Goal: Communication & Community: Connect with others

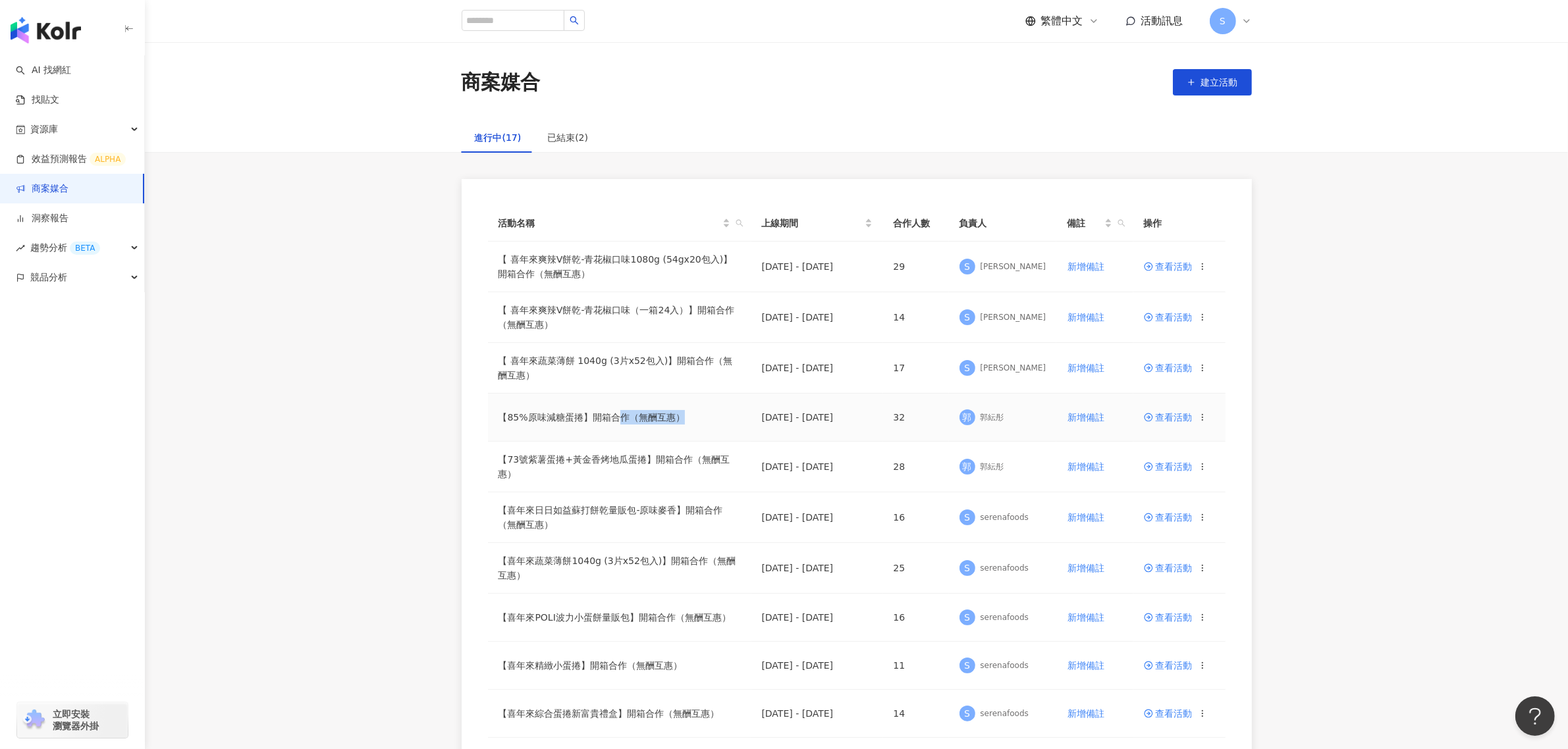
drag, startPoint x: 618, startPoint y: 416, endPoint x: 679, endPoint y: 422, distance: 61.3
click at [679, 422] on td "【85%原味減糖蛋捲】開箱合作（無酬互惠）" at bounding box center [620, 417] width 263 height 48
click at [1160, 413] on span "查看活動" at bounding box center [1169, 417] width 49 height 9
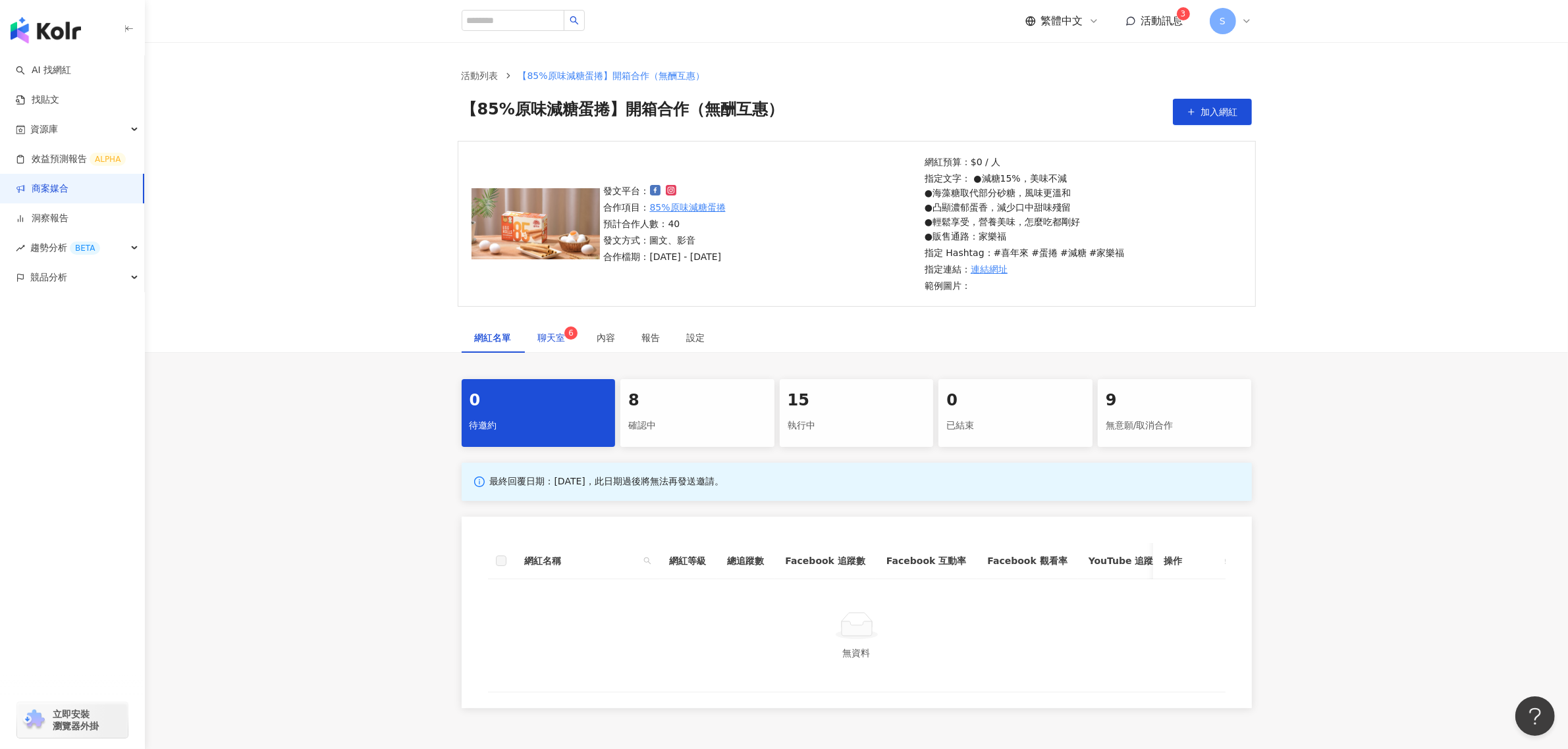
click at [548, 336] on span "聊天室 6" at bounding box center [554, 338] width 33 height 9
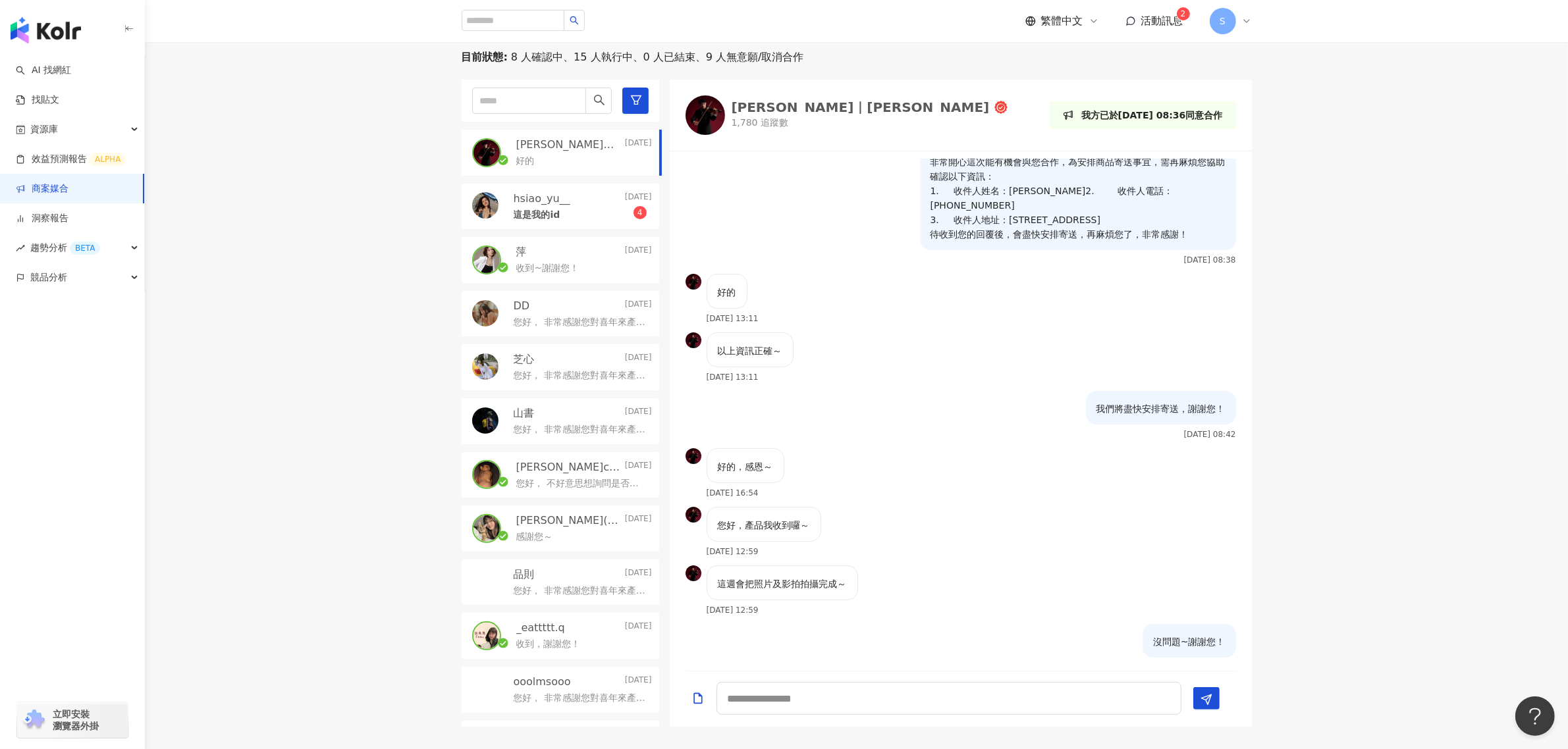
scroll to position [326, 0]
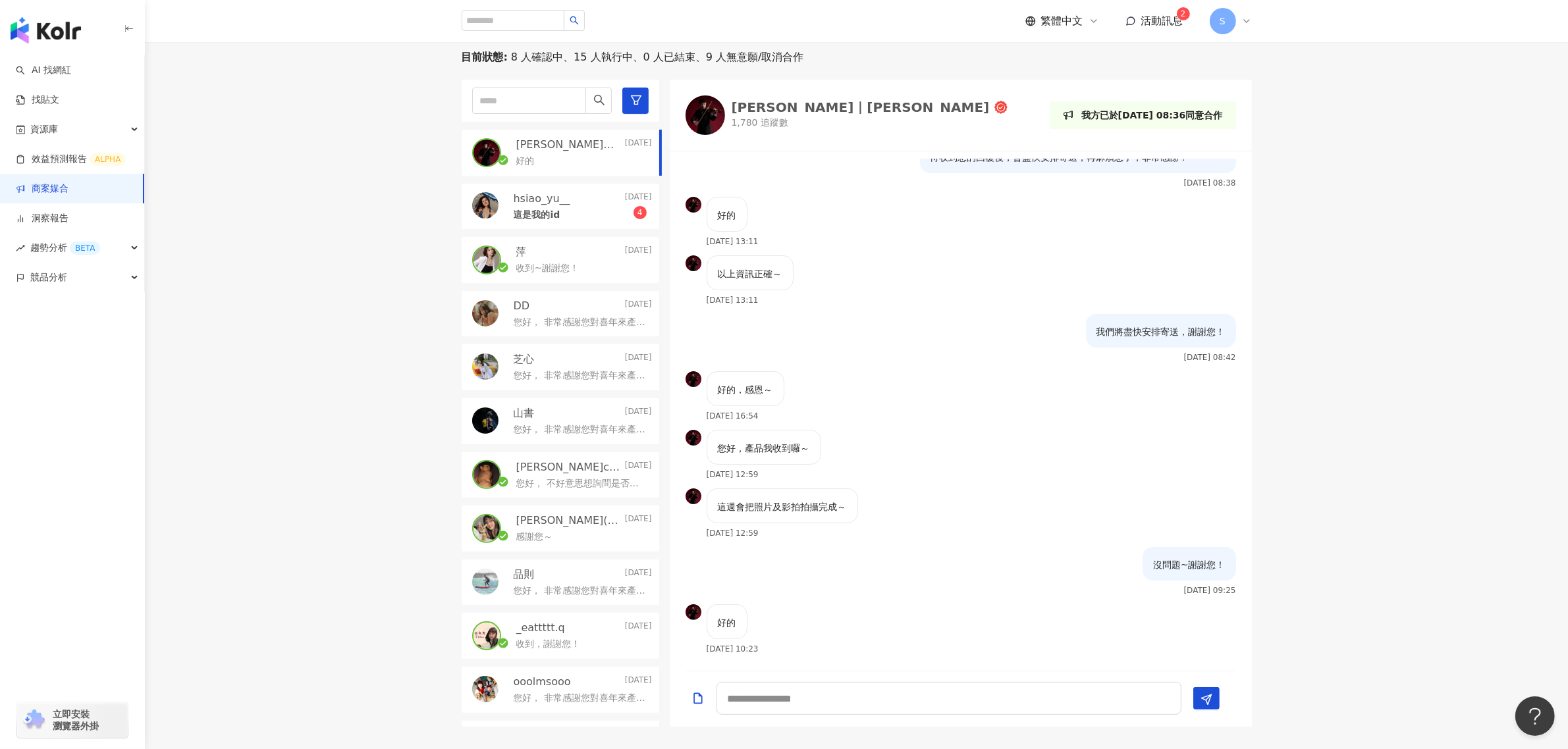
click at [561, 215] on div "這是我的id 4" at bounding box center [583, 214] width 138 height 16
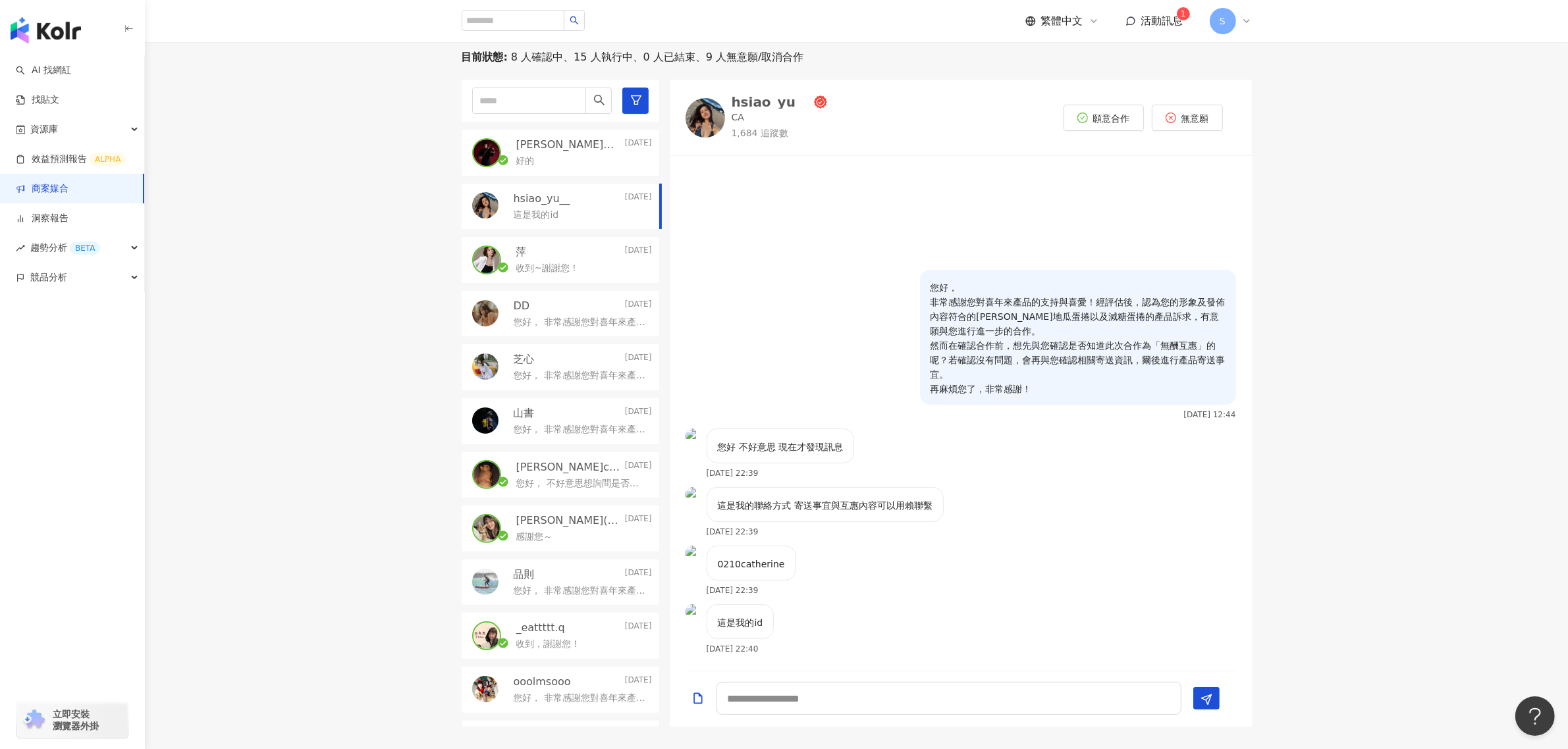
click at [890, 508] on p "這是我的聯絡方式 寄送事宜與互惠內容可以用賴聯繫" at bounding box center [826, 506] width 215 height 15
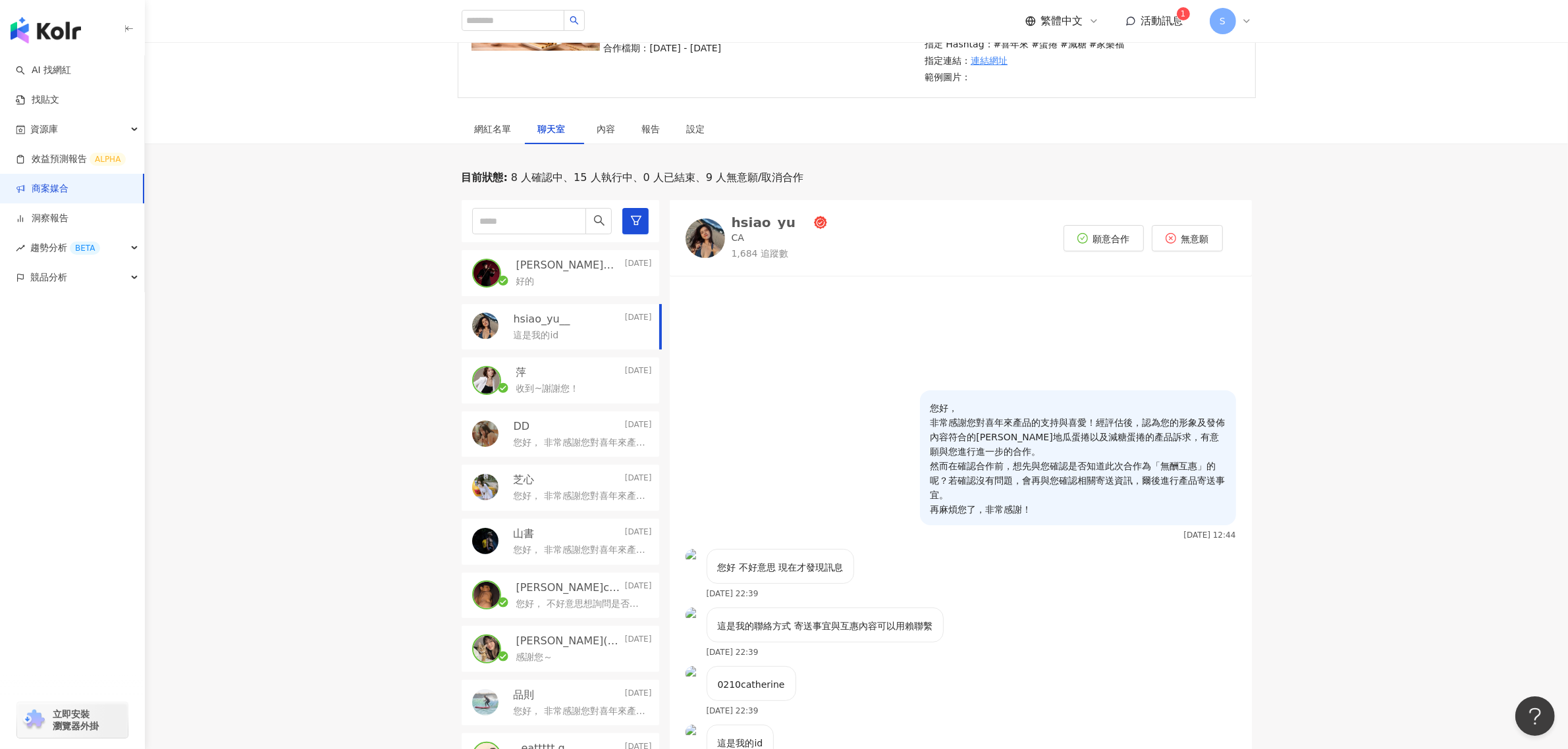
scroll to position [247, 0]
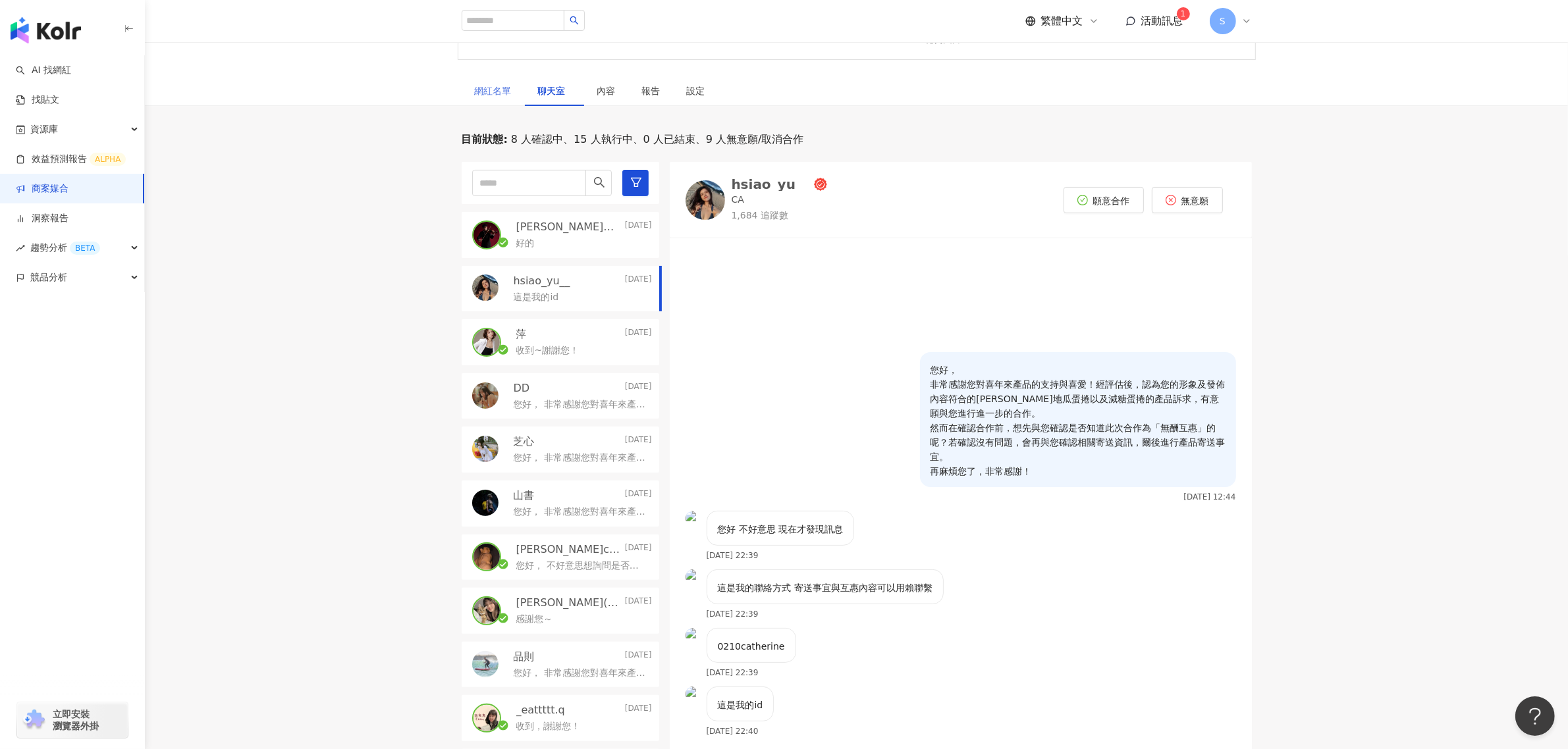
click at [494, 99] on div "網紅名單" at bounding box center [493, 91] width 63 height 30
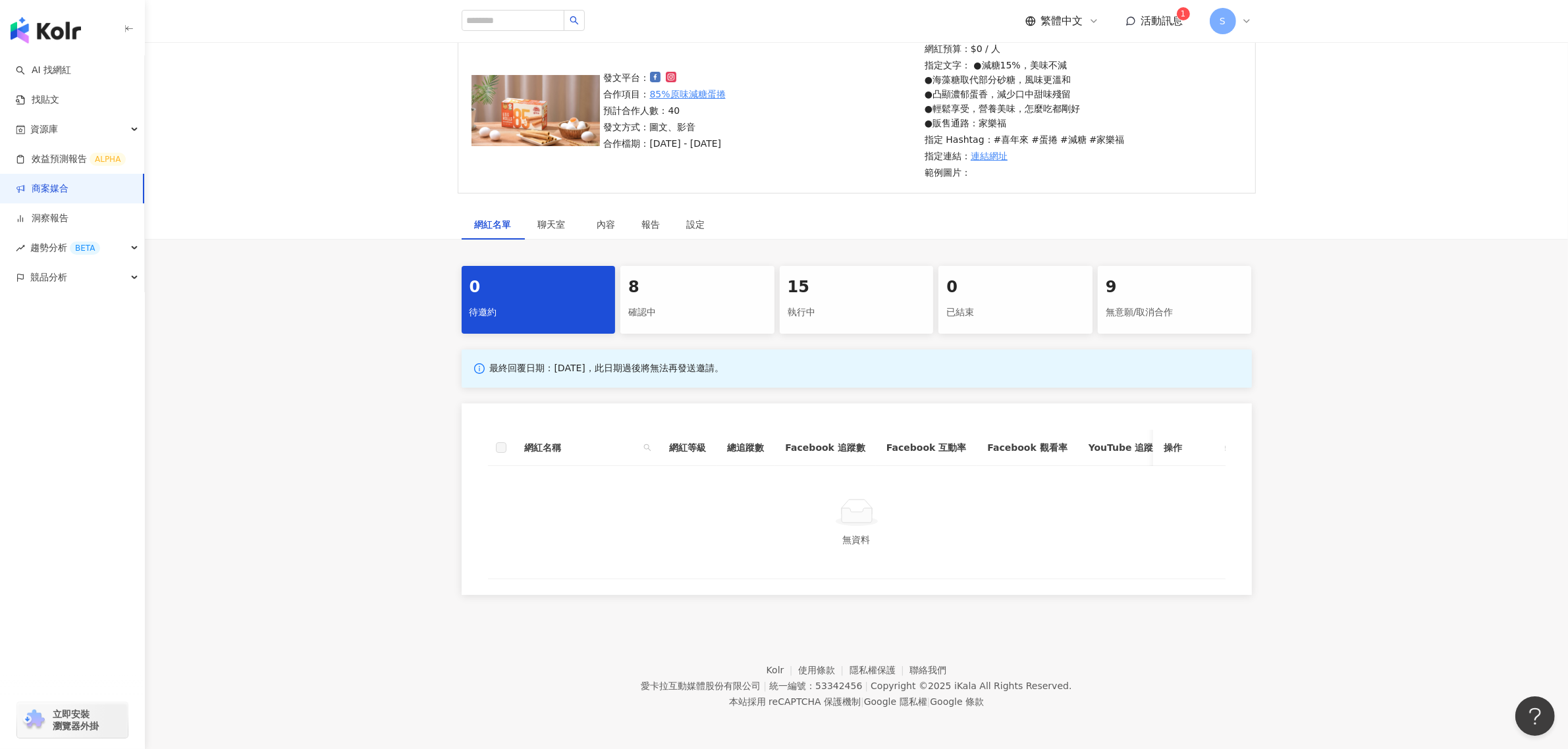
click at [653, 287] on div "8 確認中" at bounding box center [697, 300] width 154 height 68
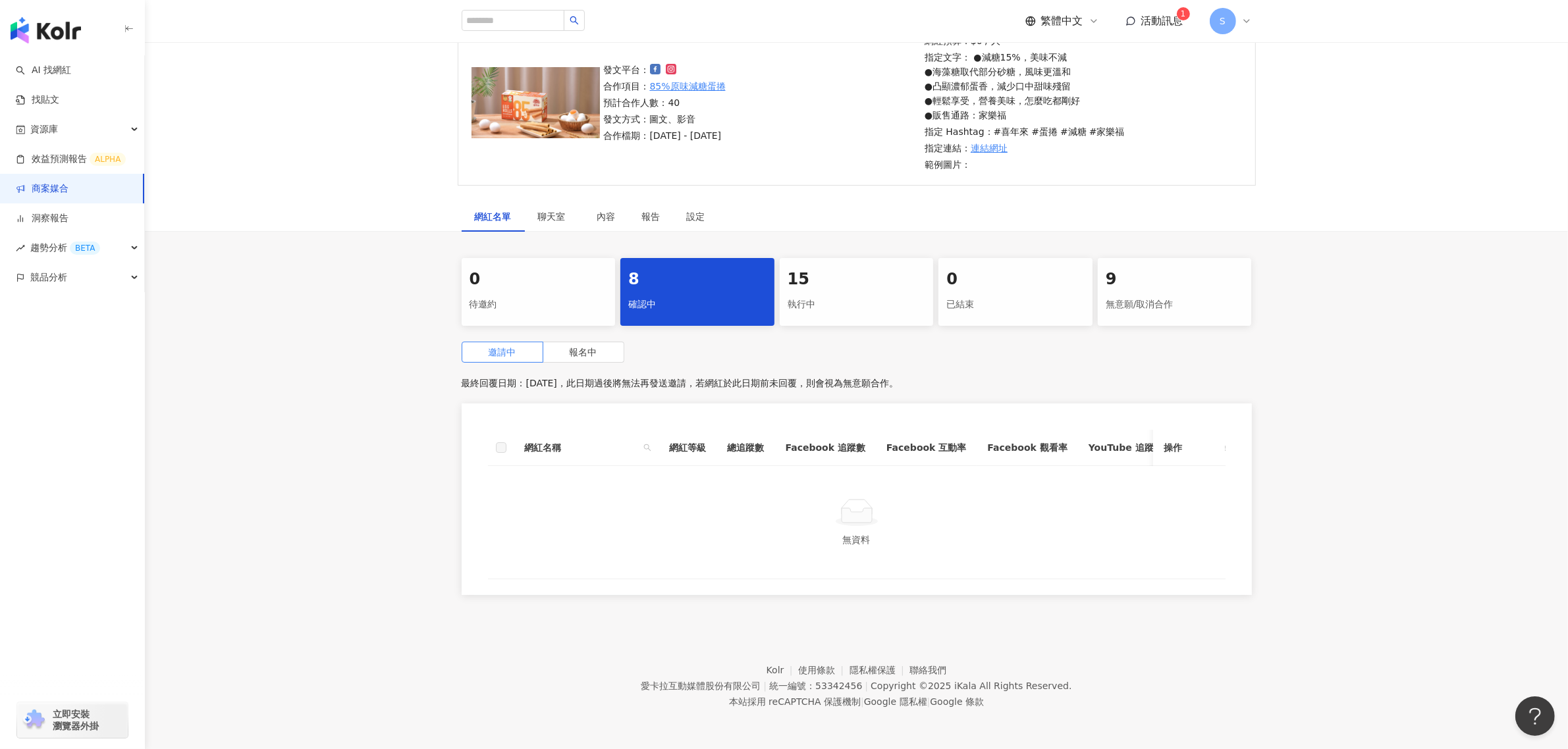
click at [581, 360] on div "邀請中 報名中 最終回覆日期：[DATE]，此日期過後將無法再發送邀請，若網紅於此日期前未回覆，則會視為無意願合作。 網紅名稱 網紅等級 總追蹤數 Faceb…" at bounding box center [857, 472] width 790 height 261
click at [582, 354] on span "報名中" at bounding box center [584, 352] width 28 height 11
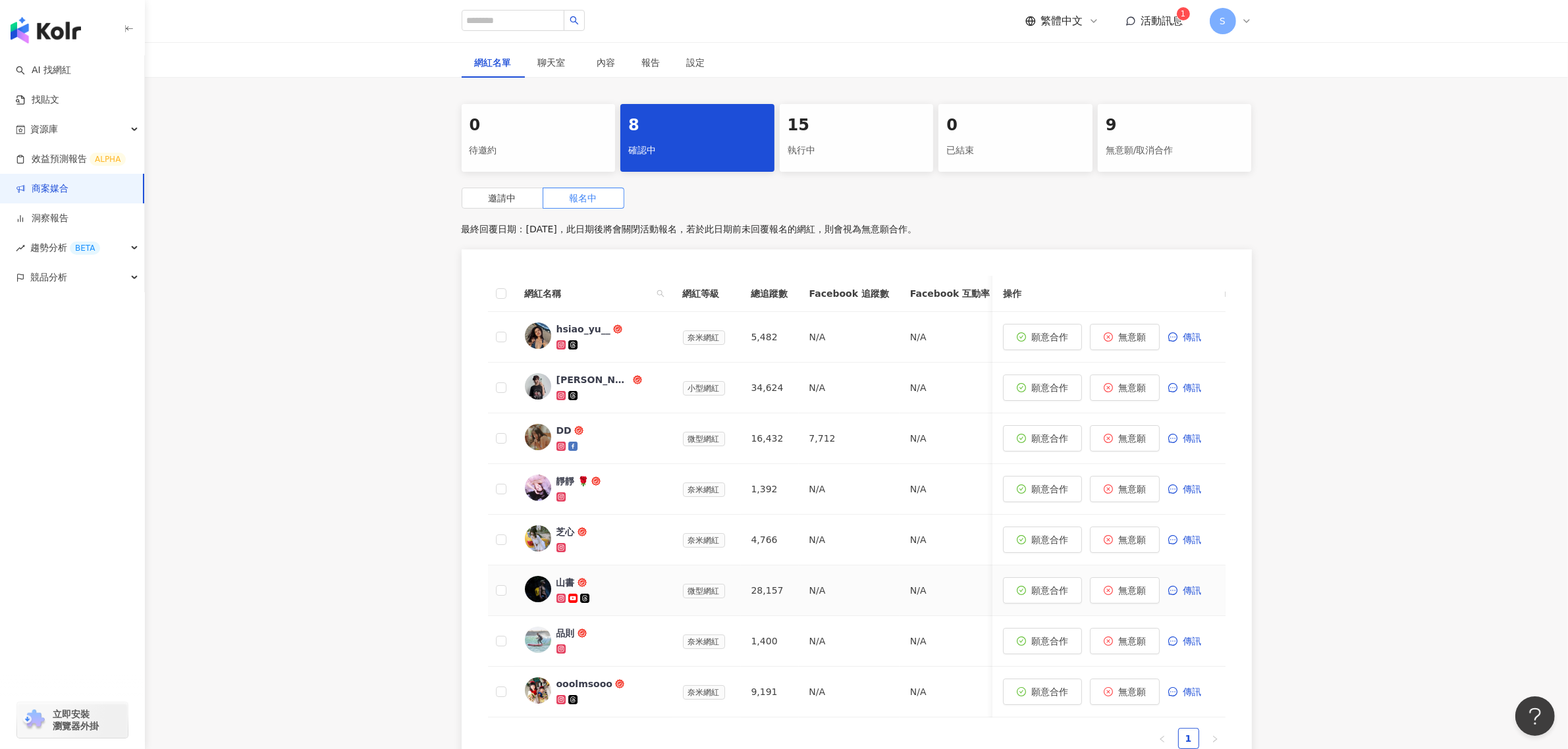
scroll to position [291, 0]
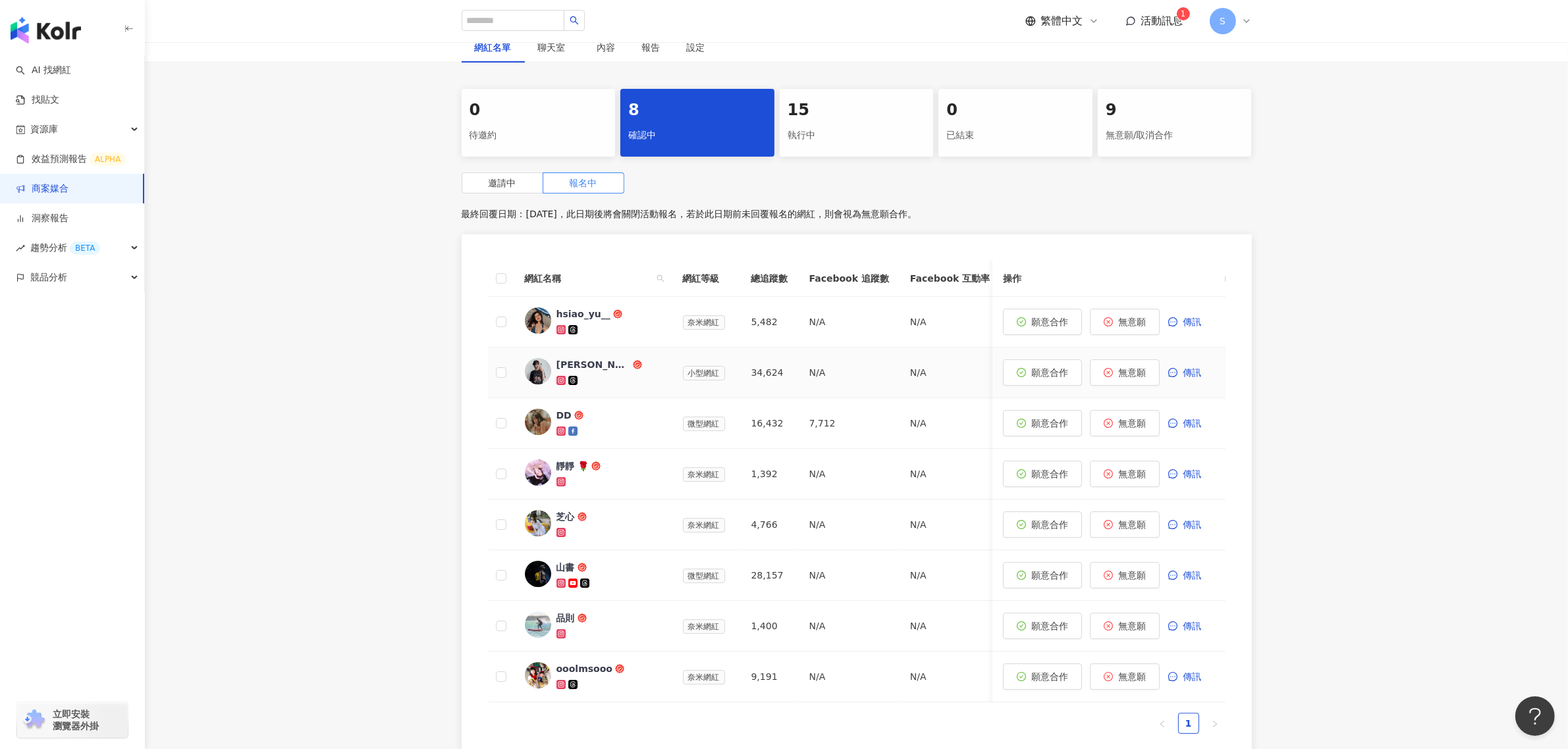
click at [569, 363] on div "[PERSON_NAME]" at bounding box center [594, 365] width 74 height 13
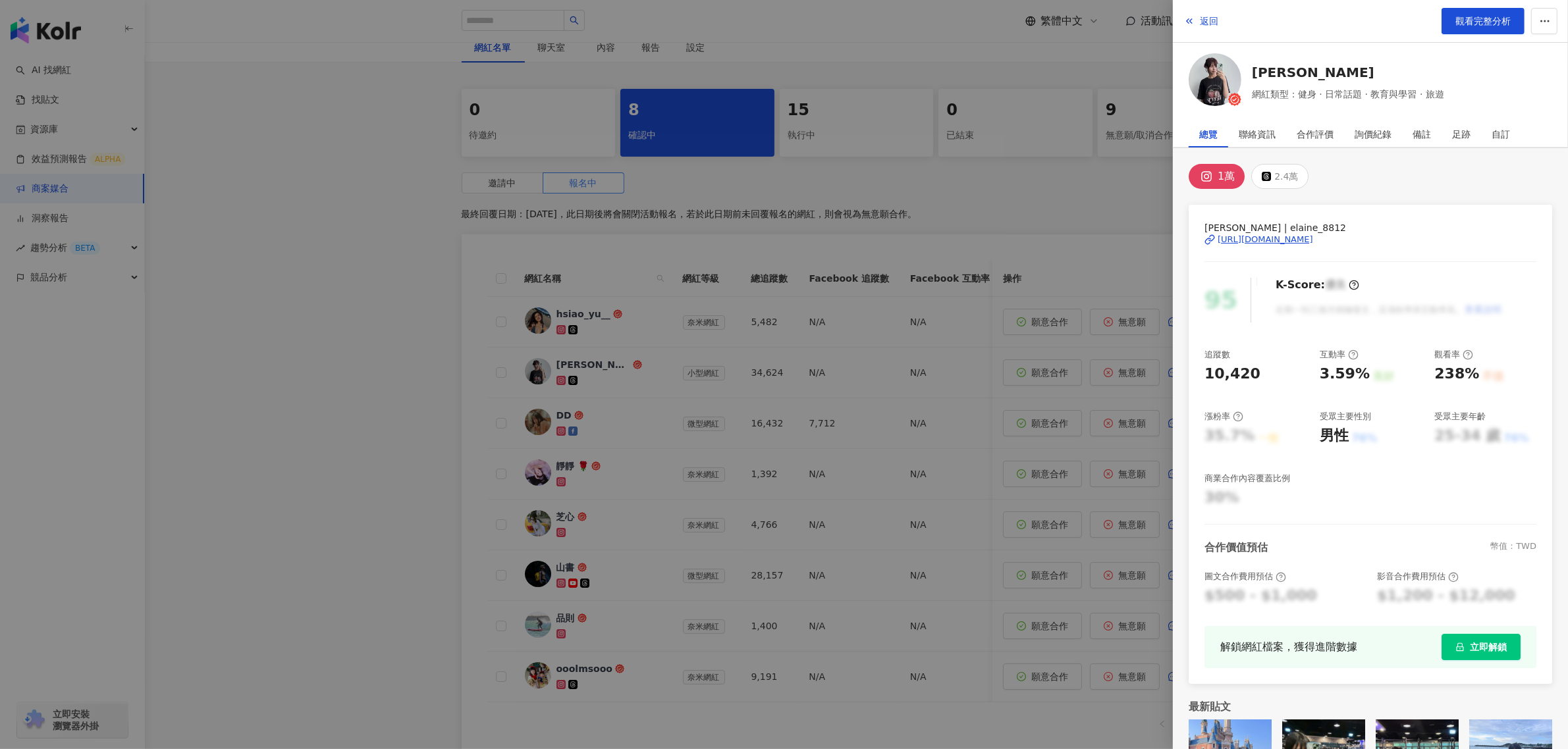
click at [1276, 242] on div "[URL][DOMAIN_NAME]" at bounding box center [1266, 240] width 96 height 12
click at [634, 506] on div at bounding box center [784, 374] width 1568 height 749
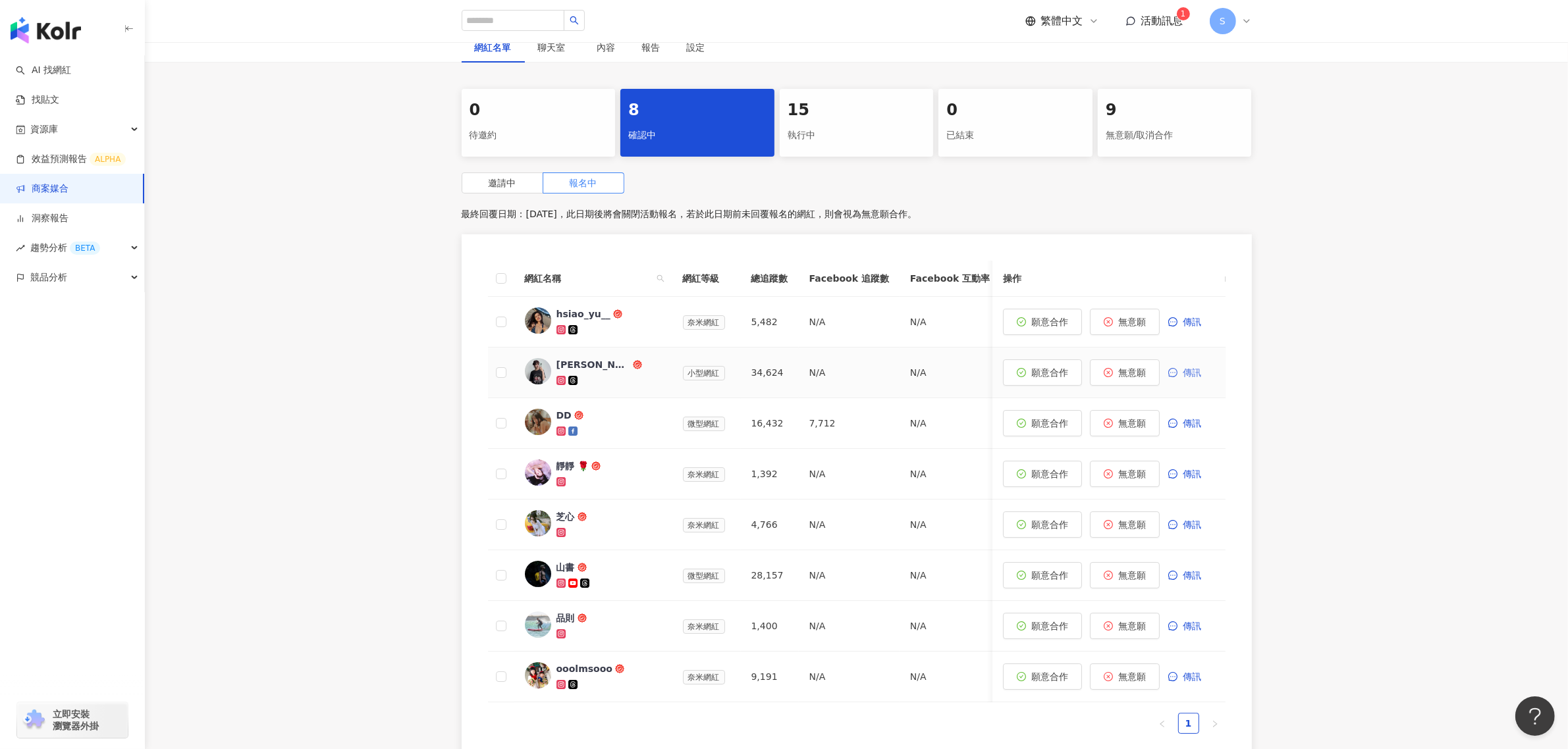
click at [1185, 370] on span "傳訊" at bounding box center [1192, 373] width 19 height 11
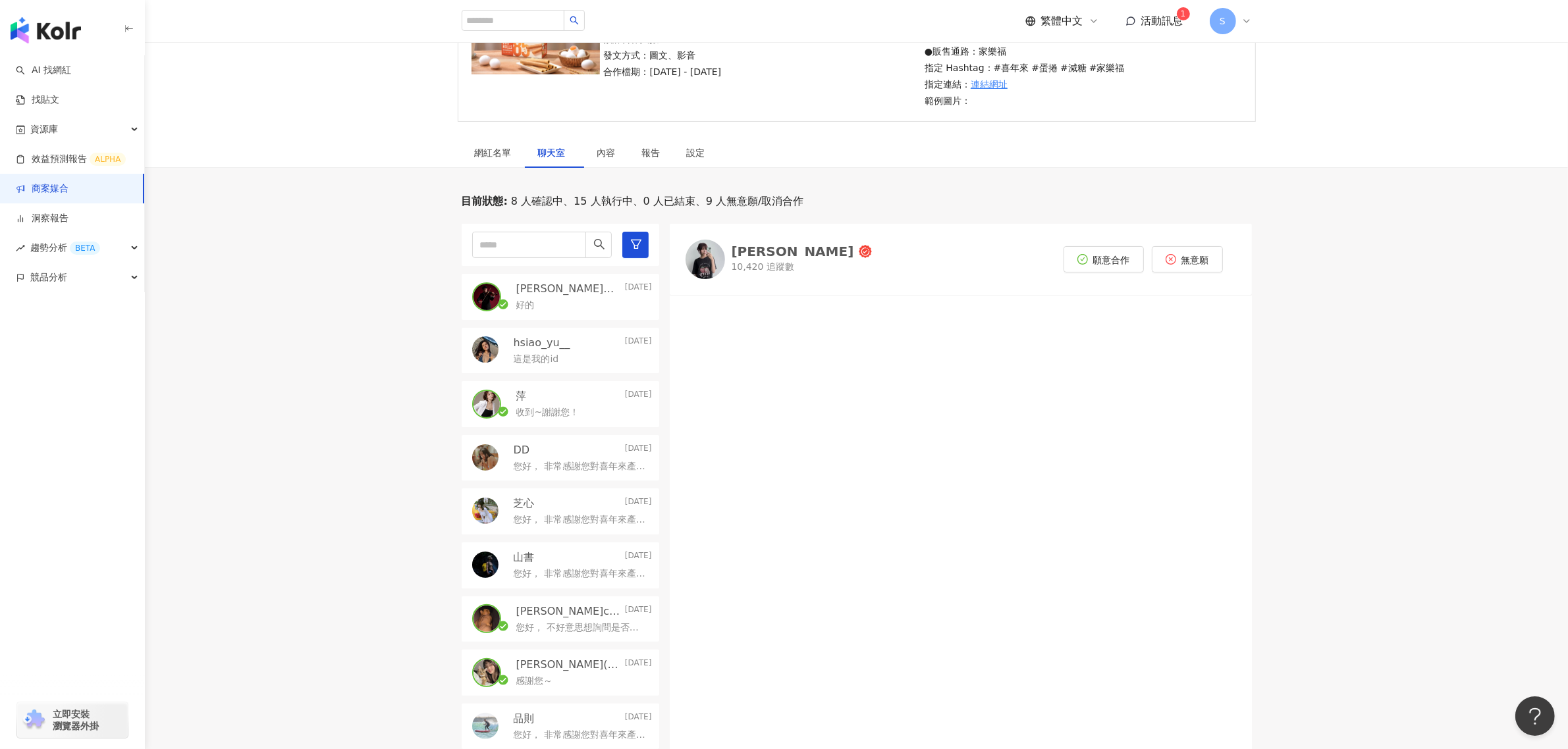
scroll to position [330, 0]
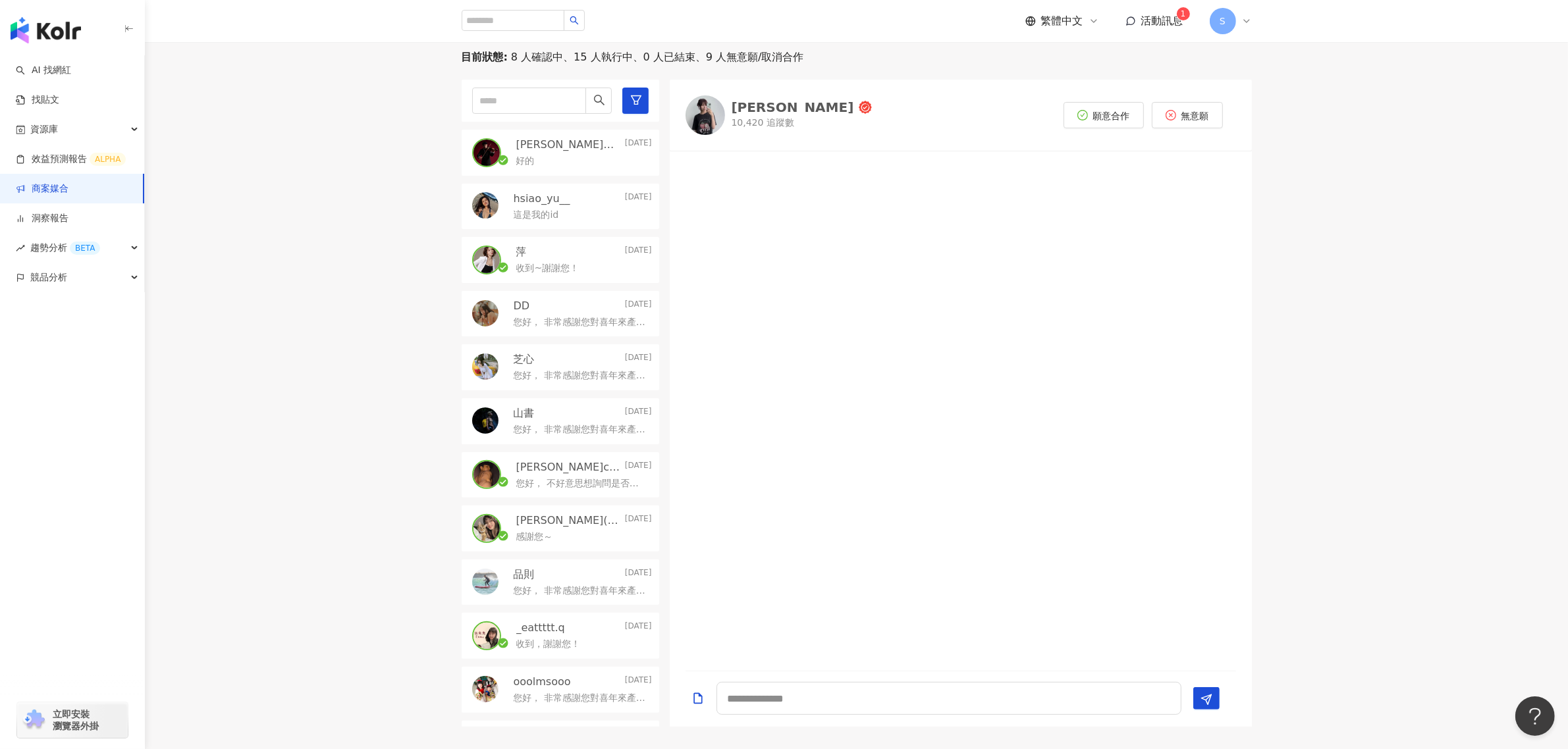
click at [573, 212] on div "這是我的id" at bounding box center [583, 214] width 138 height 16
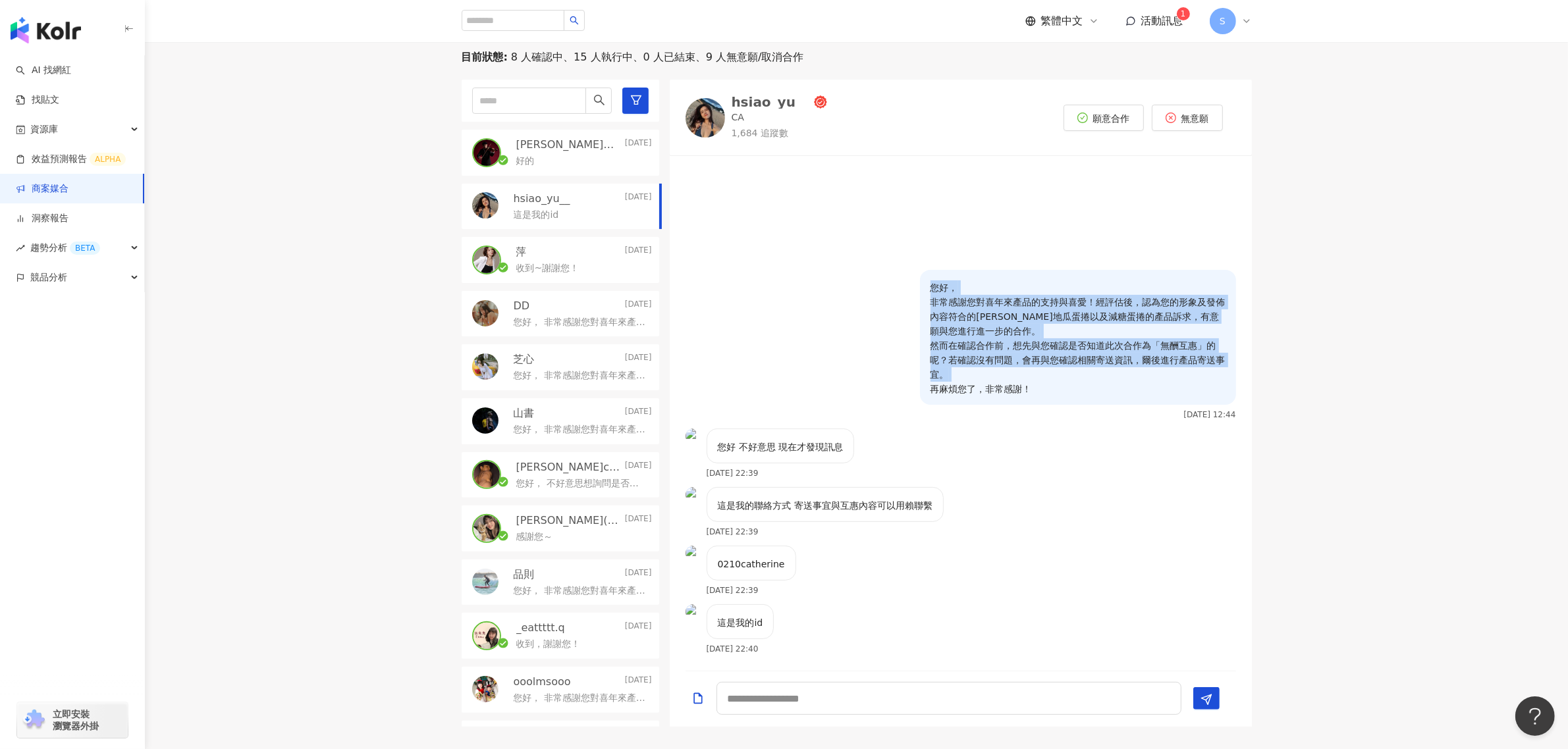
drag, startPoint x: 1041, startPoint y: 393, endPoint x: 923, endPoint y: 290, distance: 156.6
click at [923, 290] on div "您好， 非常感謝您對喜年來產品的支持與喜愛！經評估後，認為您的形象及發佈內容符合的[PERSON_NAME]地瓜蛋捲以及減糖蛋捲的產品訴求，有意願與您進行進一…" at bounding box center [1078, 338] width 316 height 135
copy p "您好， 非常感謝您對喜年來產品的支持與喜愛！經評估後，認為您的形象及發佈內容符合的[PERSON_NAME]地瓜蛋捲以及減糖蛋捲的產品訴求，有意願與您進行進一…"
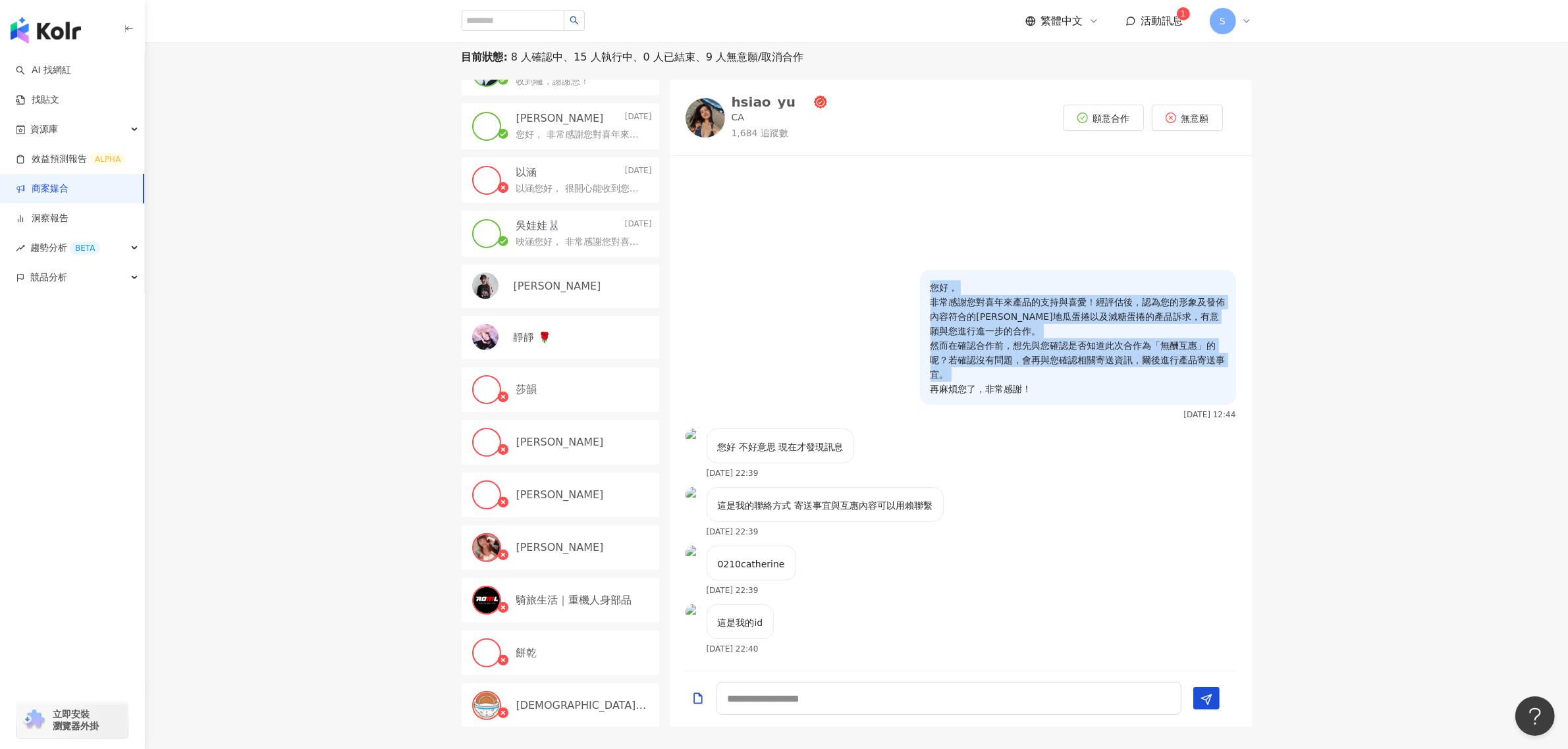
scroll to position [1011, 0]
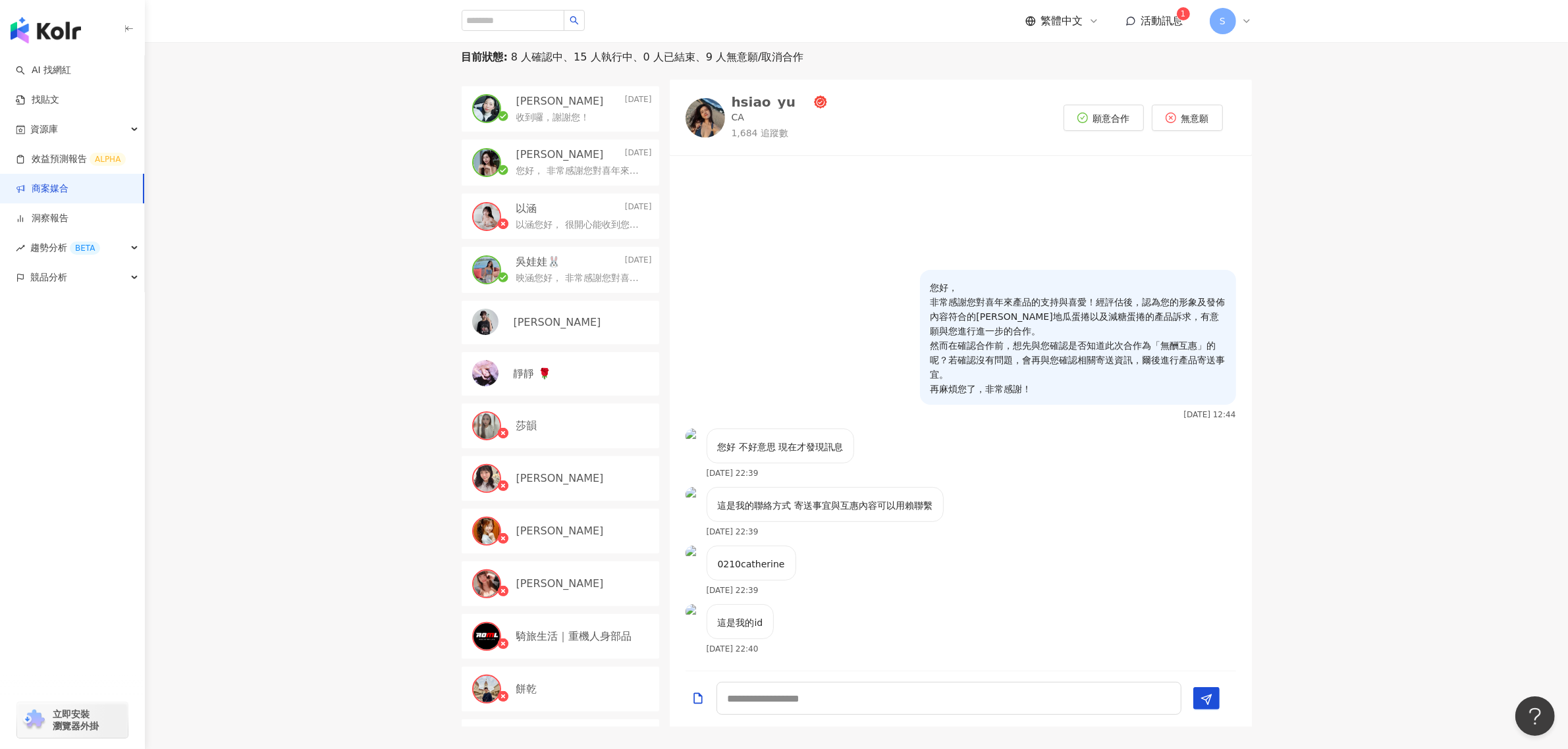
click at [550, 310] on div "[PERSON_NAME]" at bounding box center [561, 323] width 197 height 44
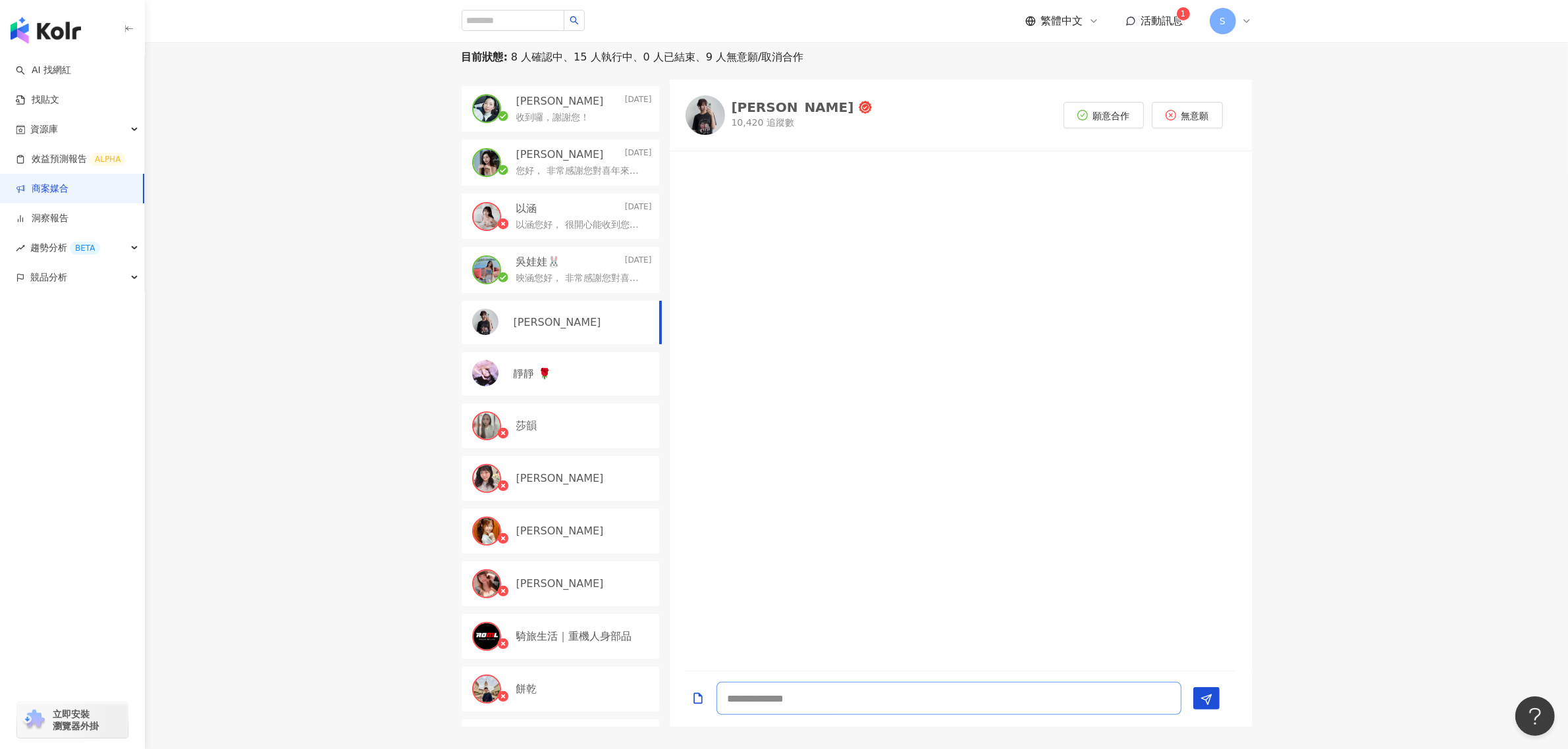
click at [922, 683] on textarea at bounding box center [948, 698] width 465 height 33
paste textarea "**********"
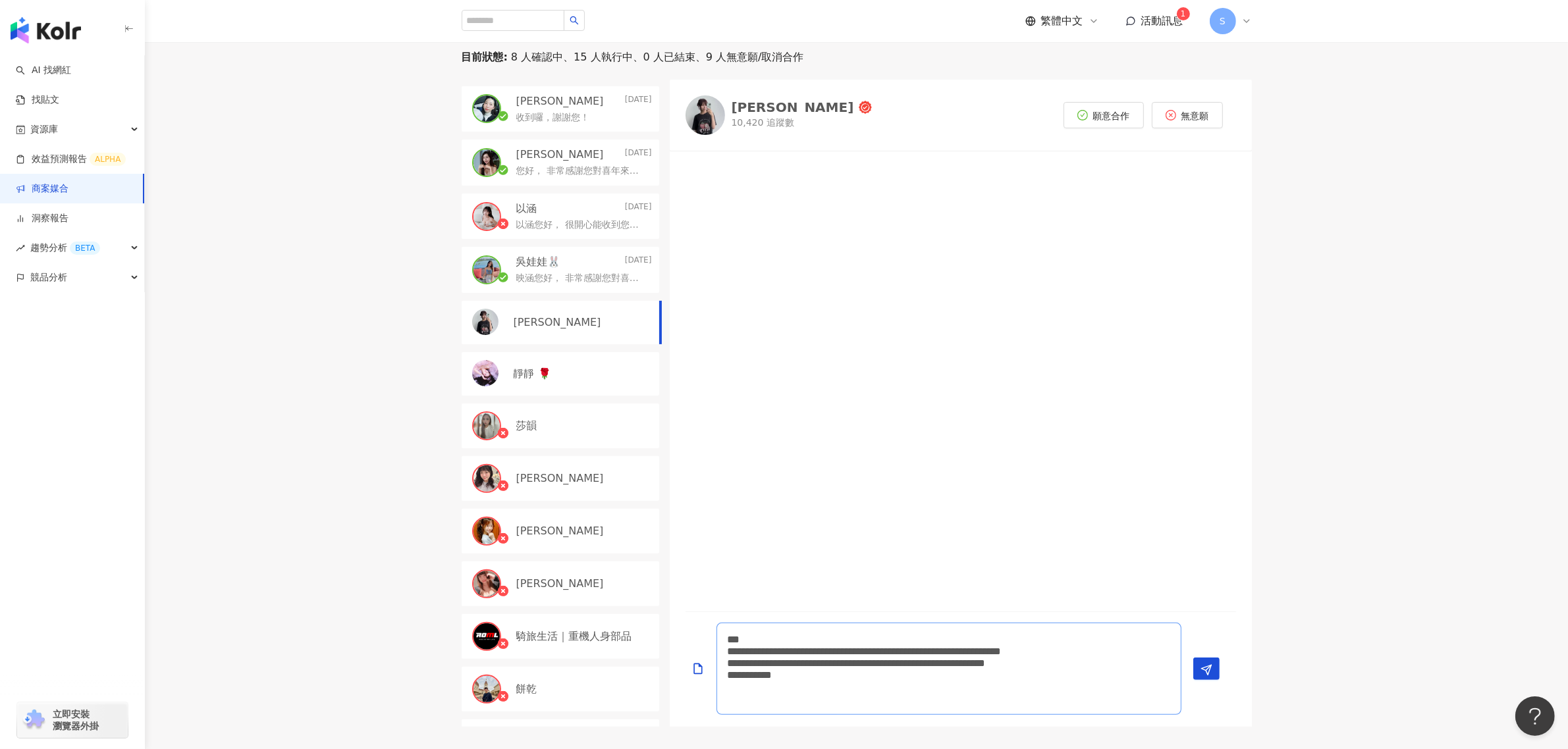
drag, startPoint x: 1114, startPoint y: 648, endPoint x: 772, endPoint y: 662, distance: 342.3
click at [772, 662] on textarea "**********" at bounding box center [948, 669] width 465 height 93
type textarea "**********"
click at [1214, 673] on button "Send" at bounding box center [1206, 669] width 26 height 22
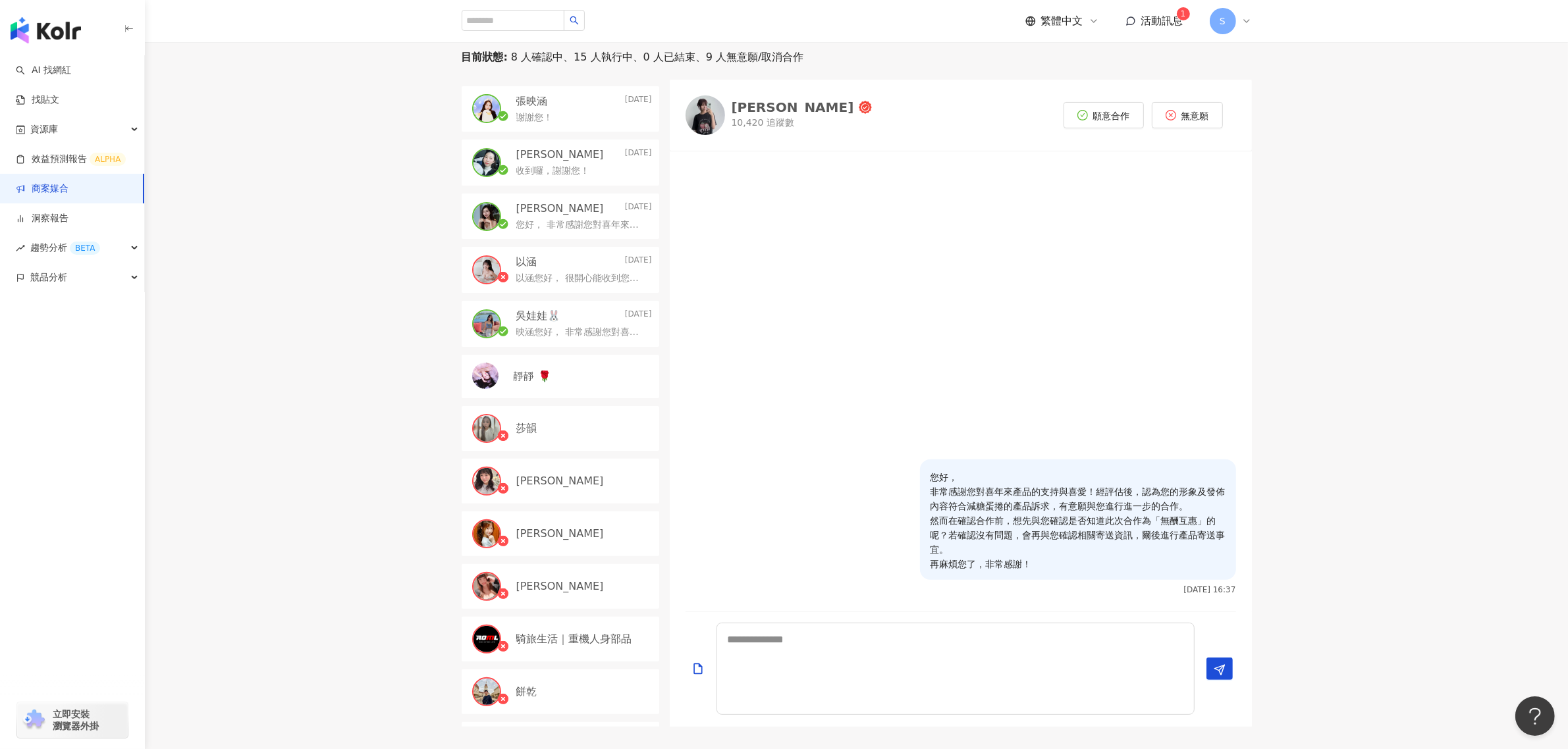
scroll to position [0, 0]
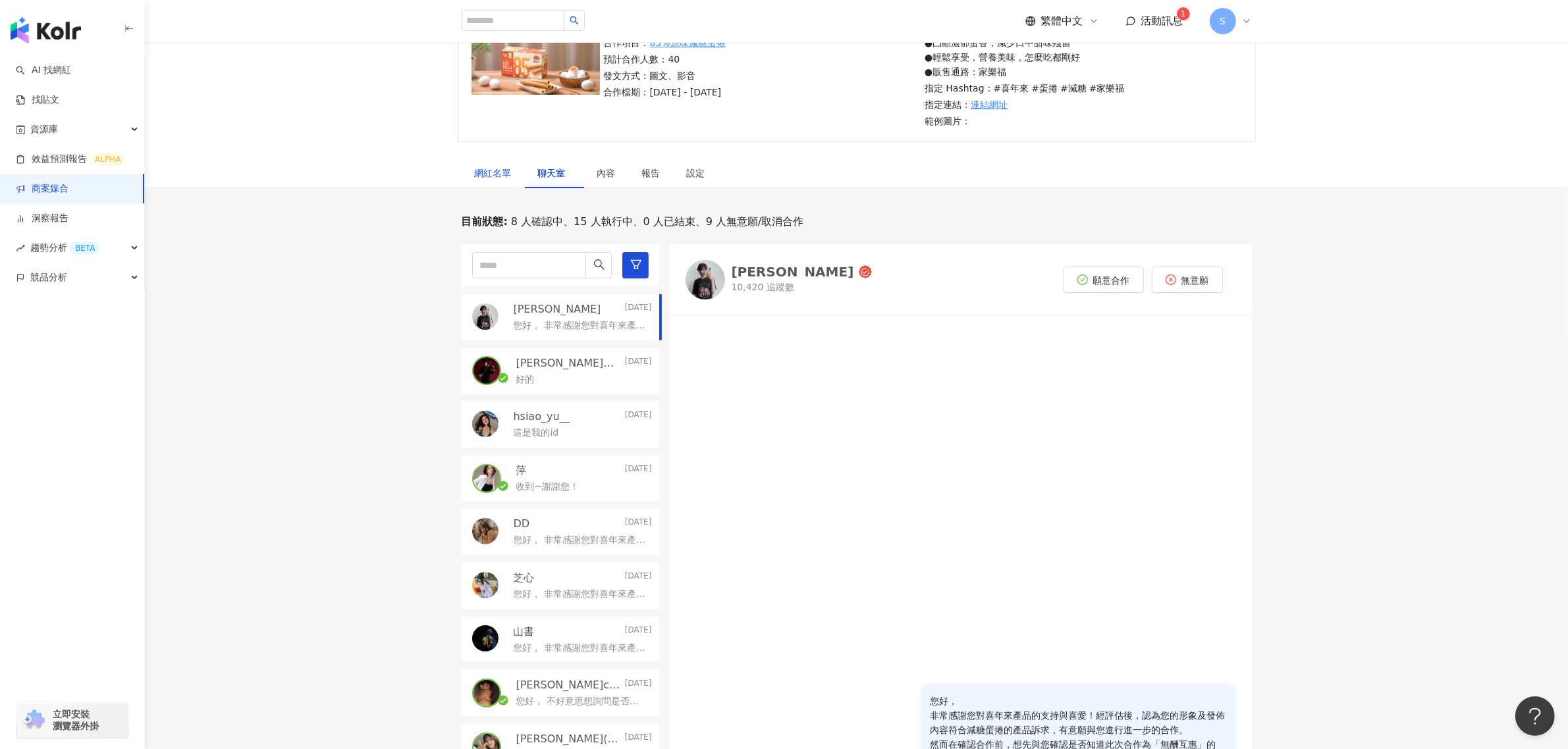
click at [502, 178] on div "網紅名單" at bounding box center [493, 173] width 37 height 15
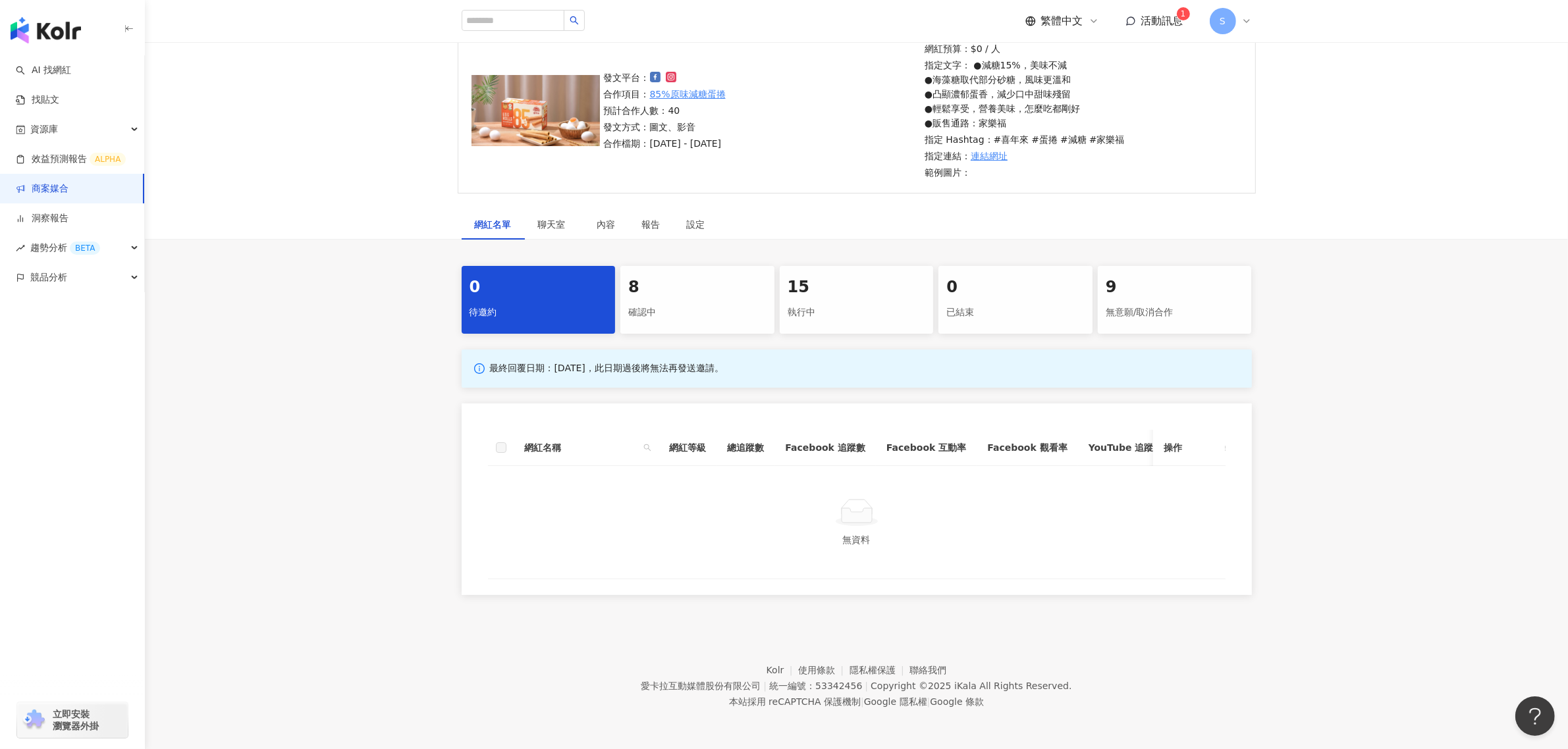
click at [686, 304] on div "確認中" at bounding box center [697, 313] width 138 height 22
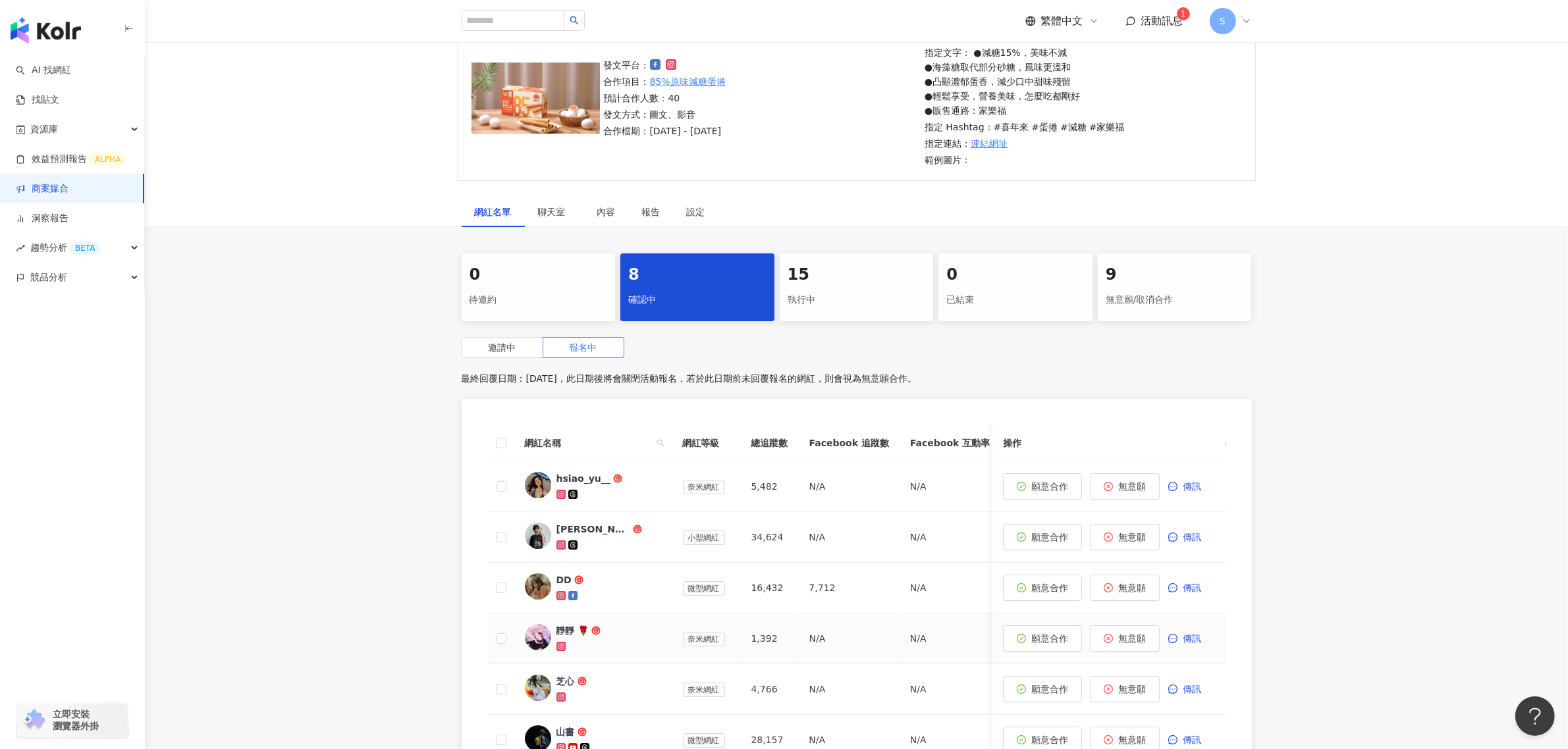
click at [573, 627] on div "靜靜 🌹" at bounding box center [573, 630] width 33 height 13
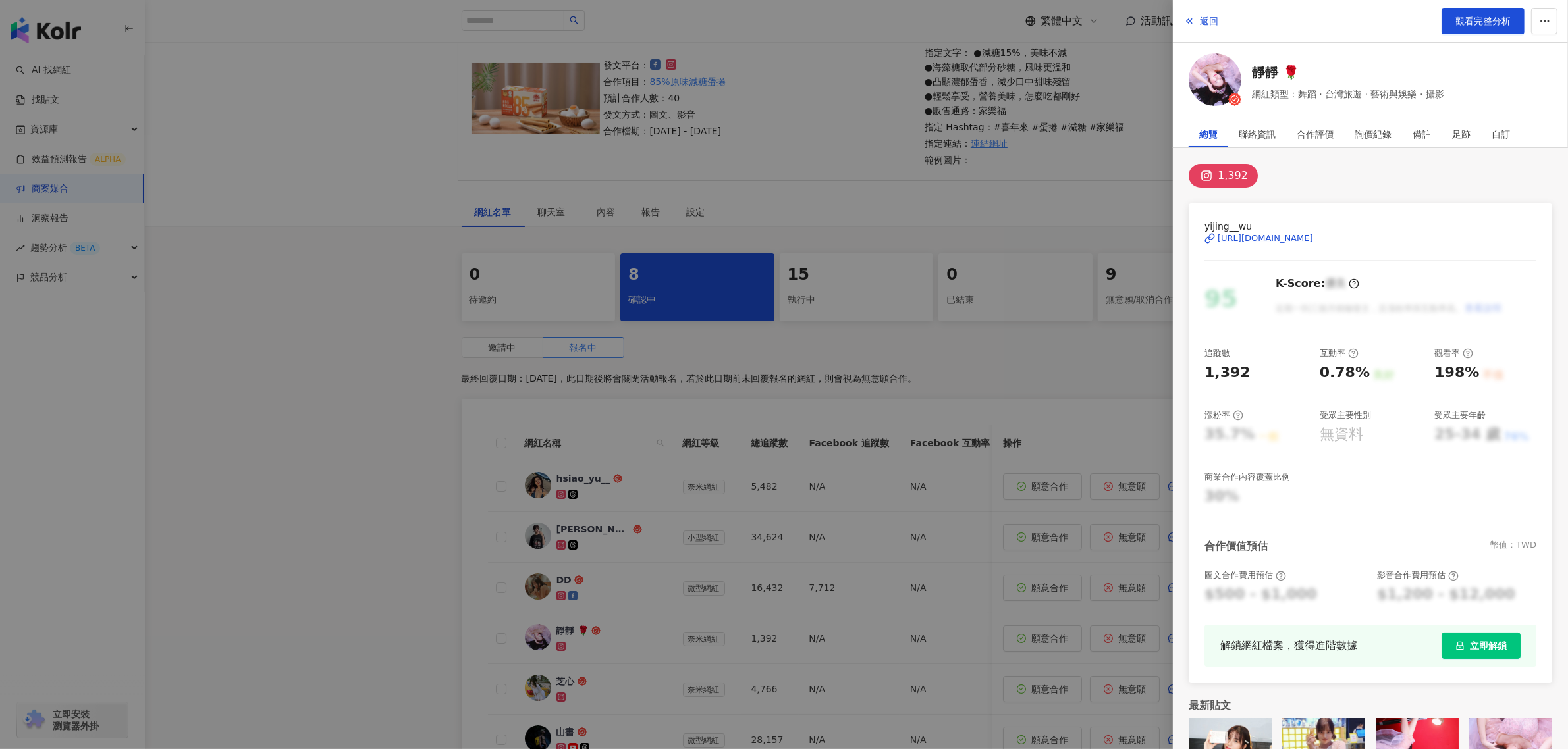
click at [1313, 241] on div "[URL][DOMAIN_NAME]" at bounding box center [1266, 238] width 96 height 12
click at [904, 448] on div at bounding box center [784, 374] width 1568 height 749
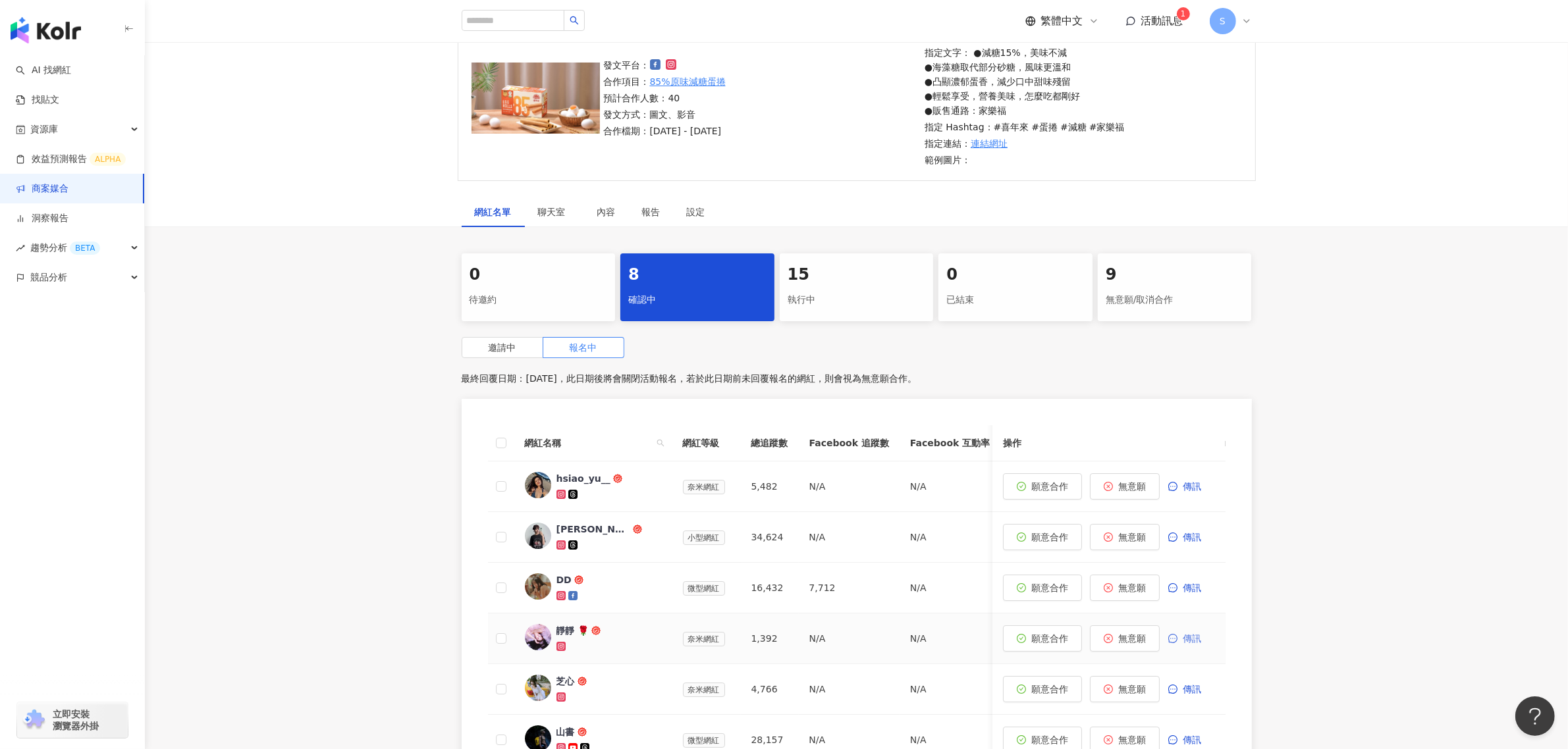
click at [1189, 640] on span "傳訊" at bounding box center [1192, 638] width 19 height 11
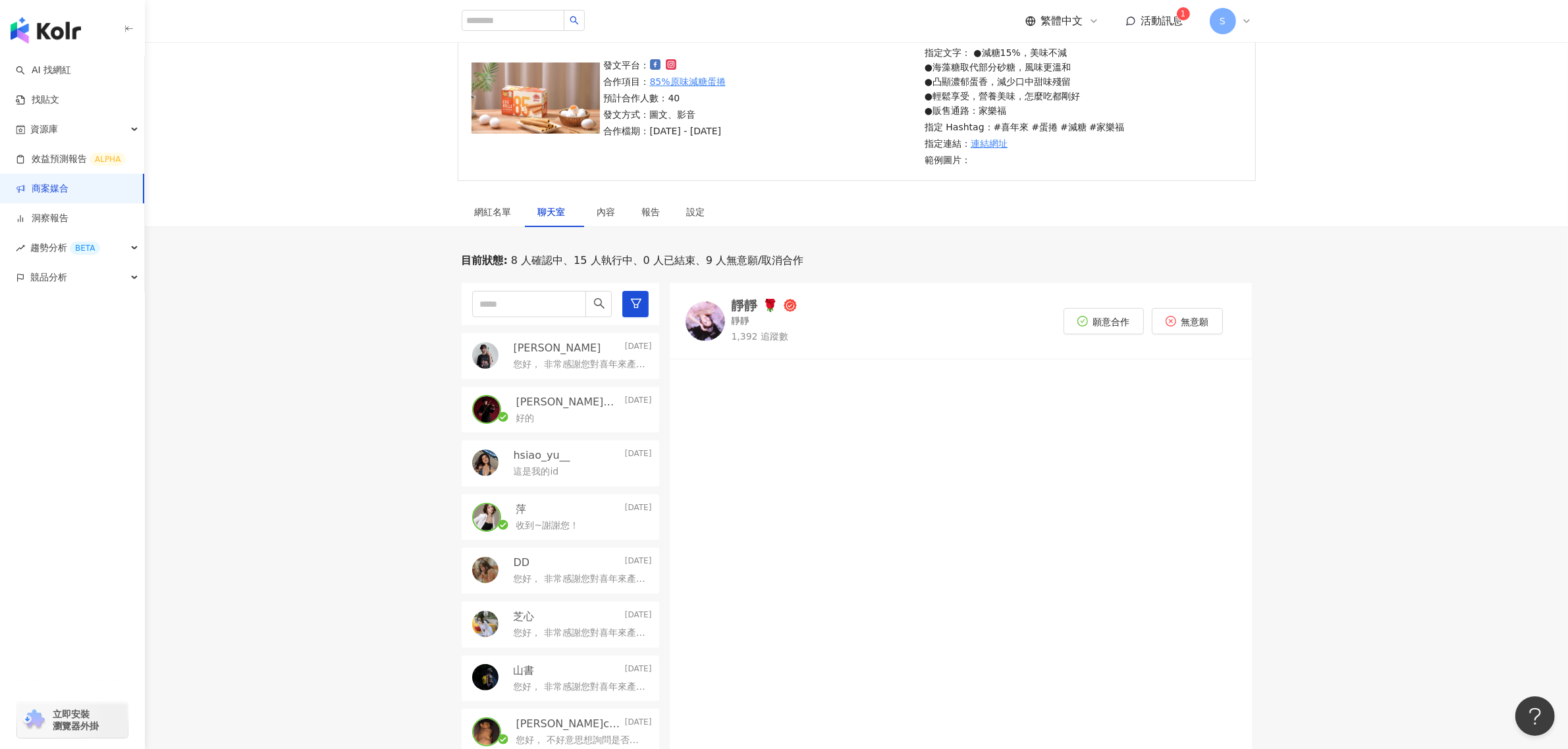
click at [568, 371] on p "您好， 非常感謝您對喜年來產品的支持與喜愛！經評估後，認為您的形象及發佈內容符合減糖蛋捲的產品訴求，有意願與您進行進一步的合作。 然而在確認合作前，想先與您確…" at bounding box center [581, 365] width 133 height 13
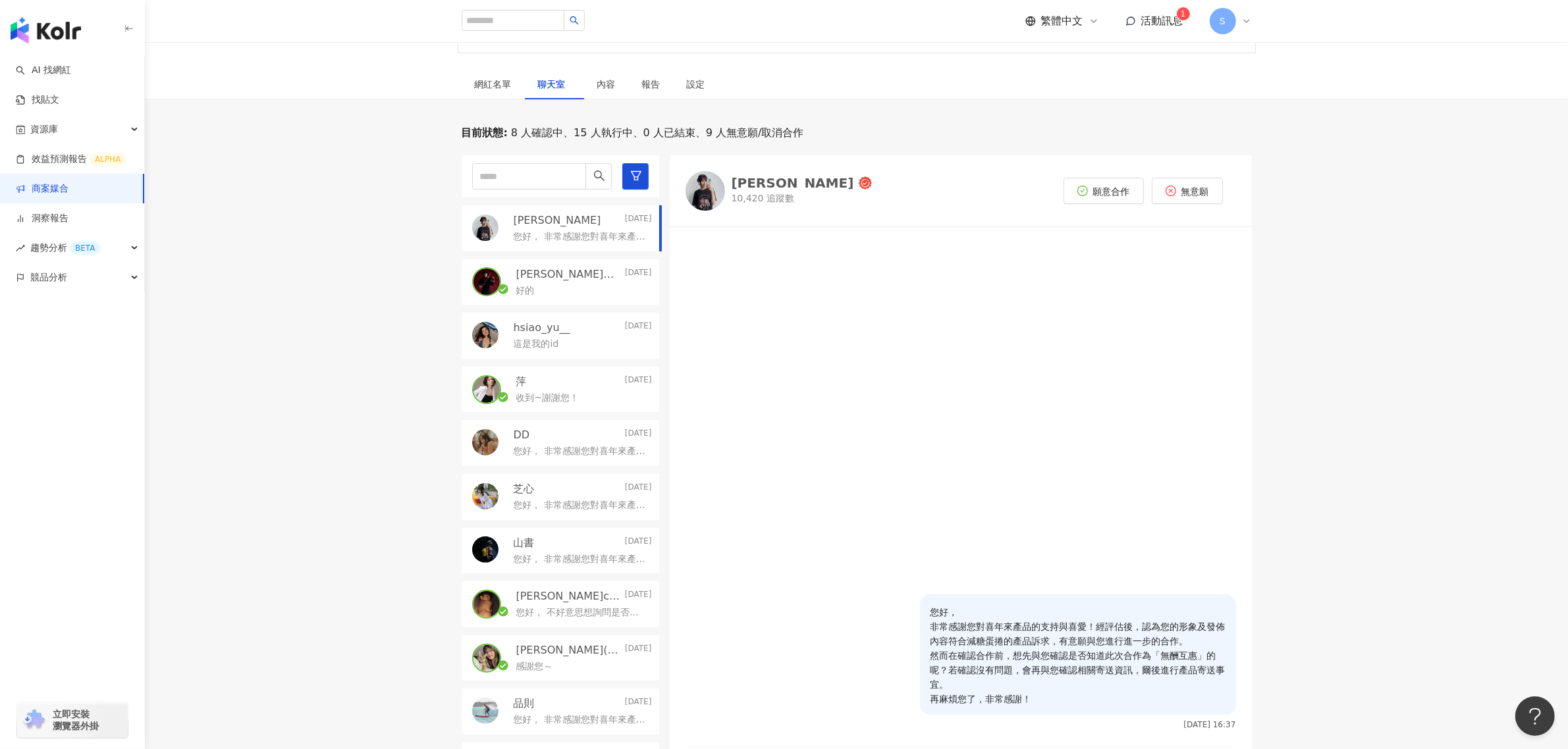
scroll to position [291, 0]
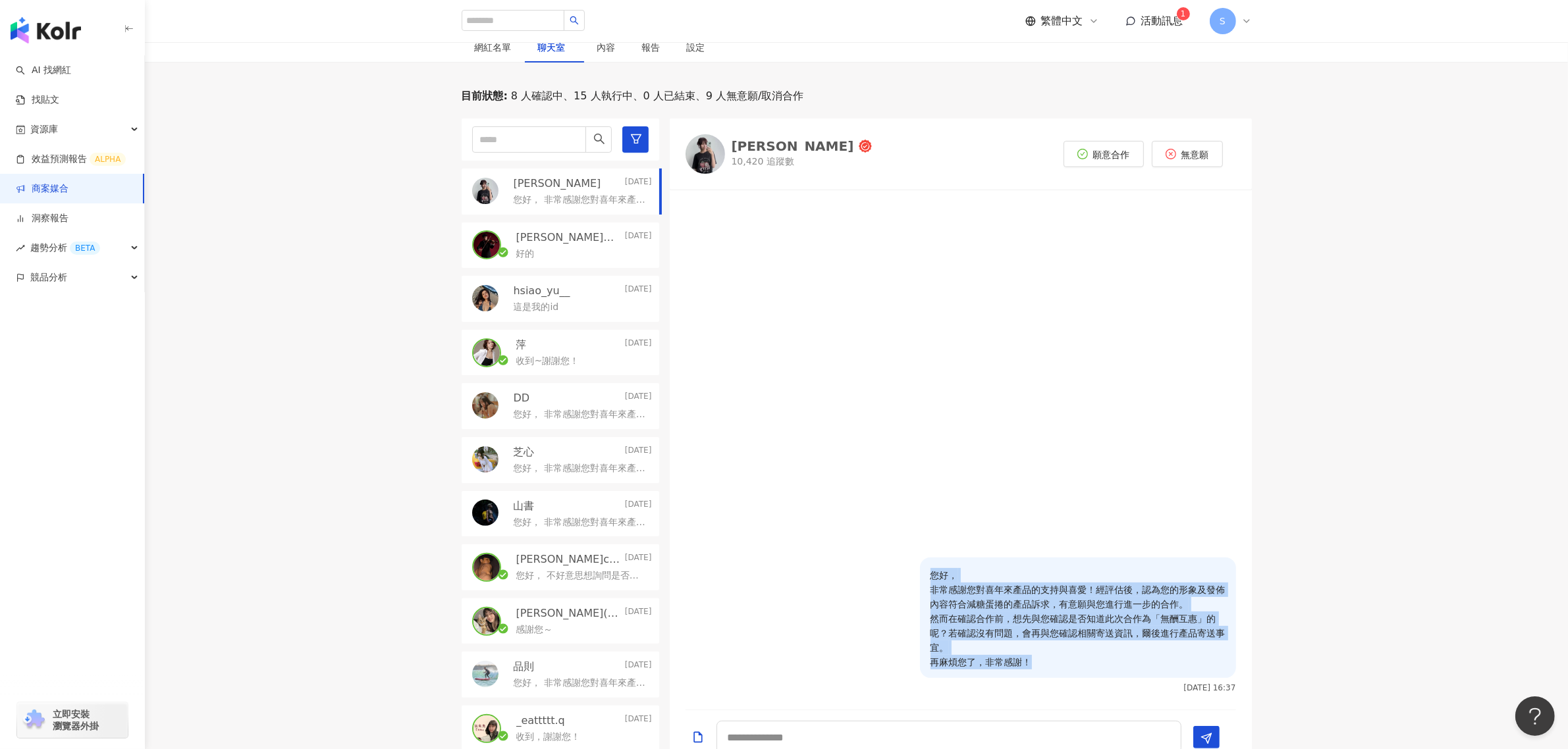
drag, startPoint x: 1105, startPoint y: 663, endPoint x: 913, endPoint y: 565, distance: 215.6
click at [913, 565] on div "您好， 非常感謝您對喜年來產品的支持與喜愛！經評估後，認為您的形象及發佈內容符合減糖蛋捲的產品訴求，有意願與您進行進一步的合作。 然而在確認合作前，想先與您確…" at bounding box center [960, 625] width 551 height 135
copy p "您好， 非常感謝您對喜年來產品的支持與喜愛！經評估後，認為您的形象及發佈內容符合減糖蛋捲的產品訴求，有意願與您進行進一步的合作。 然而在確認合作前，想先與您確…"
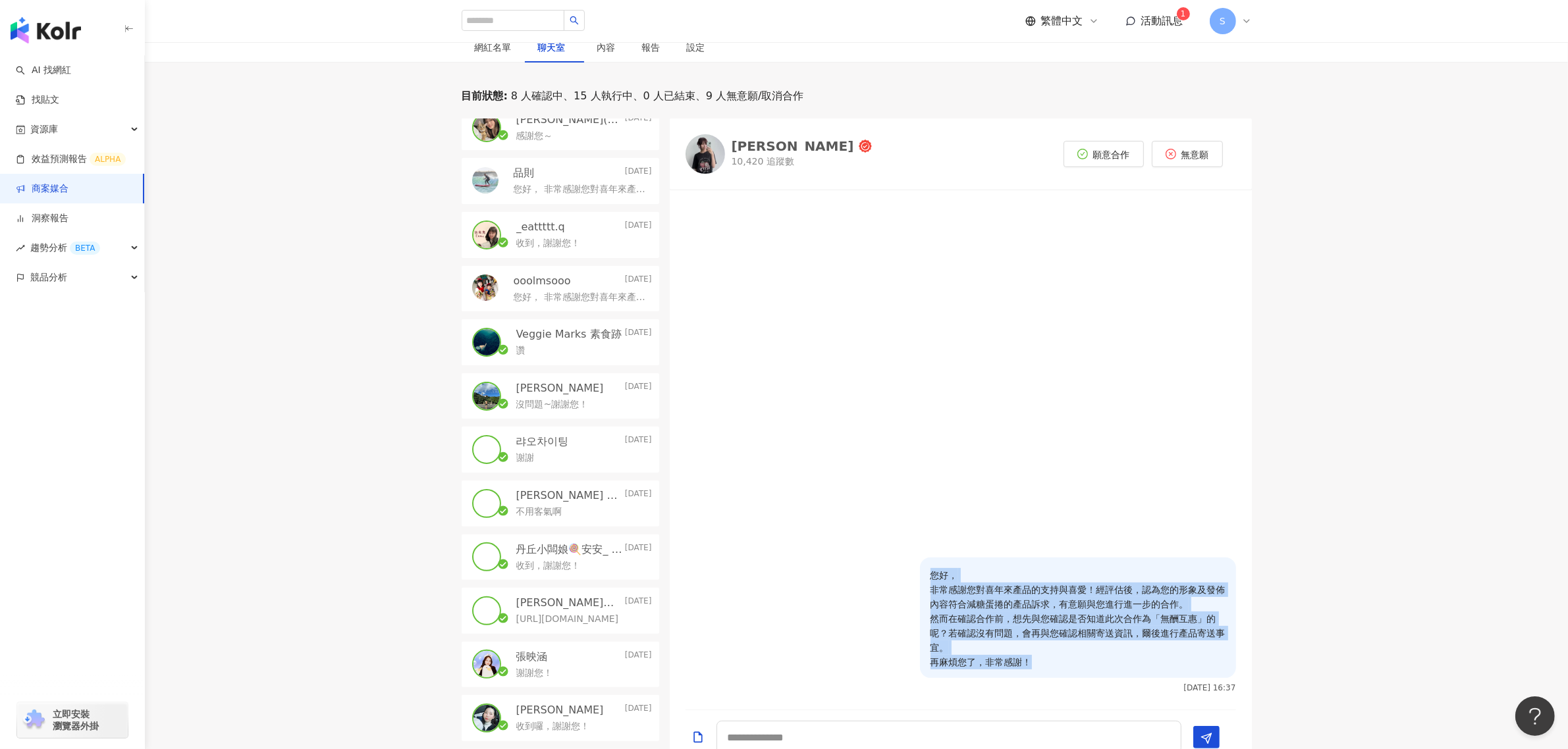
scroll to position [1070, 0]
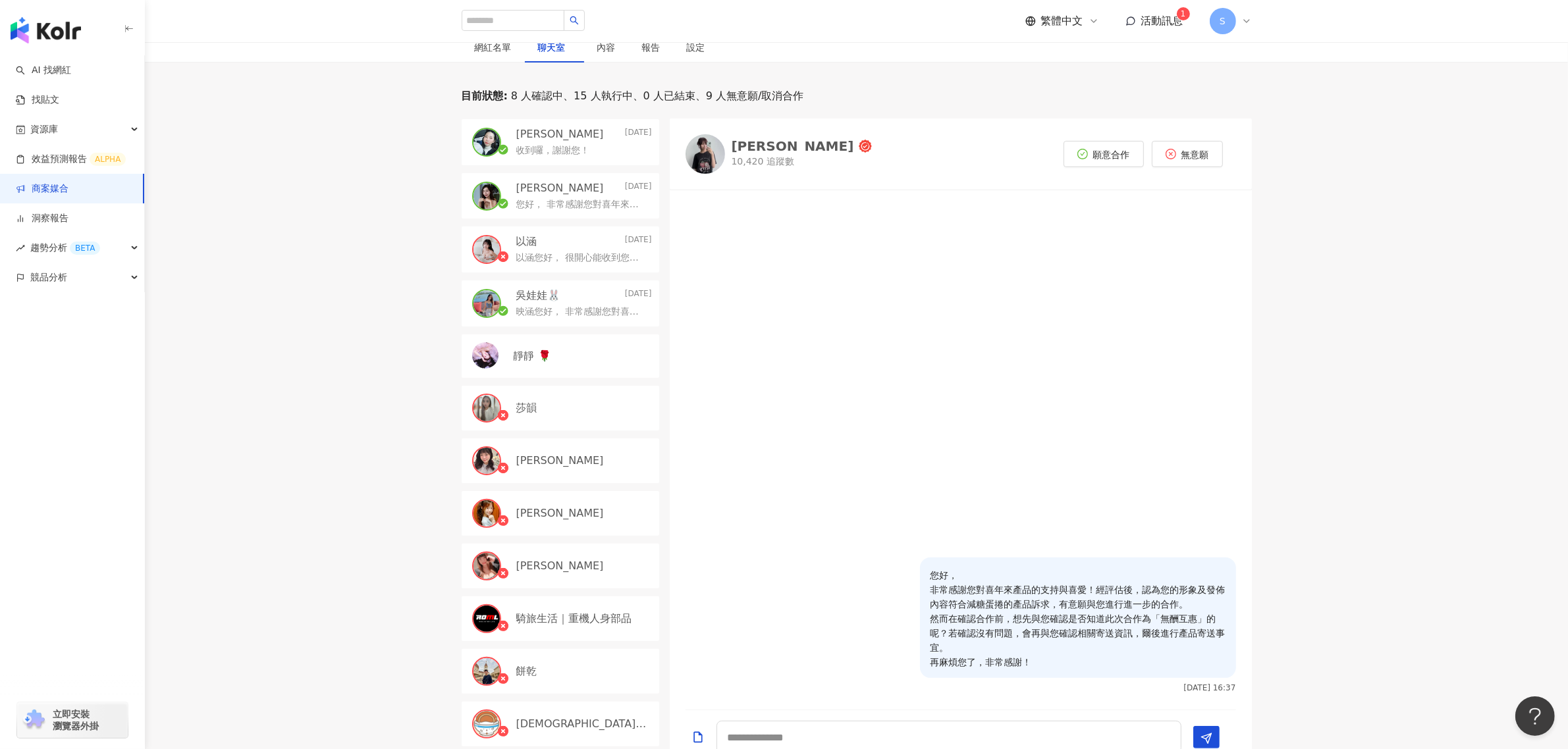
click at [542, 371] on div "靜靜 🌹" at bounding box center [561, 357] width 197 height 44
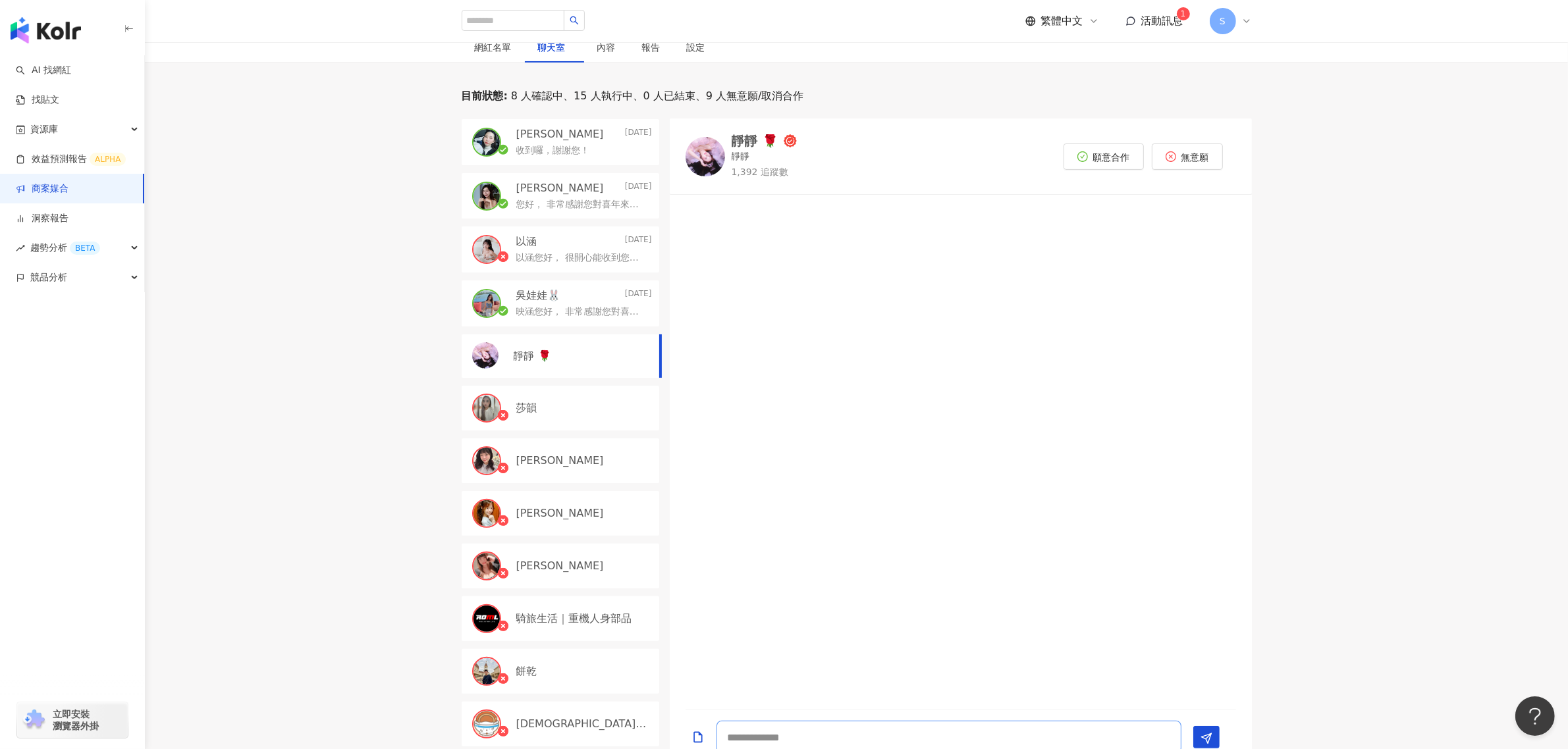
click at [900, 736] on textarea at bounding box center [948, 737] width 465 height 33
paste textarea "**********"
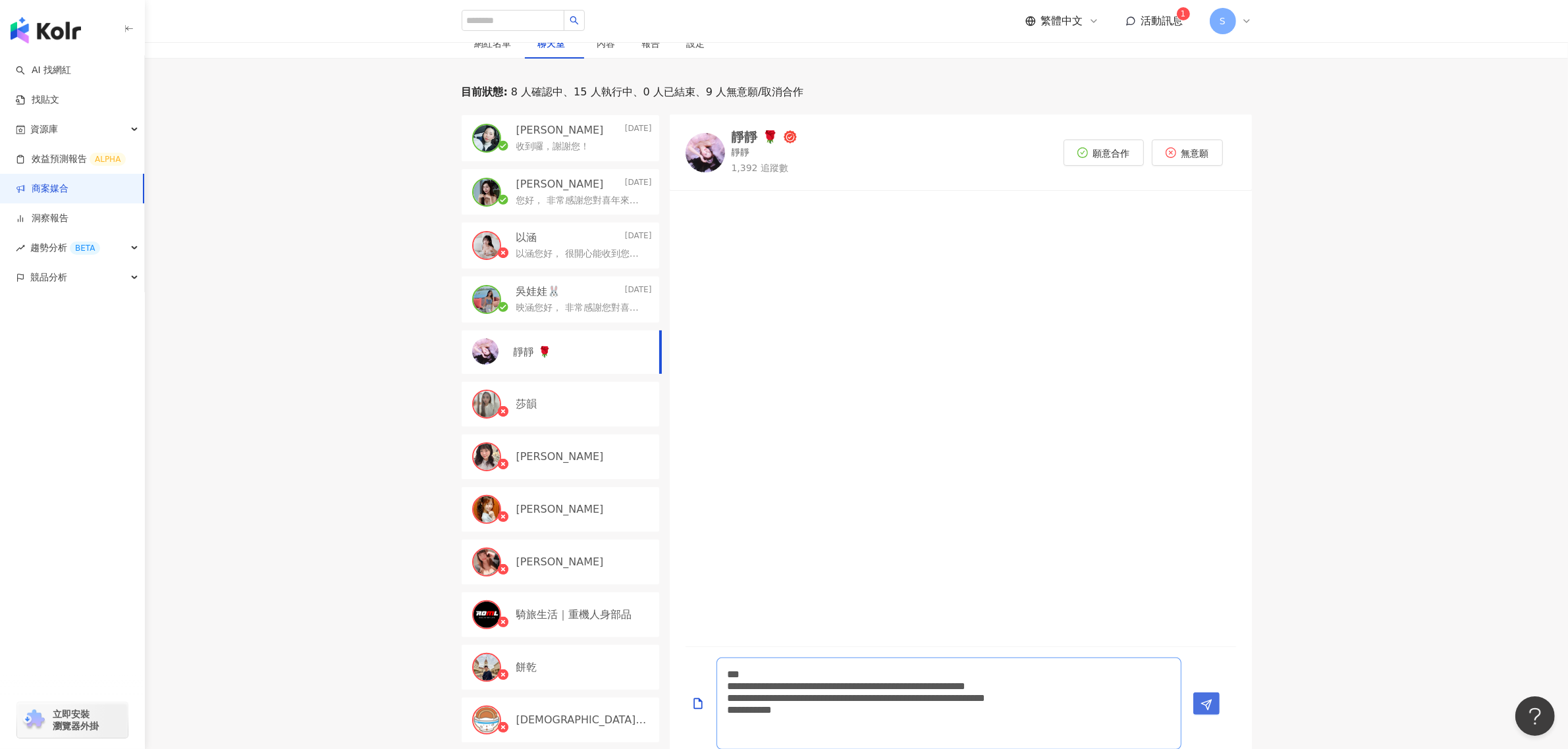
type textarea "**********"
click at [1202, 708] on icon "Send" at bounding box center [1206, 705] width 12 height 12
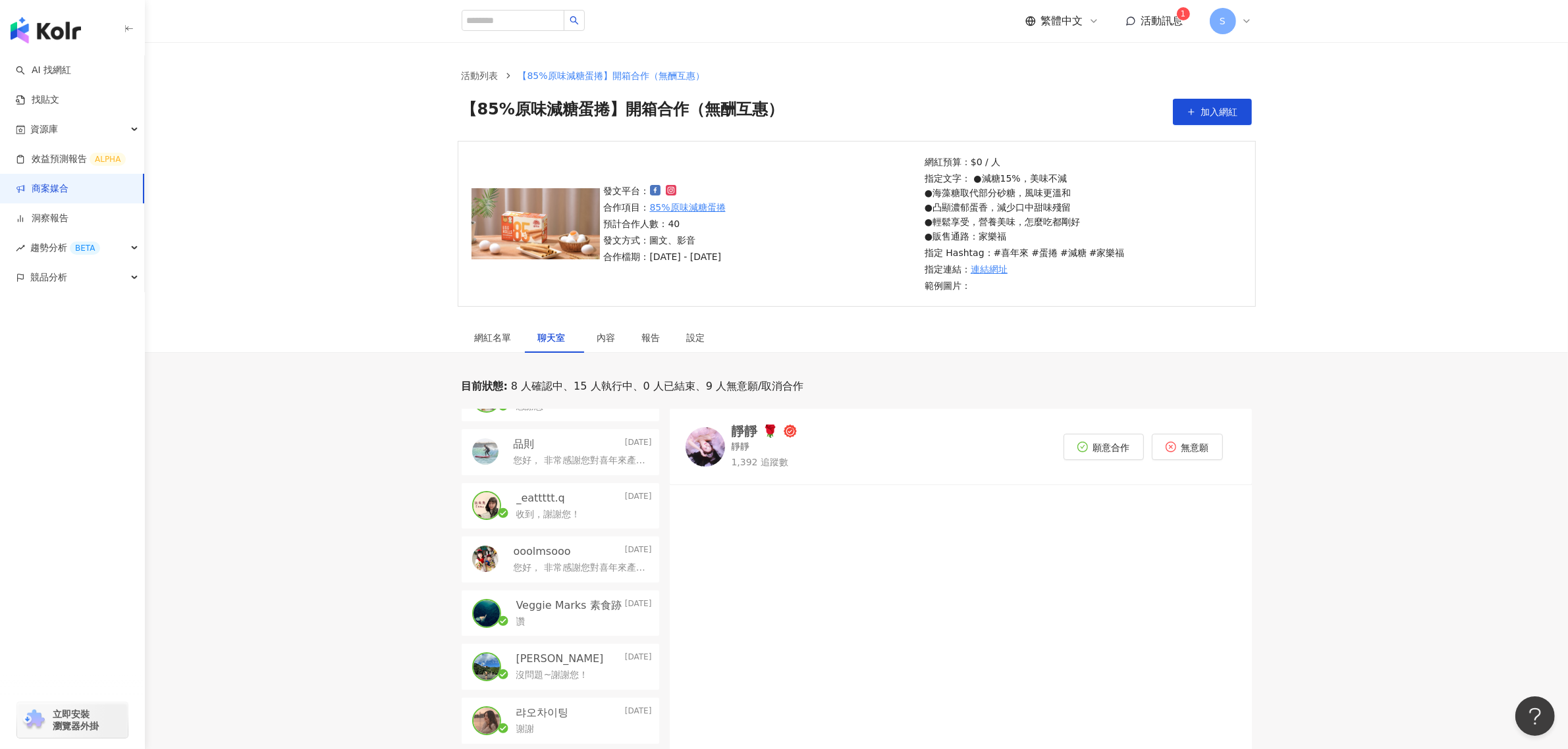
scroll to position [577, 0]
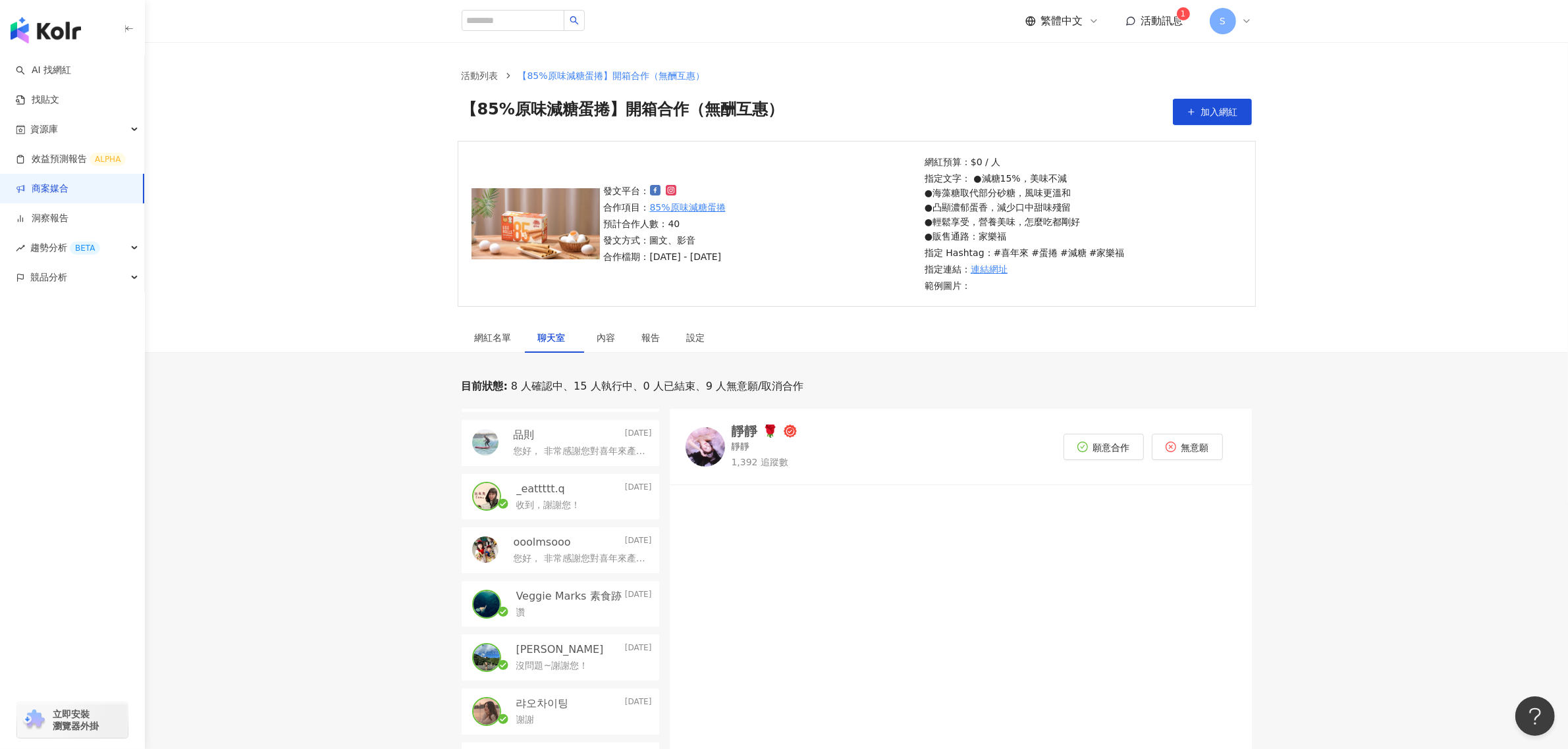
click at [866, 477] on div "靜靜 🌹 靜靜 1,392 追蹤數 願意合作 無意願" at bounding box center [960, 447] width 583 height 76
click at [69, 182] on link "商案媒合" at bounding box center [42, 188] width 53 height 13
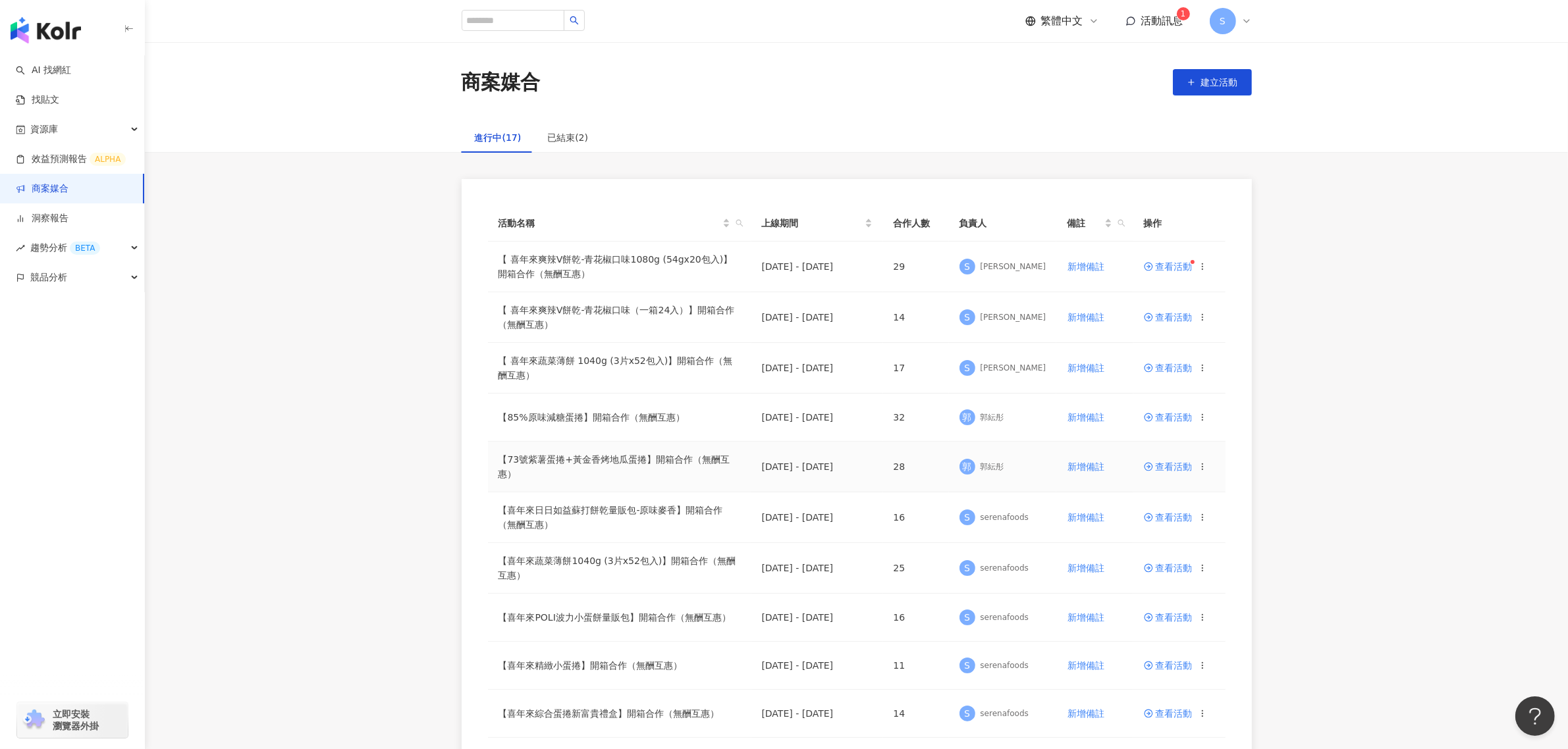
click at [1171, 464] on span "查看活動" at bounding box center [1169, 466] width 49 height 9
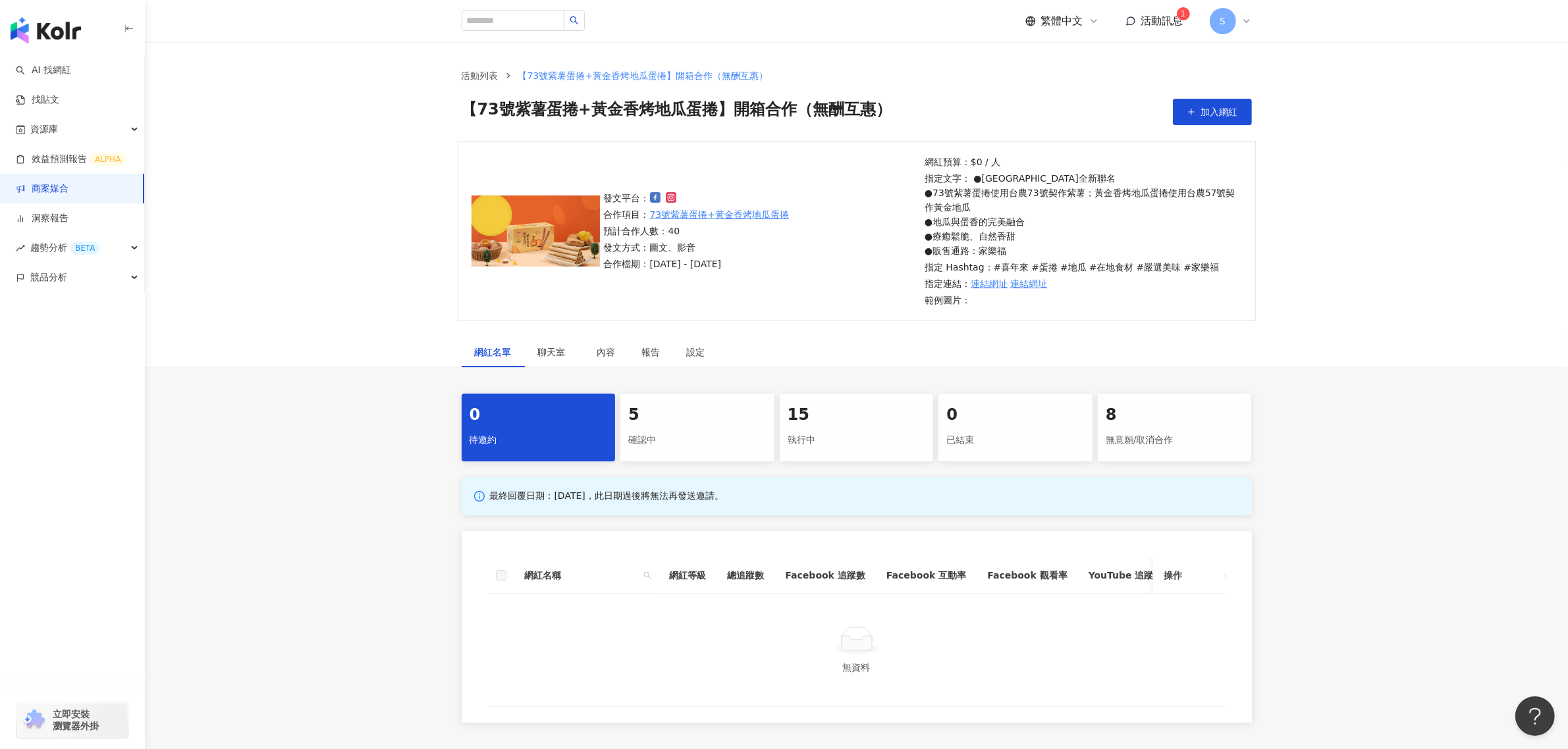
click at [721, 439] on div "確認中" at bounding box center [697, 440] width 138 height 22
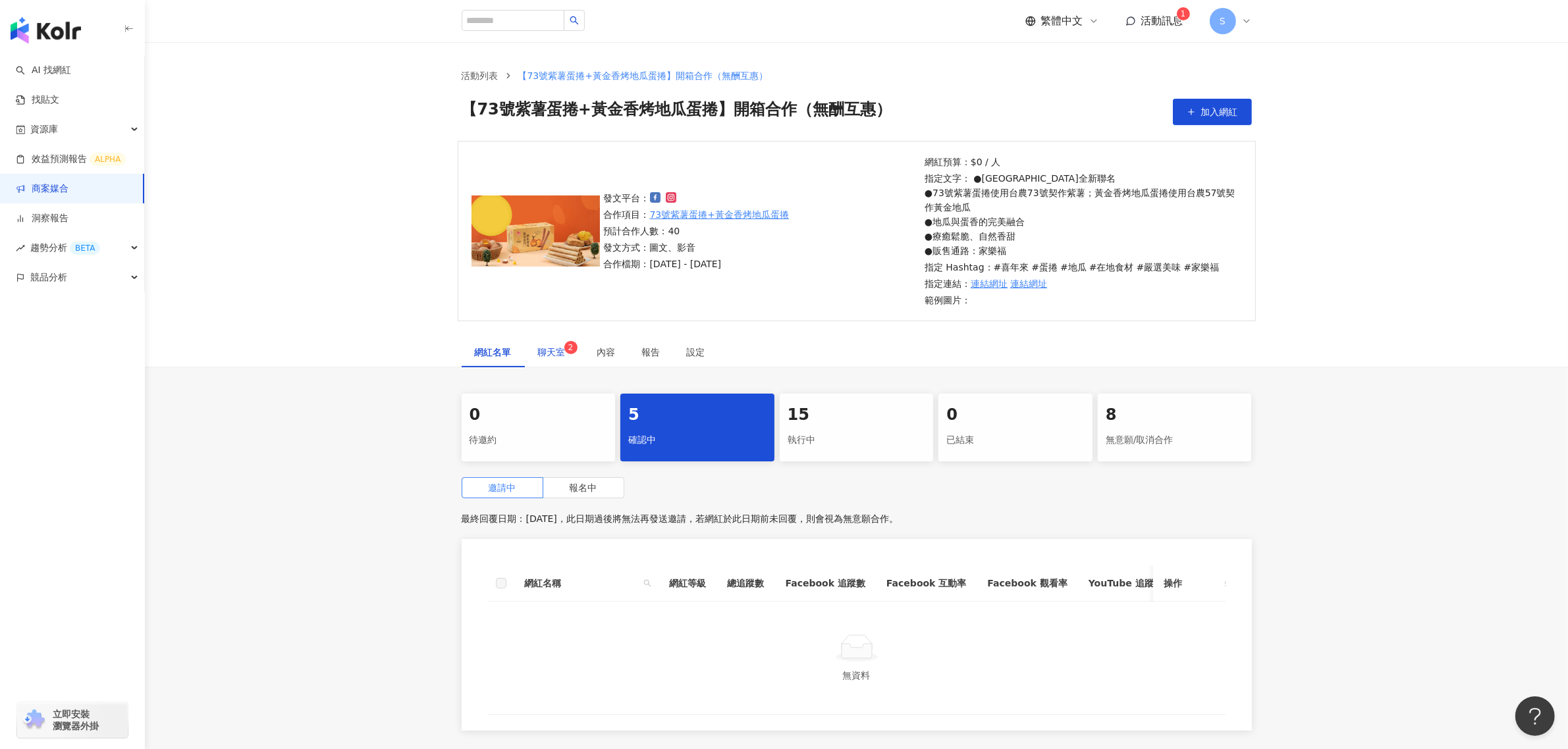
click at [557, 348] on span "聊天室 2" at bounding box center [554, 352] width 33 height 9
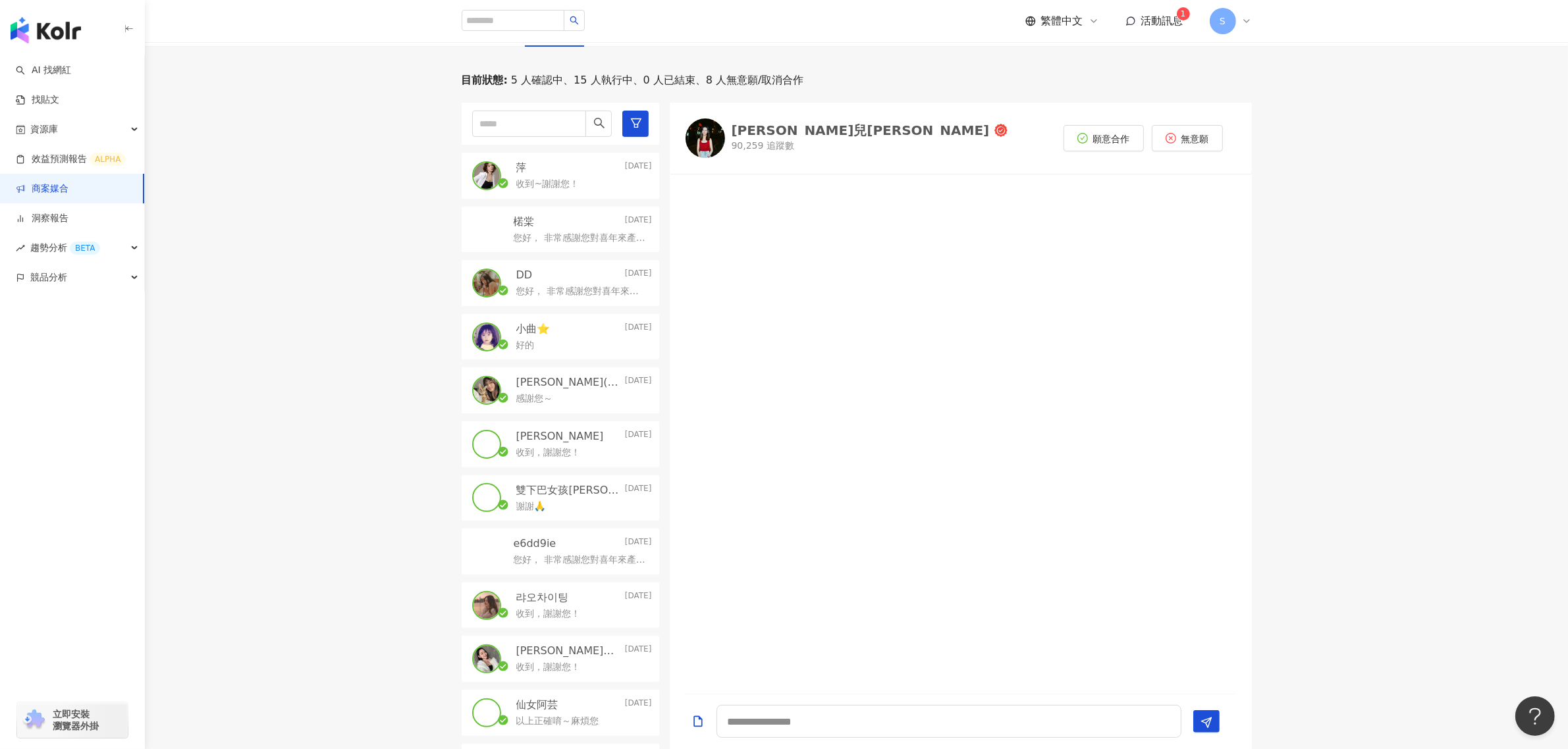
scroll to position [247, 0]
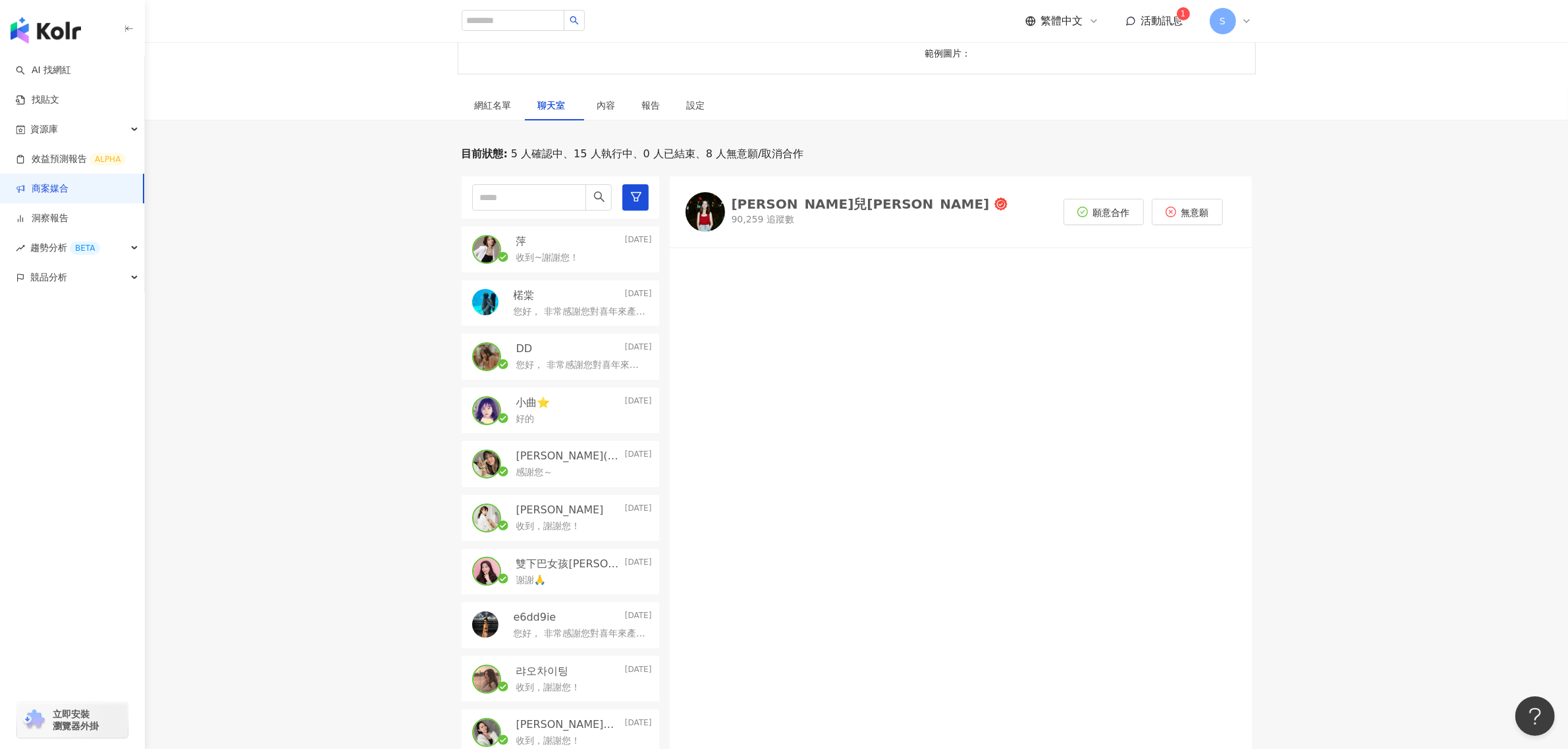
click at [584, 356] on div "DD [DATE]" at bounding box center [584, 349] width 135 height 15
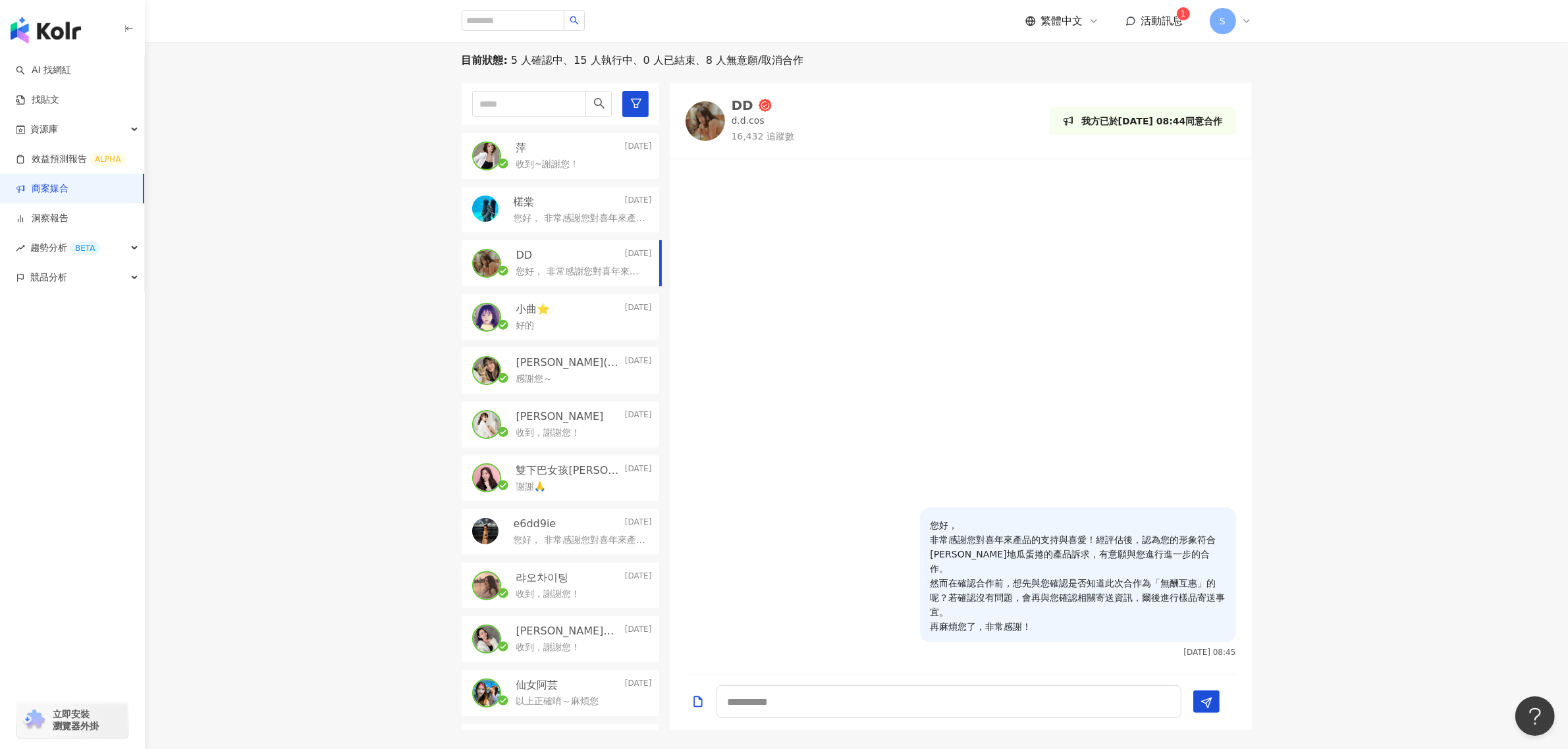
scroll to position [247, 0]
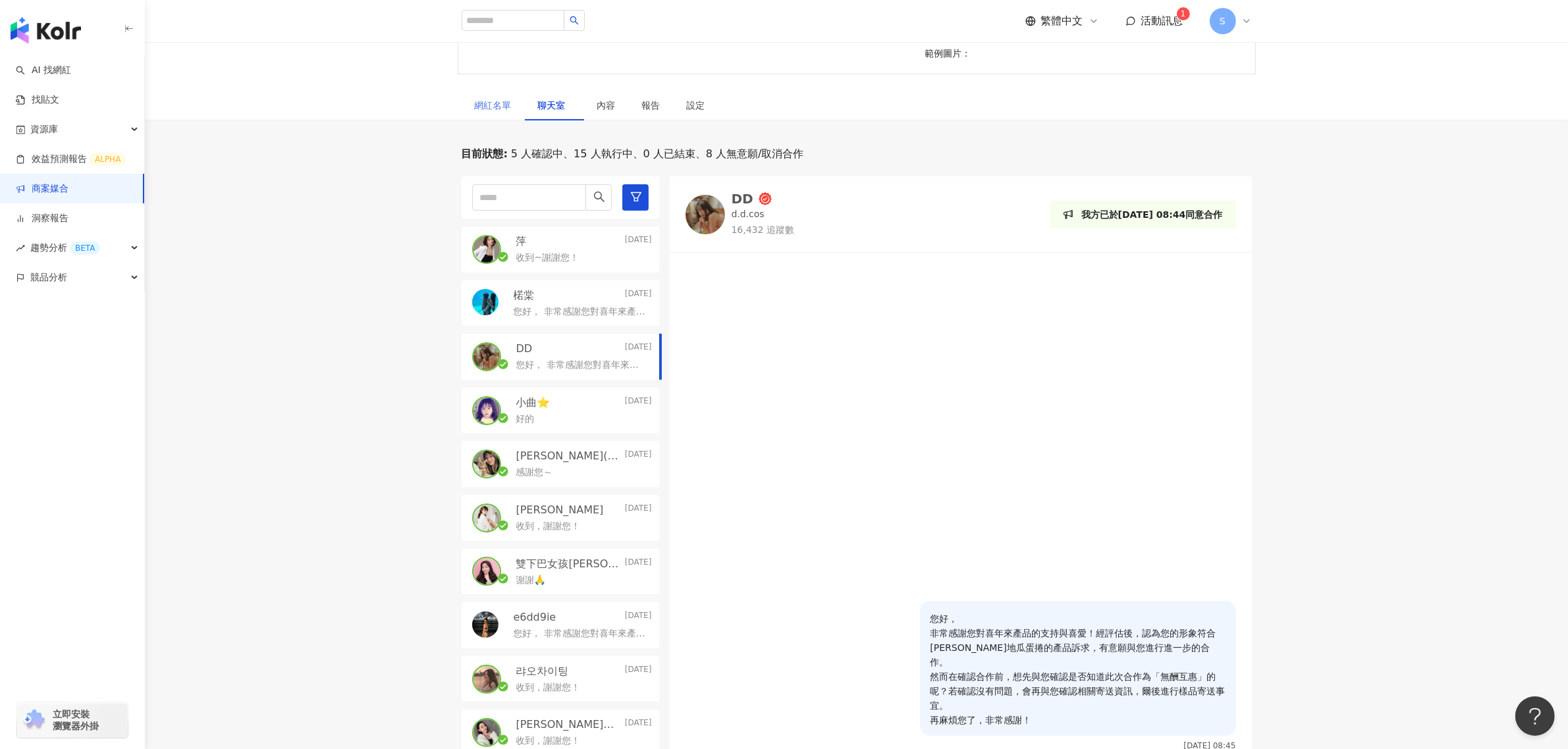
click at [501, 114] on div "網紅名單" at bounding box center [493, 106] width 63 height 30
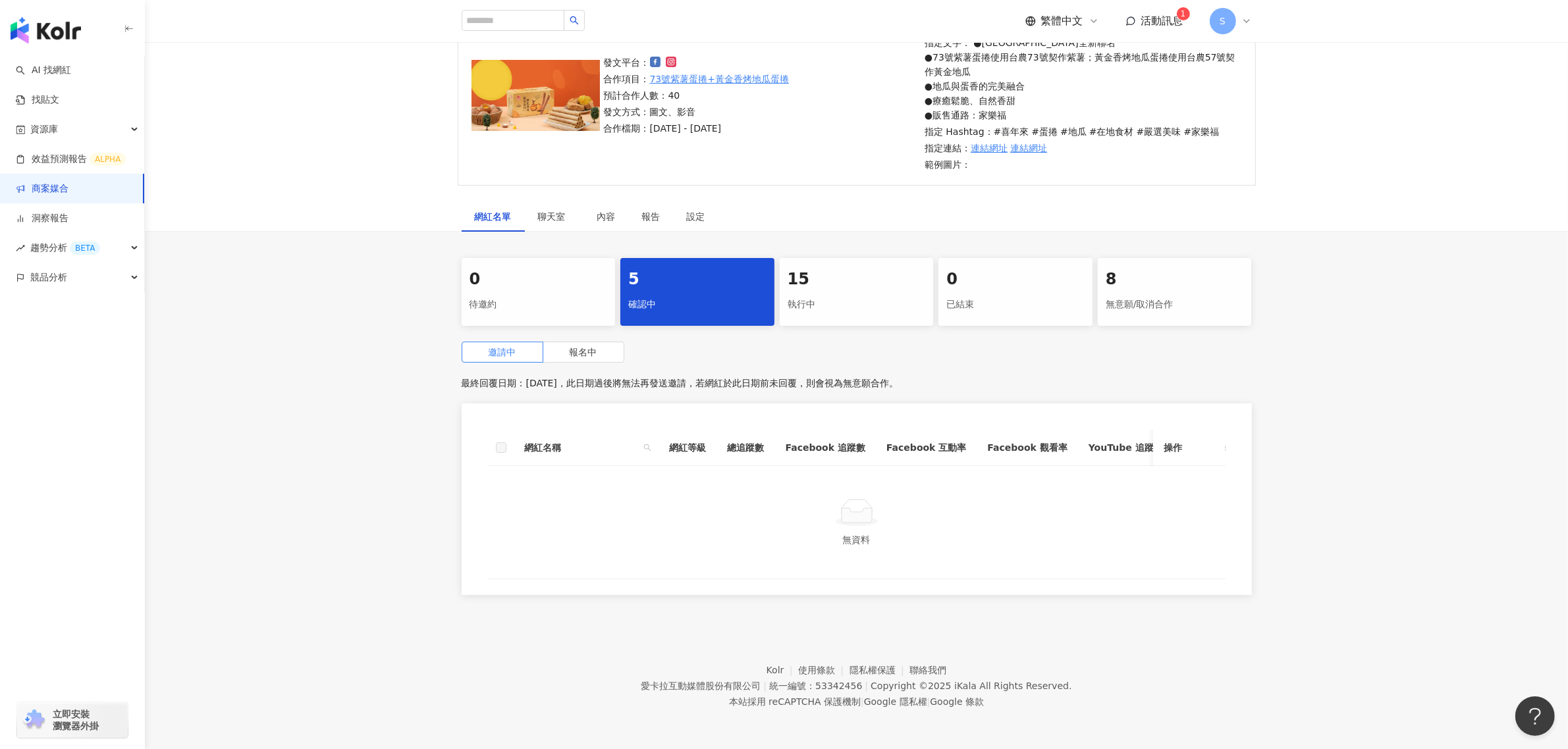
scroll to position [148, 0]
click at [585, 347] on span "報名中" at bounding box center [584, 352] width 28 height 11
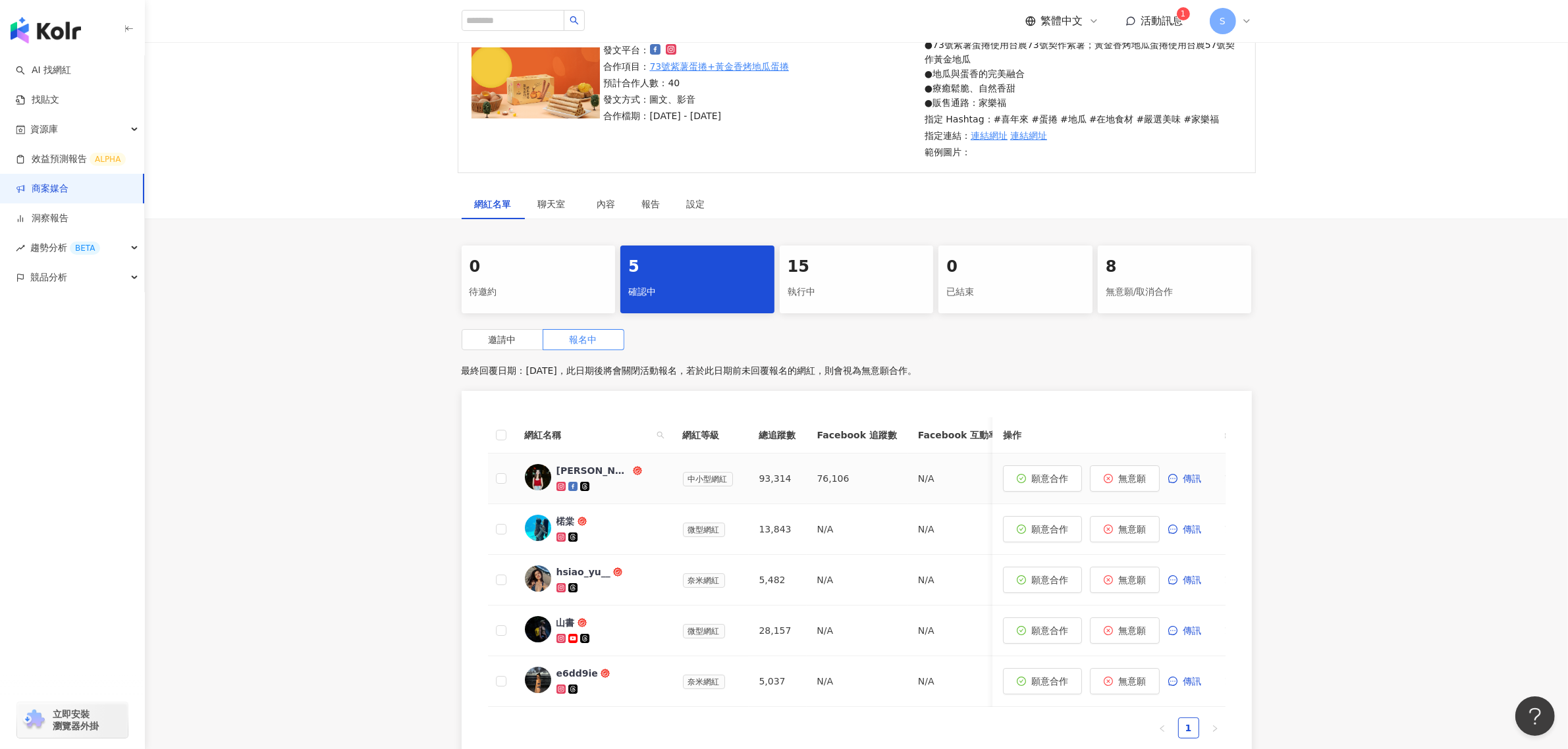
click at [608, 474] on div "[PERSON_NAME]兒[PERSON_NAME]" at bounding box center [594, 470] width 74 height 13
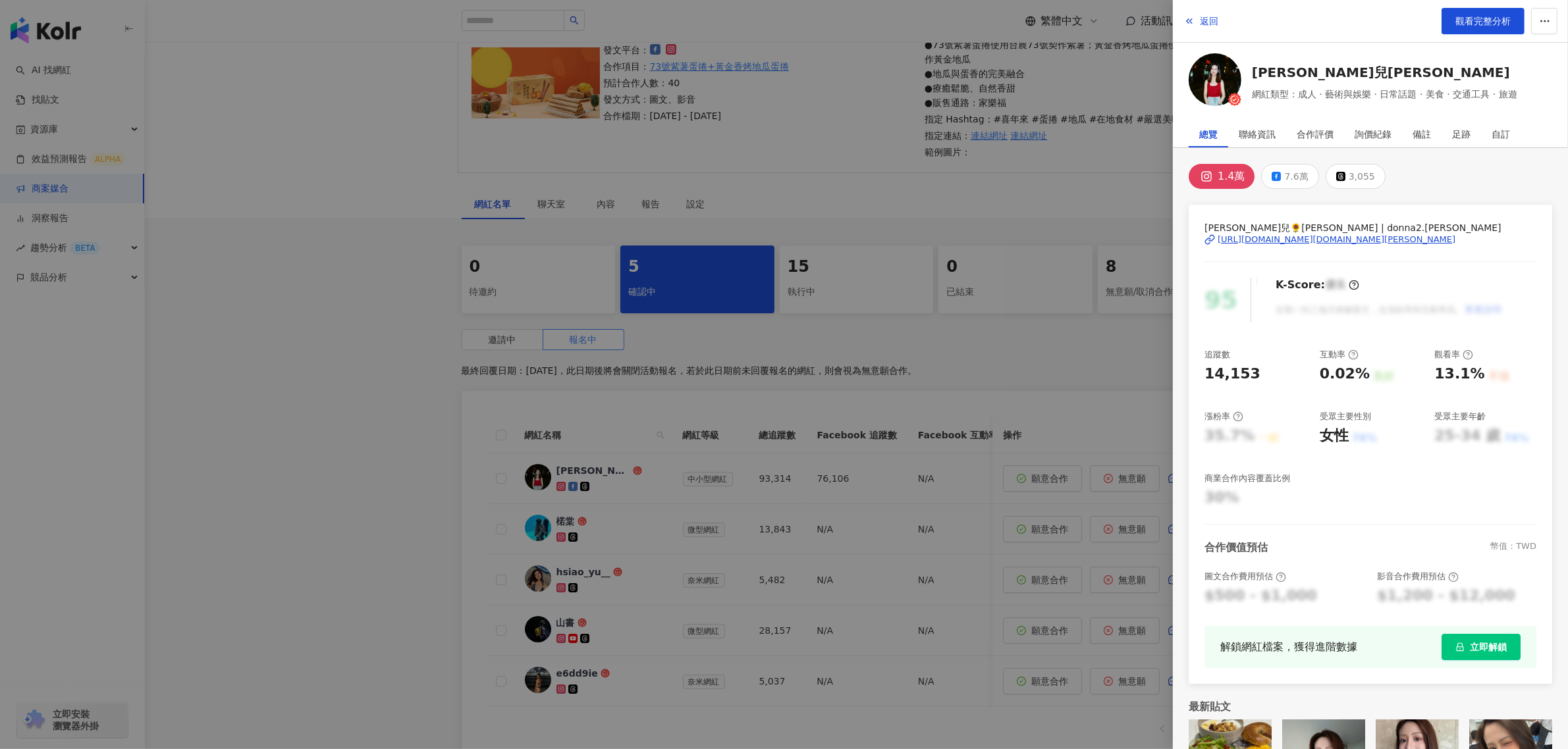
click at [1268, 244] on div "[URL][DOMAIN_NAME][DOMAIN_NAME][PERSON_NAME]" at bounding box center [1337, 240] width 238 height 12
click at [785, 456] on div at bounding box center [784, 374] width 1568 height 749
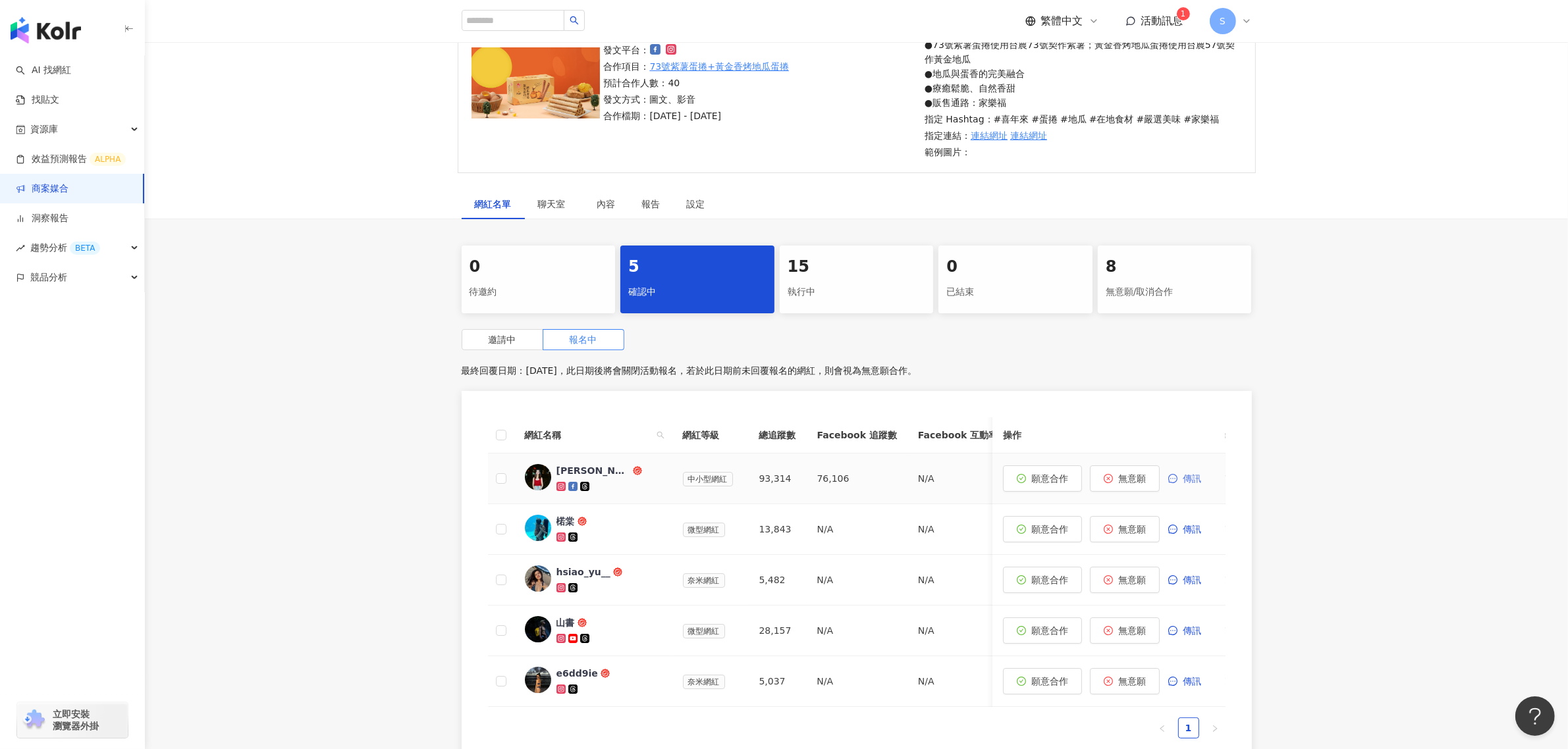
click at [1186, 489] on button "傳訊" at bounding box center [1191, 478] width 48 height 26
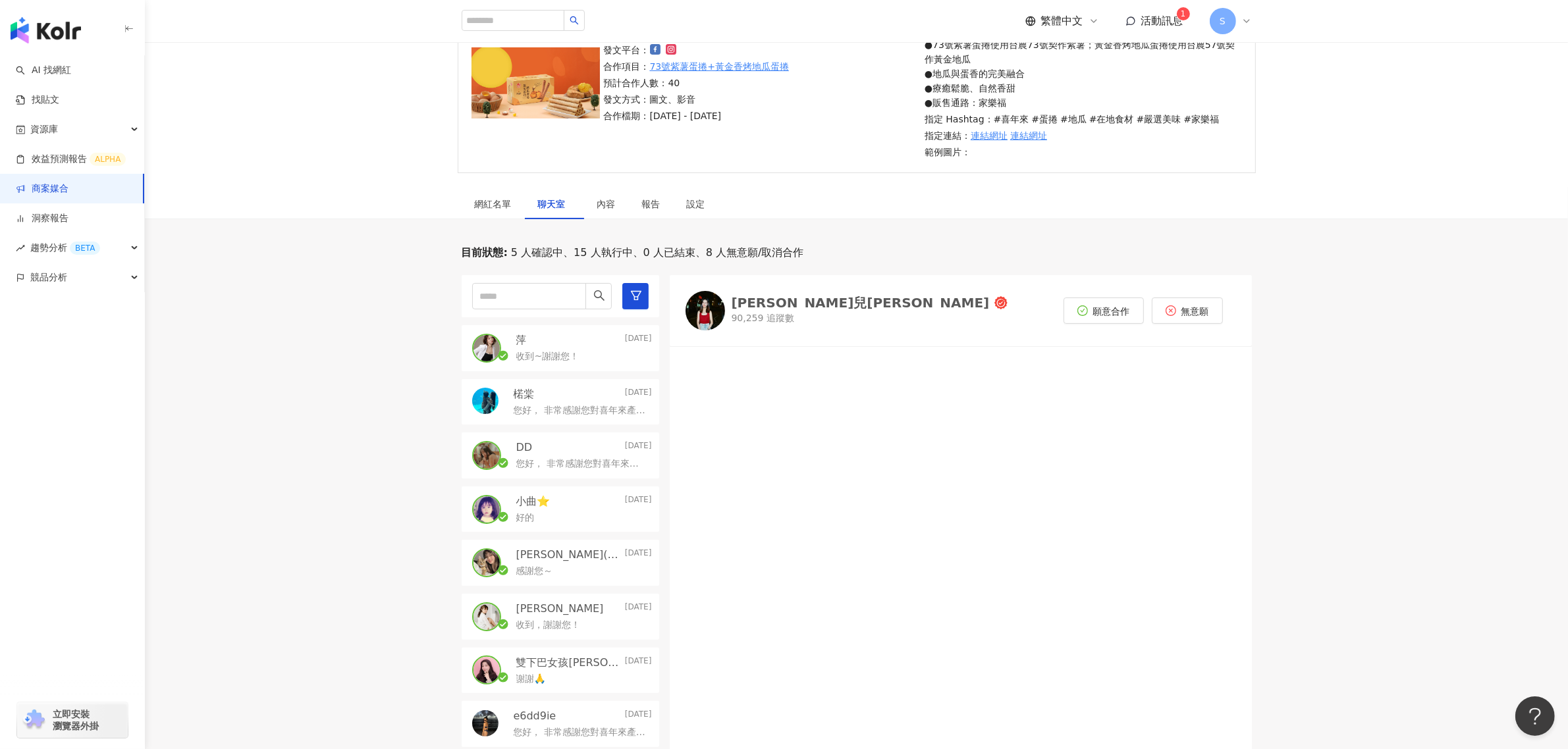
click at [561, 409] on p "您好， 非常感謝您對喜年來產品的支持與喜愛！經評估後，認為您的形象符合[PERSON_NAME]地瓜蛋捲的產品訴求，有意願與您進行進一步的合作。 然而在確認合…" at bounding box center [581, 410] width 133 height 13
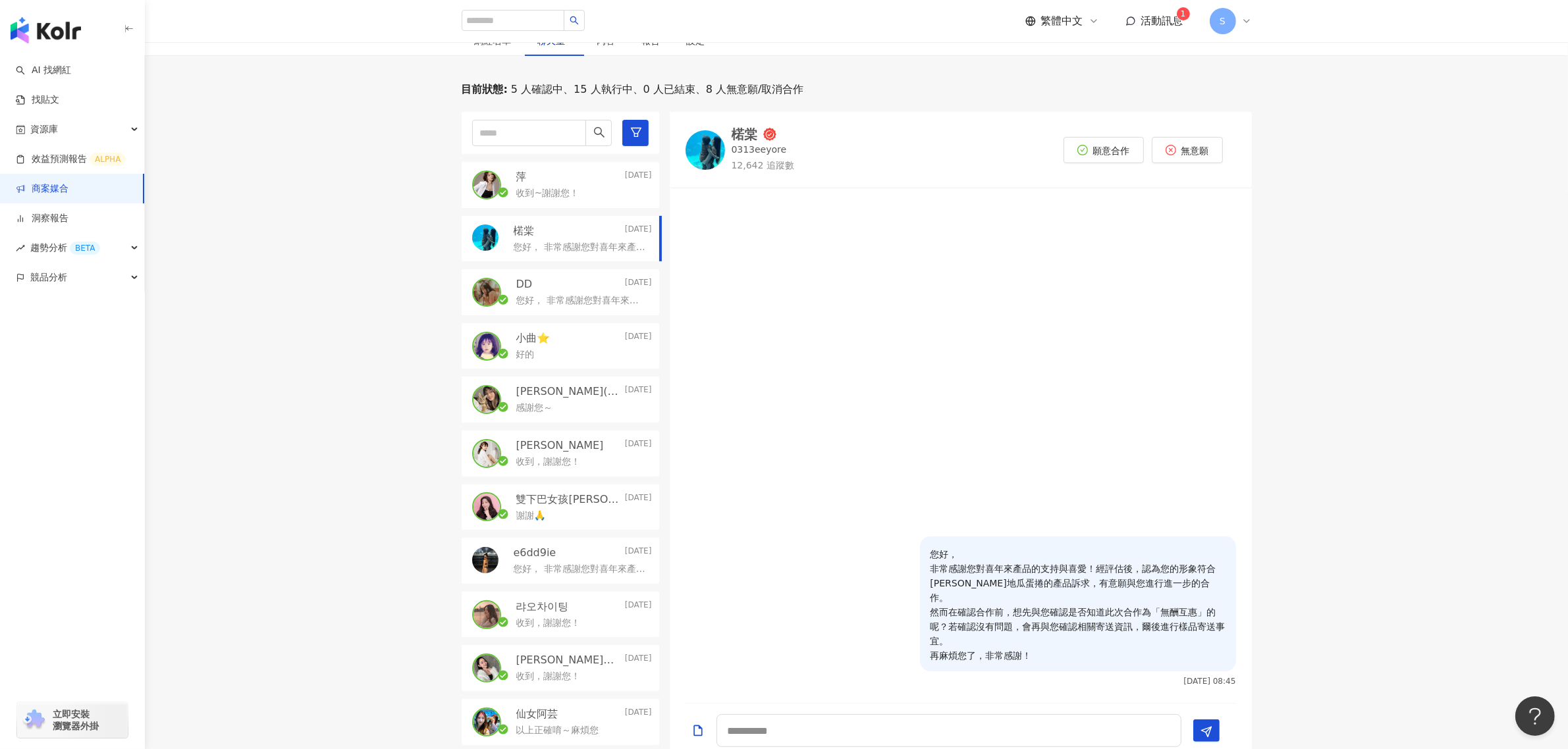
scroll to position [313, 0]
drag, startPoint x: 1098, startPoint y: 653, endPoint x: 1006, endPoint y: 640, distance: 92.9
click at [1006, 640] on p "您好， 非常感謝您對喜年來產品的支持與喜愛！經評估後，認為您的形象符合[PERSON_NAME]地瓜蛋捲的產品訴求，有意願與您進行進一步的合作。 然而在確認合…" at bounding box center [1078, 604] width 295 height 116
click at [1046, 653] on p "您好， 非常感謝您對喜年來產品的支持與喜愛！經評估後，認為您的形象符合[PERSON_NAME]地瓜蛋捲的產品訴求，有意願與您進行進一步的合作。 然而在確認合…" at bounding box center [1078, 604] width 295 height 116
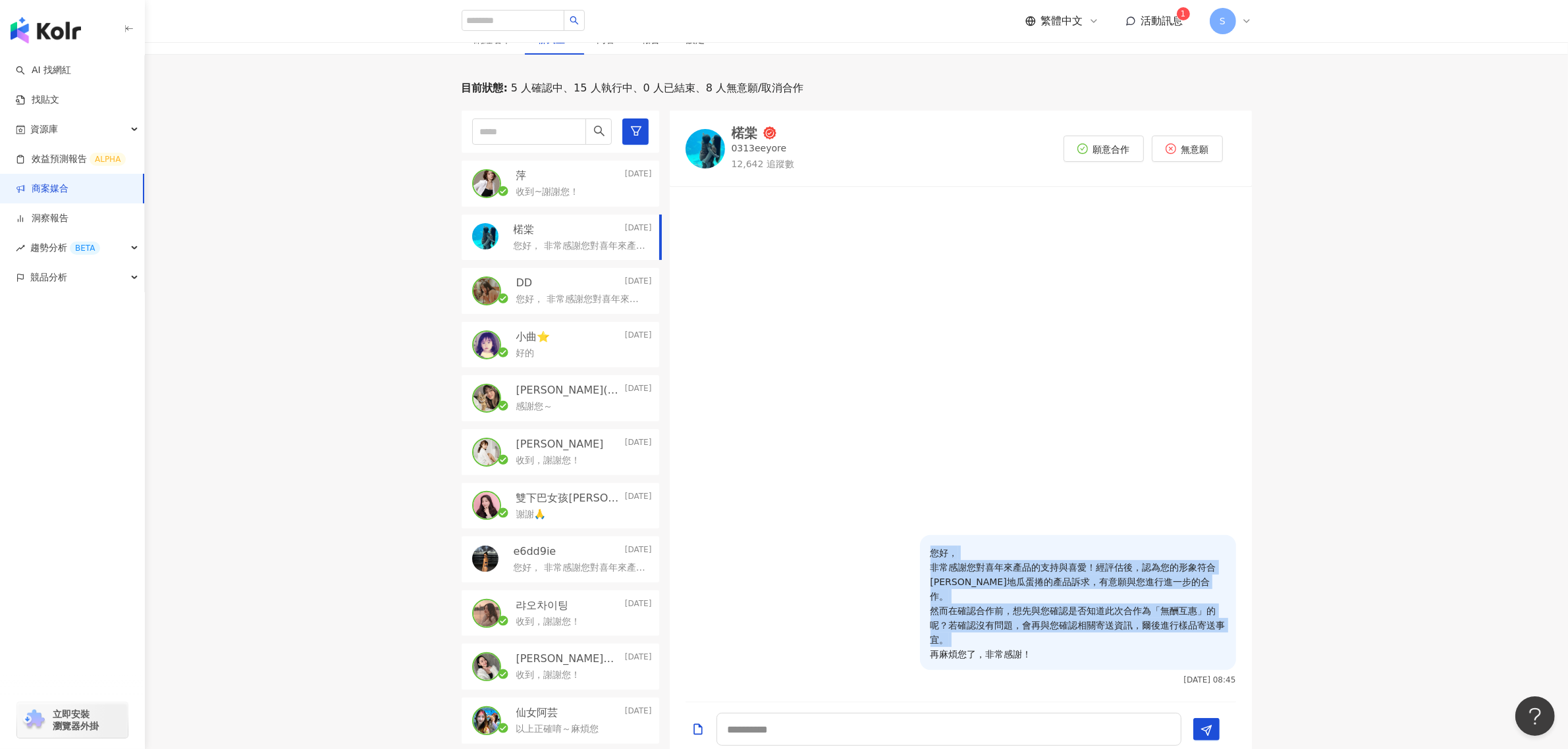
drag, startPoint x: 1058, startPoint y: 659, endPoint x: 929, endPoint y: 555, distance: 165.7
click at [929, 555] on div "您好， 非常感謝您對喜年來產品的支持與喜愛！經評估後，認為您的形象符合[PERSON_NAME]地瓜蛋捲的產品訴求，有意願與您進行進一步的合作。 然而在確認合…" at bounding box center [1078, 604] width 316 height 135
copy p "您好， 非常感謝您對喜年來產品的支持與喜愛！經評估後，認為您的形象符合[PERSON_NAME]地瓜蛋捲的產品訴求，有意願與您進行進一步的合作。 然而在確認合…"
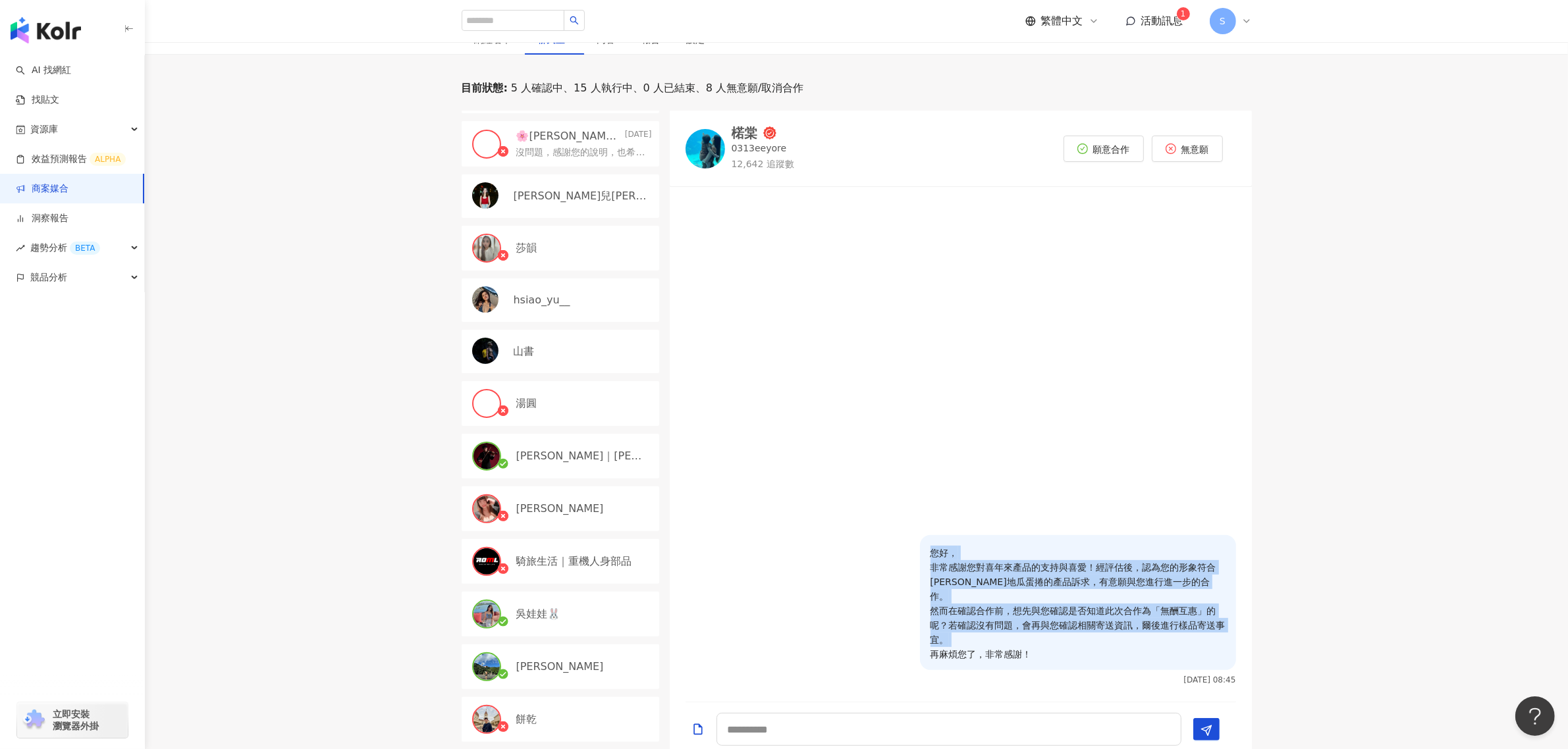
scroll to position [540, 0]
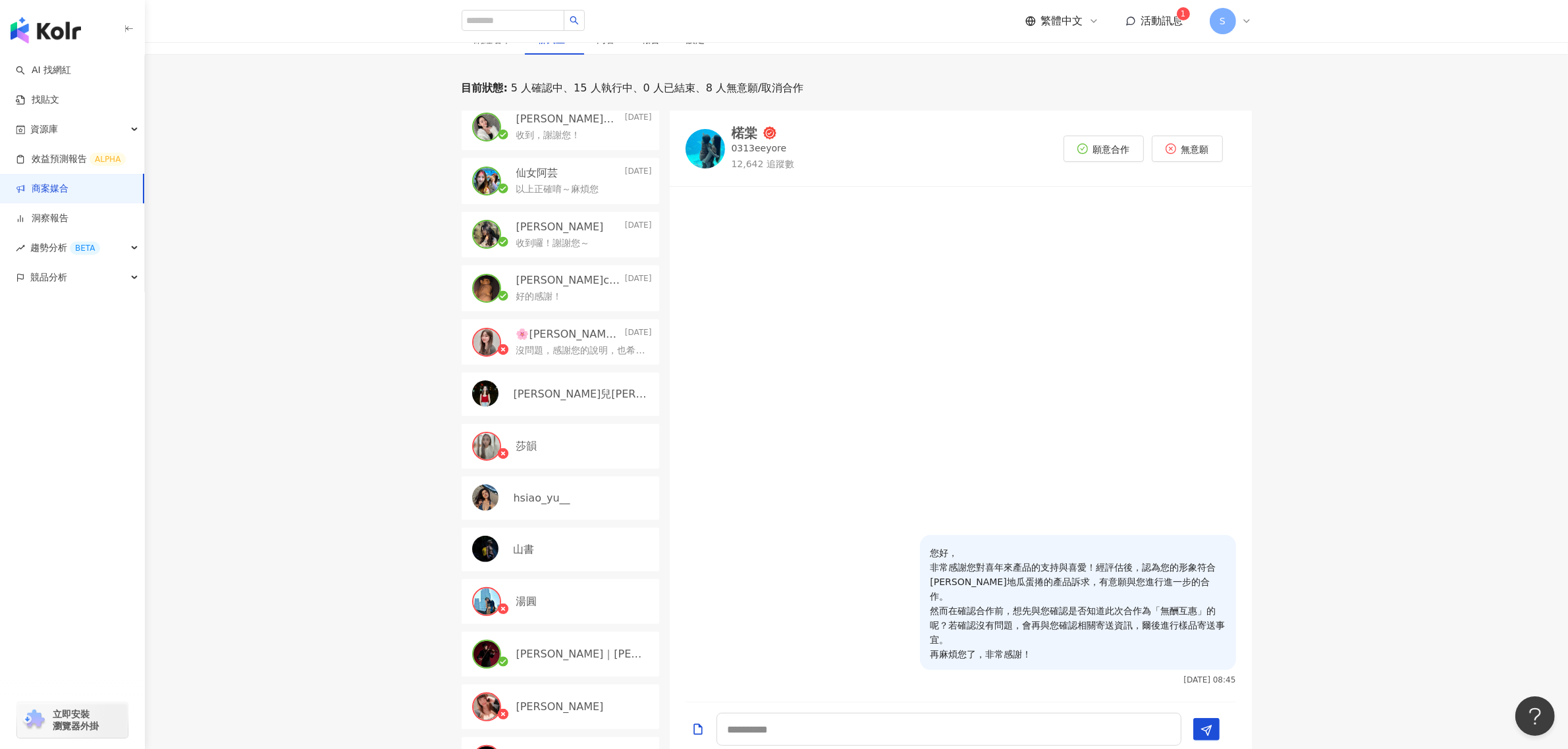
click at [577, 380] on div "[PERSON_NAME]兒[PERSON_NAME]" at bounding box center [561, 394] width 197 height 44
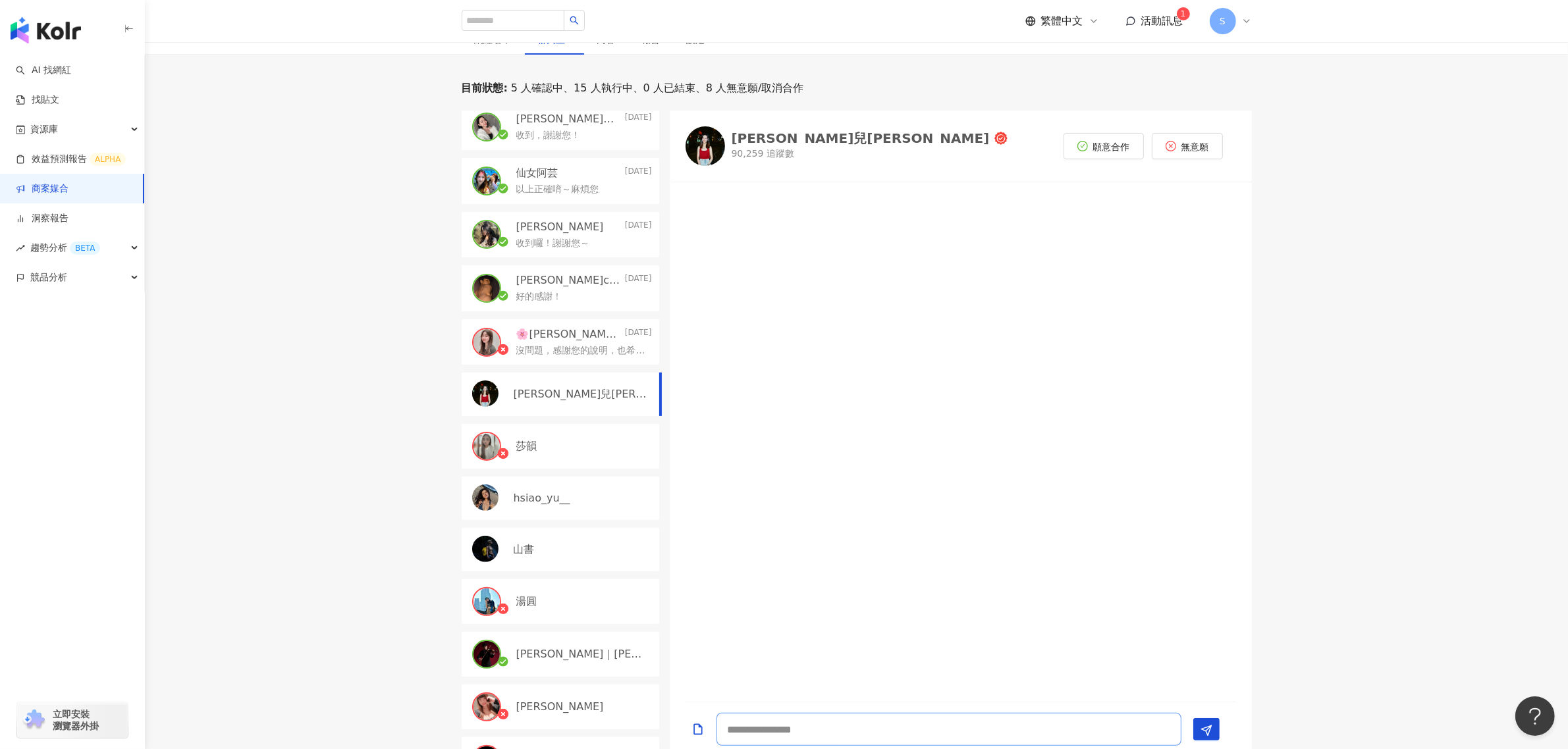
click at [831, 734] on textarea at bounding box center [948, 729] width 465 height 33
paste textarea "**********"
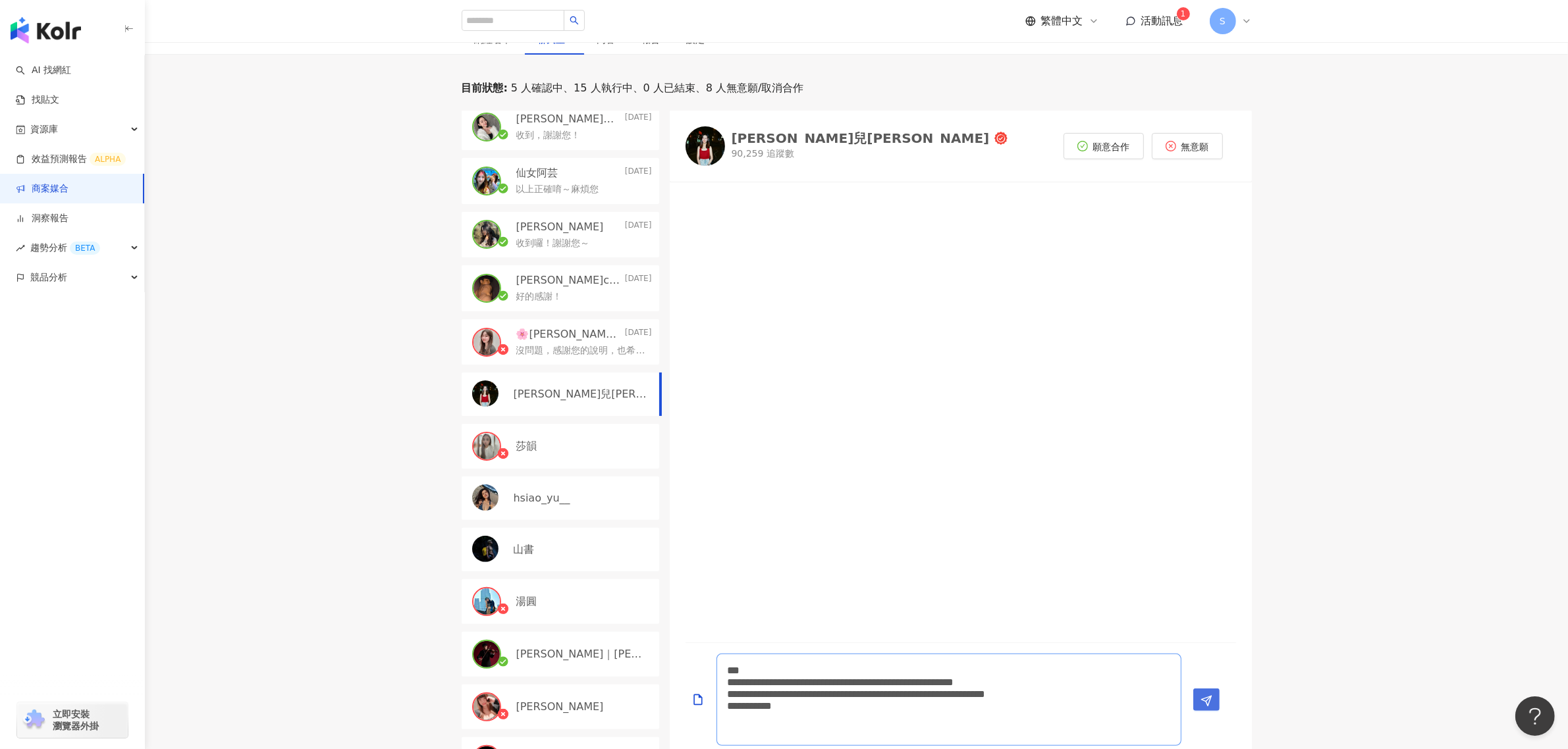
type textarea "**********"
click at [1206, 696] on icon "Send" at bounding box center [1206, 701] width 12 height 12
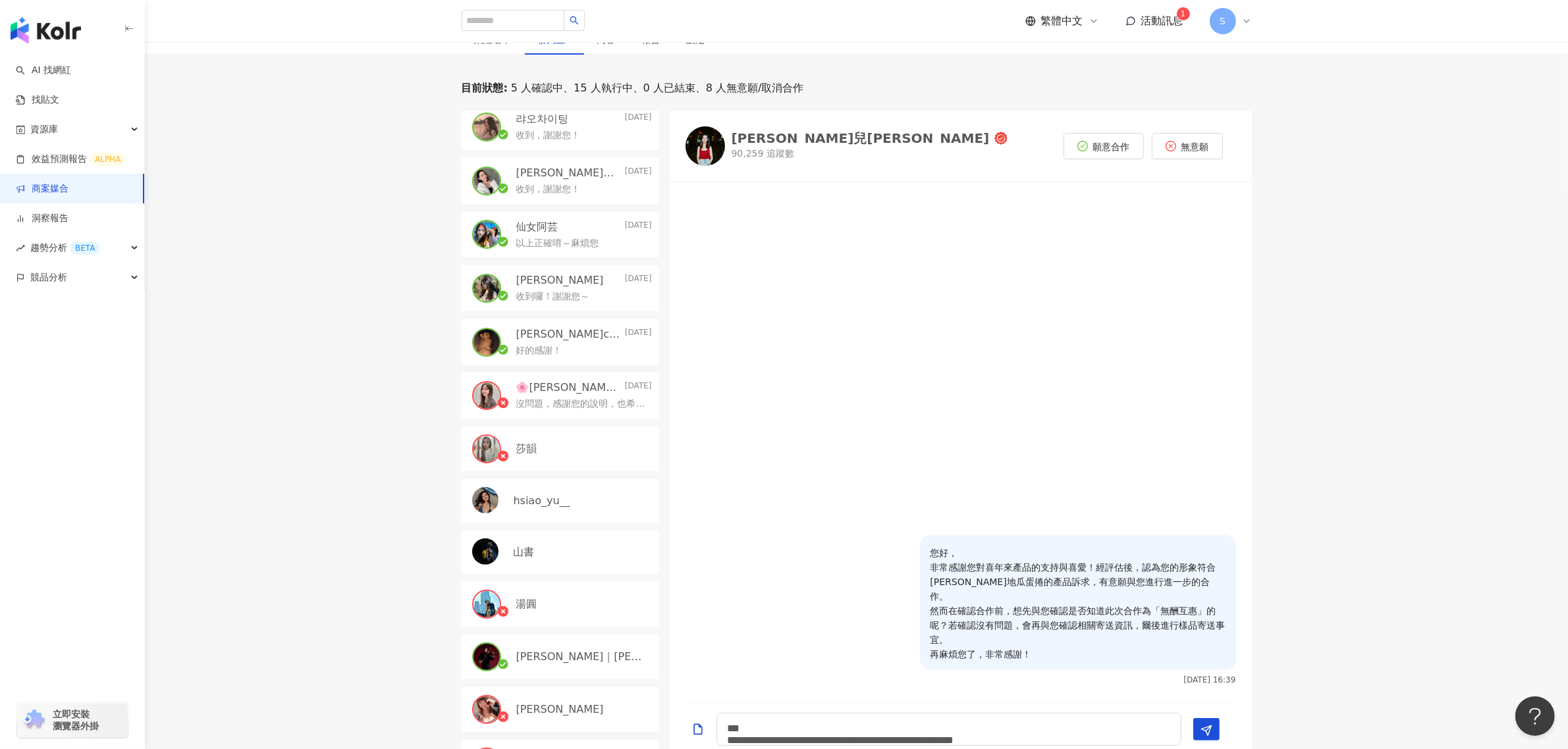
scroll to position [0, 0]
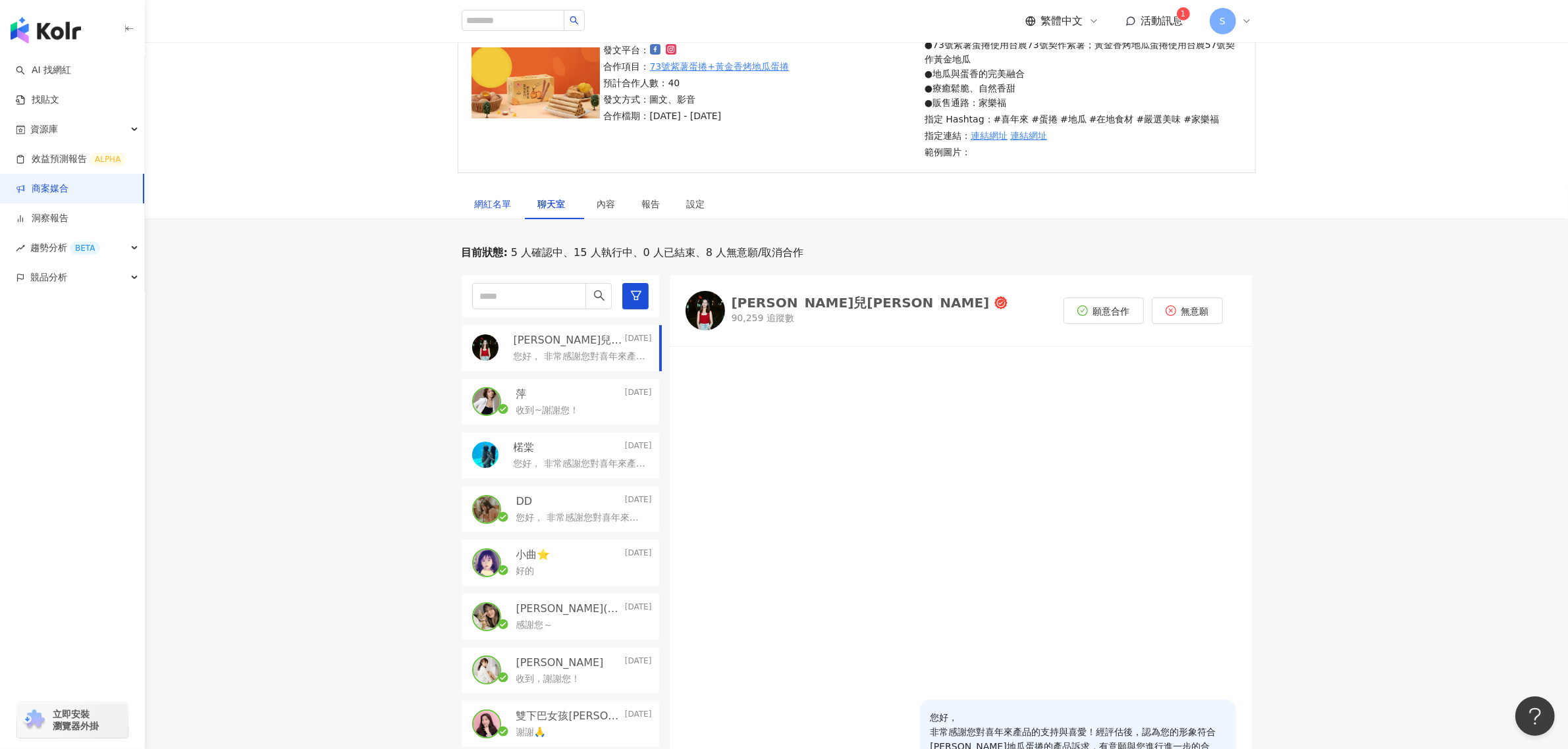
click at [485, 207] on div "網紅名單" at bounding box center [493, 204] width 37 height 15
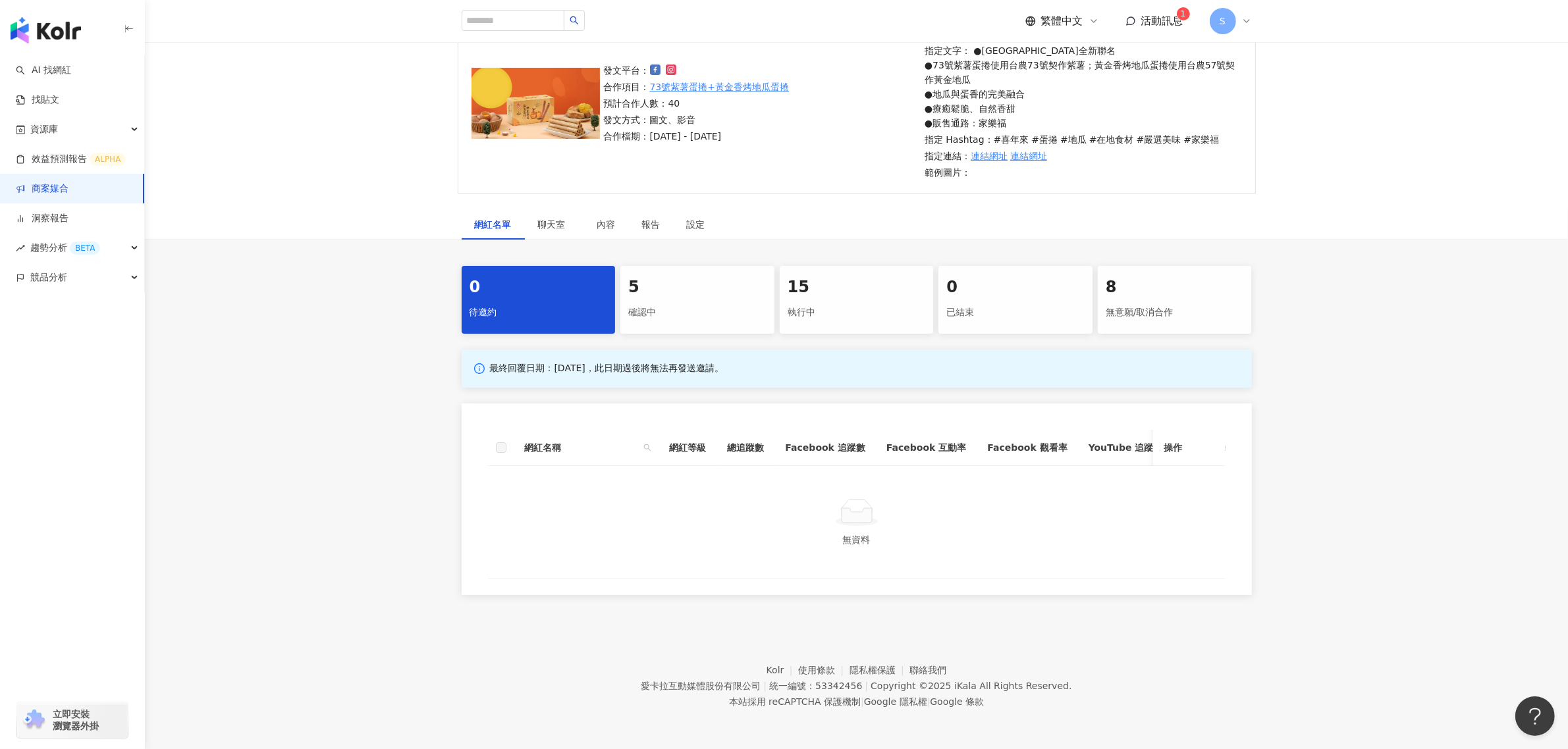
scroll to position [139, 0]
click at [548, 220] on span "聊天室" at bounding box center [554, 224] width 33 height 9
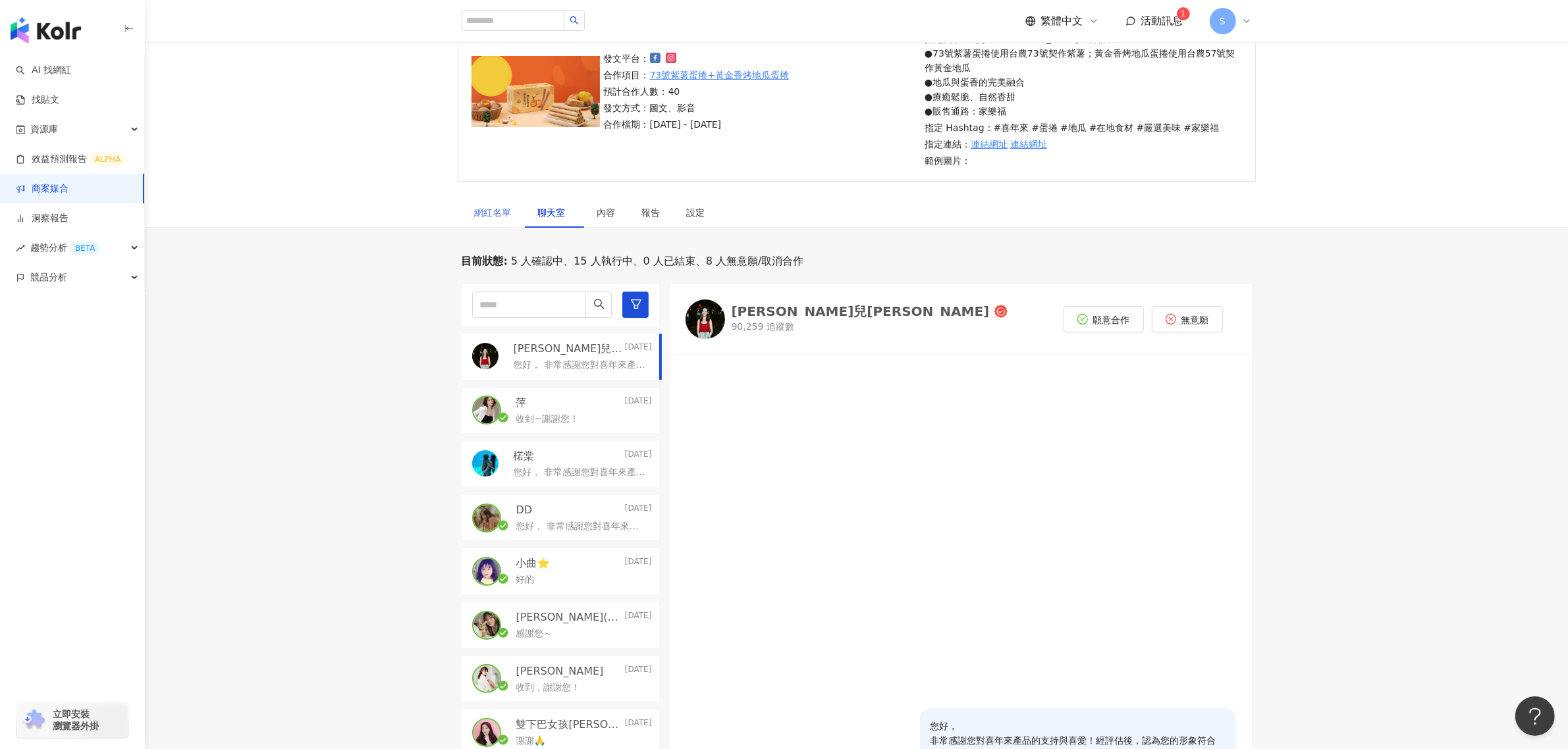
click at [495, 222] on div "網紅名單" at bounding box center [493, 212] width 63 height 30
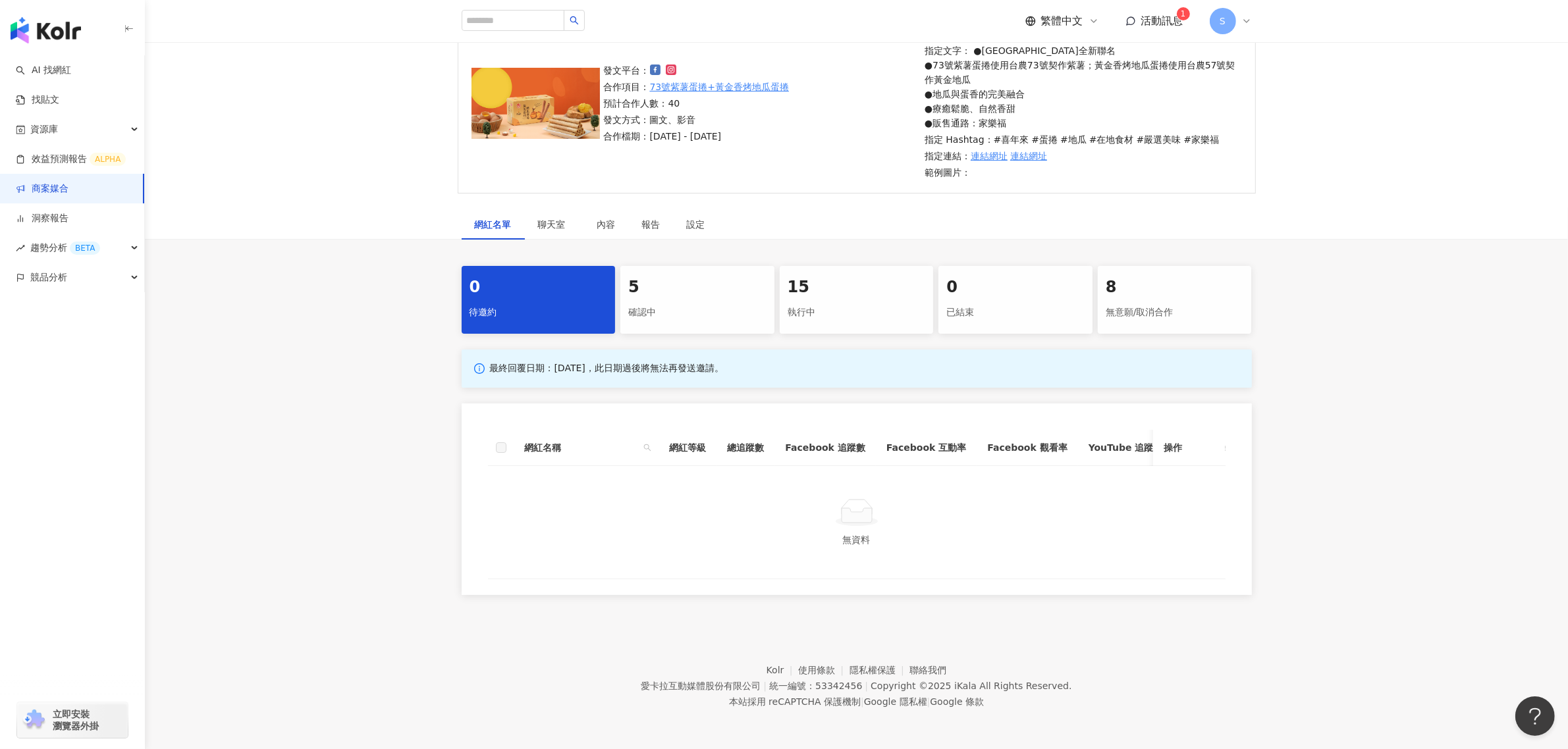
click at [650, 277] on div "5" at bounding box center [697, 288] width 138 height 22
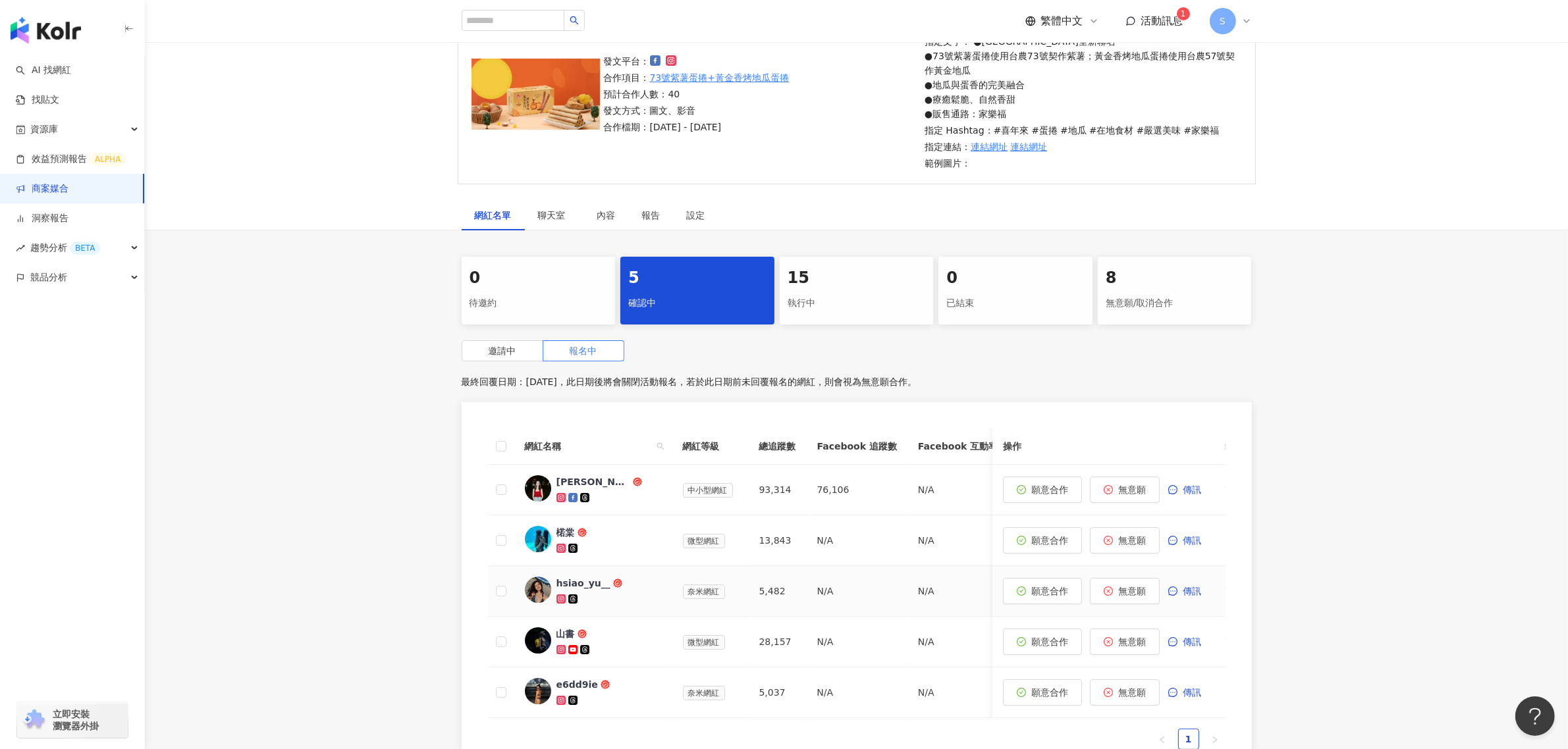
scroll to position [58, 0]
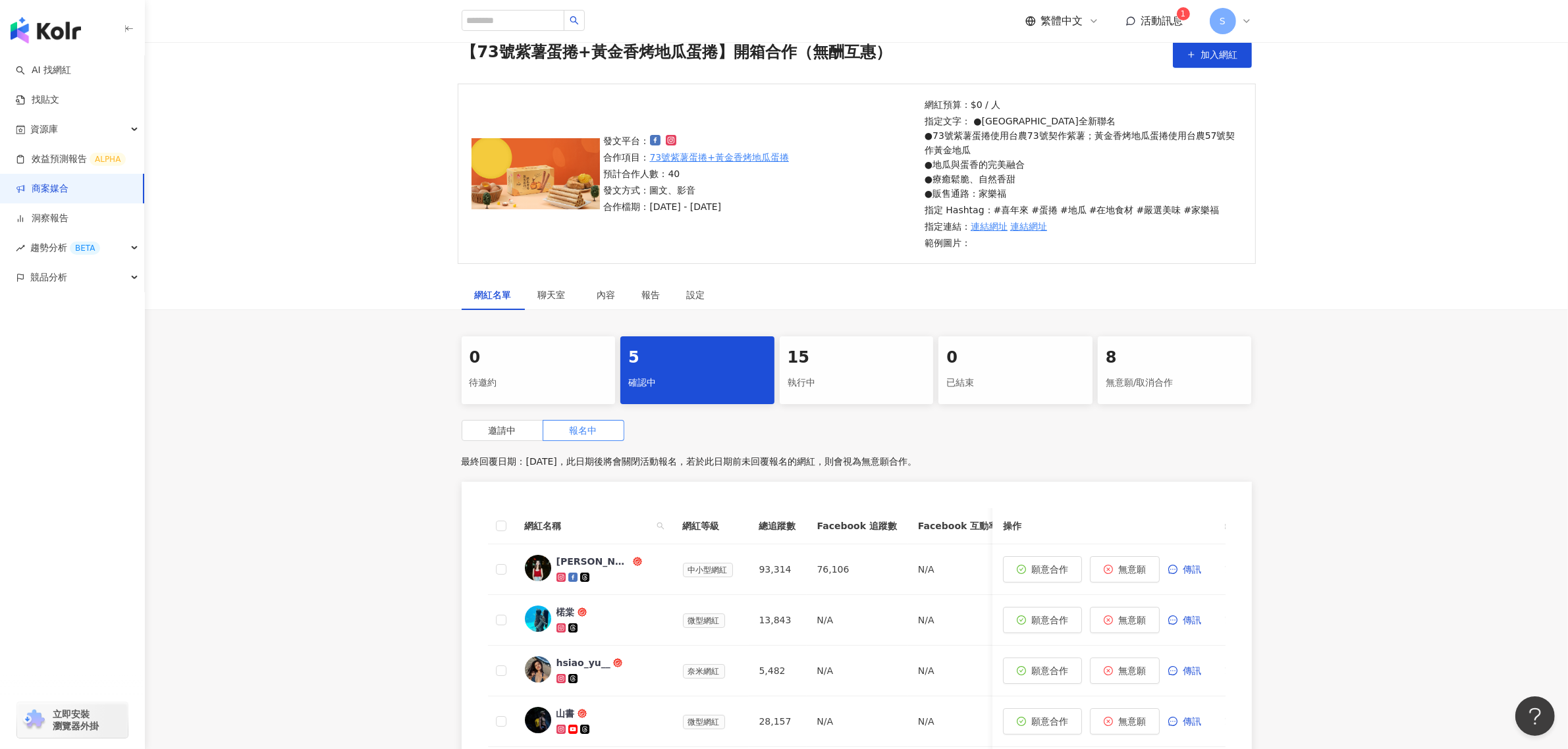
click at [60, 188] on link "商案媒合" at bounding box center [42, 188] width 53 height 13
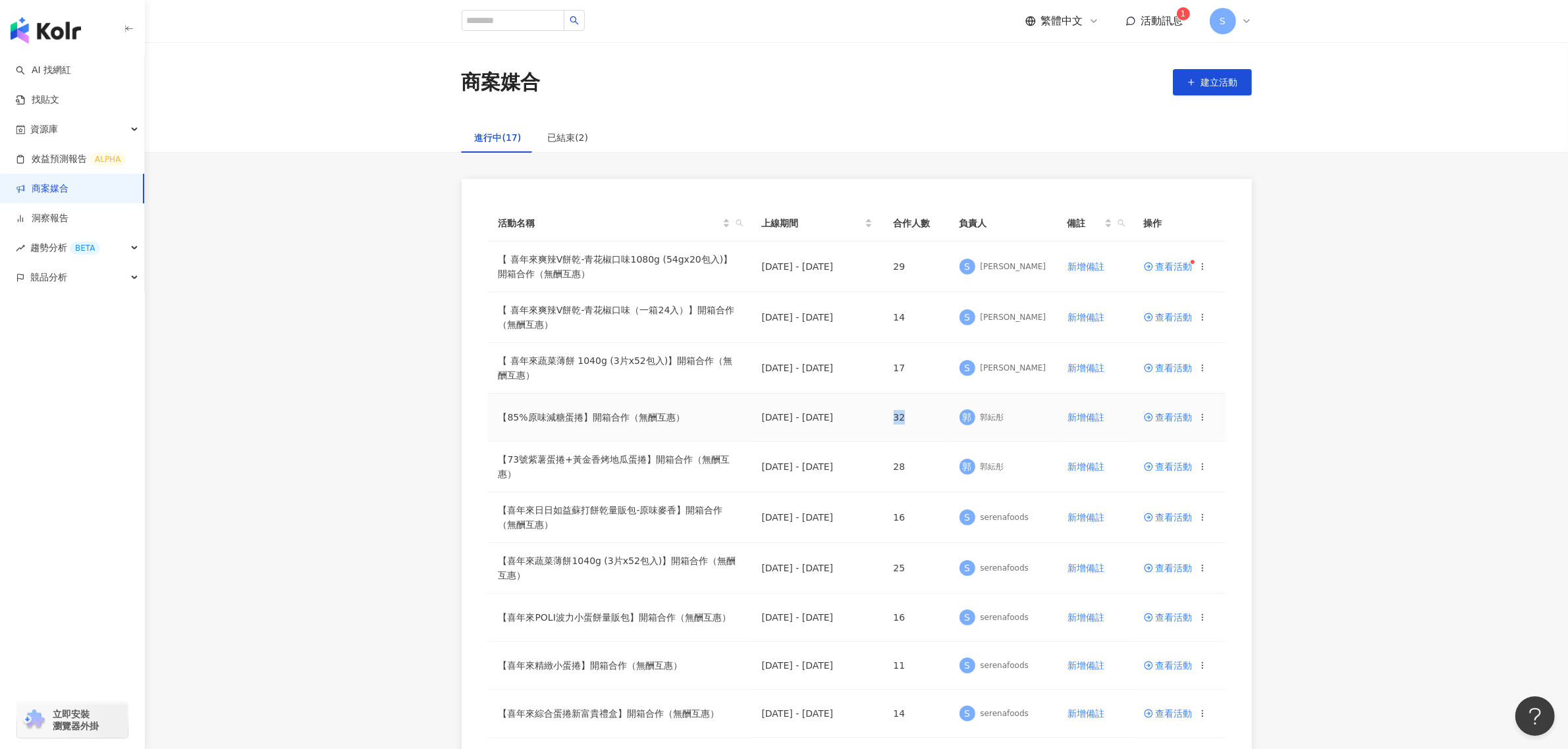
drag, startPoint x: 894, startPoint y: 422, endPoint x: 911, endPoint y: 422, distance: 17.0
click at [911, 422] on td "32" at bounding box center [916, 417] width 66 height 48
click at [1157, 422] on span "查看活動" at bounding box center [1169, 417] width 49 height 9
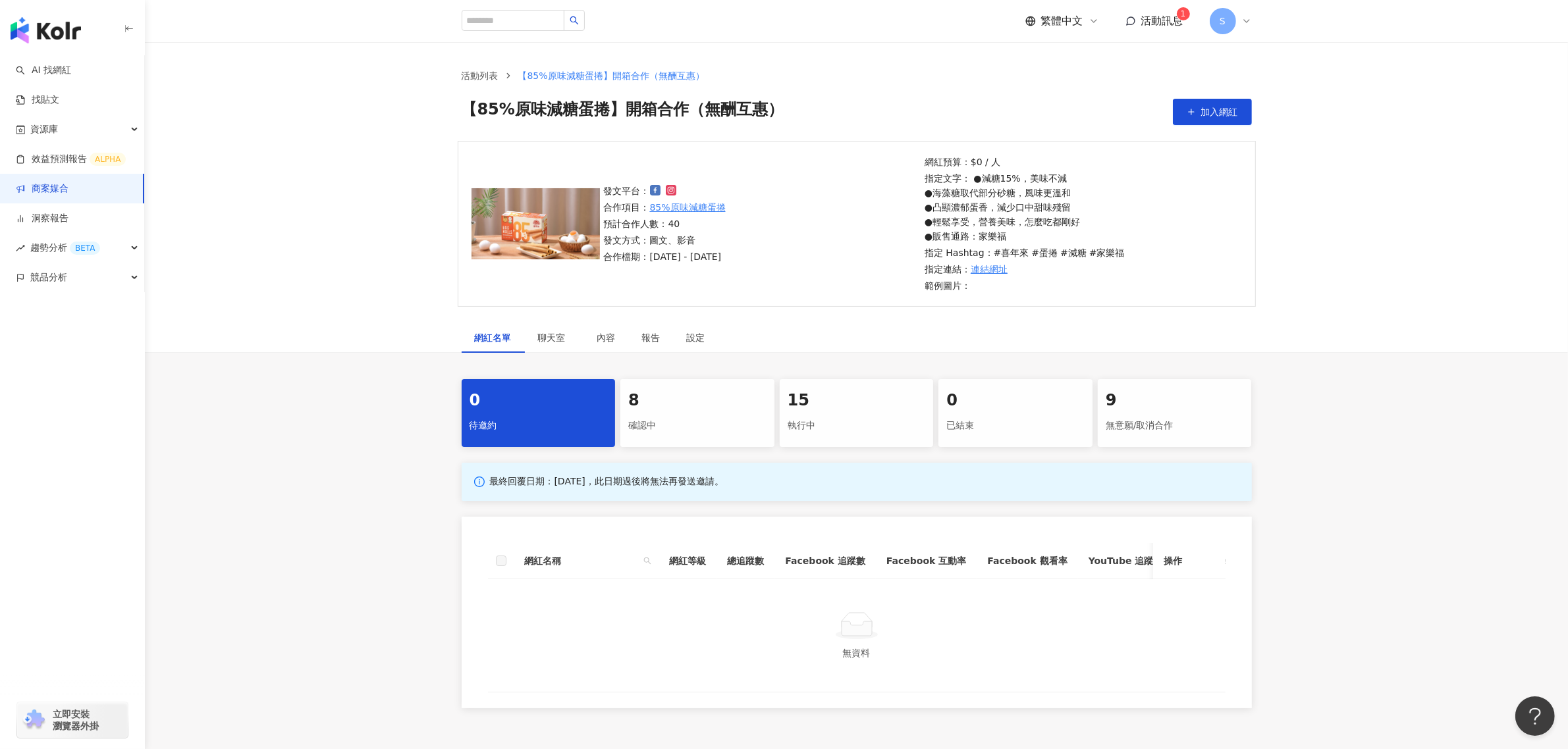
click at [69, 182] on link "商案媒合" at bounding box center [42, 188] width 53 height 13
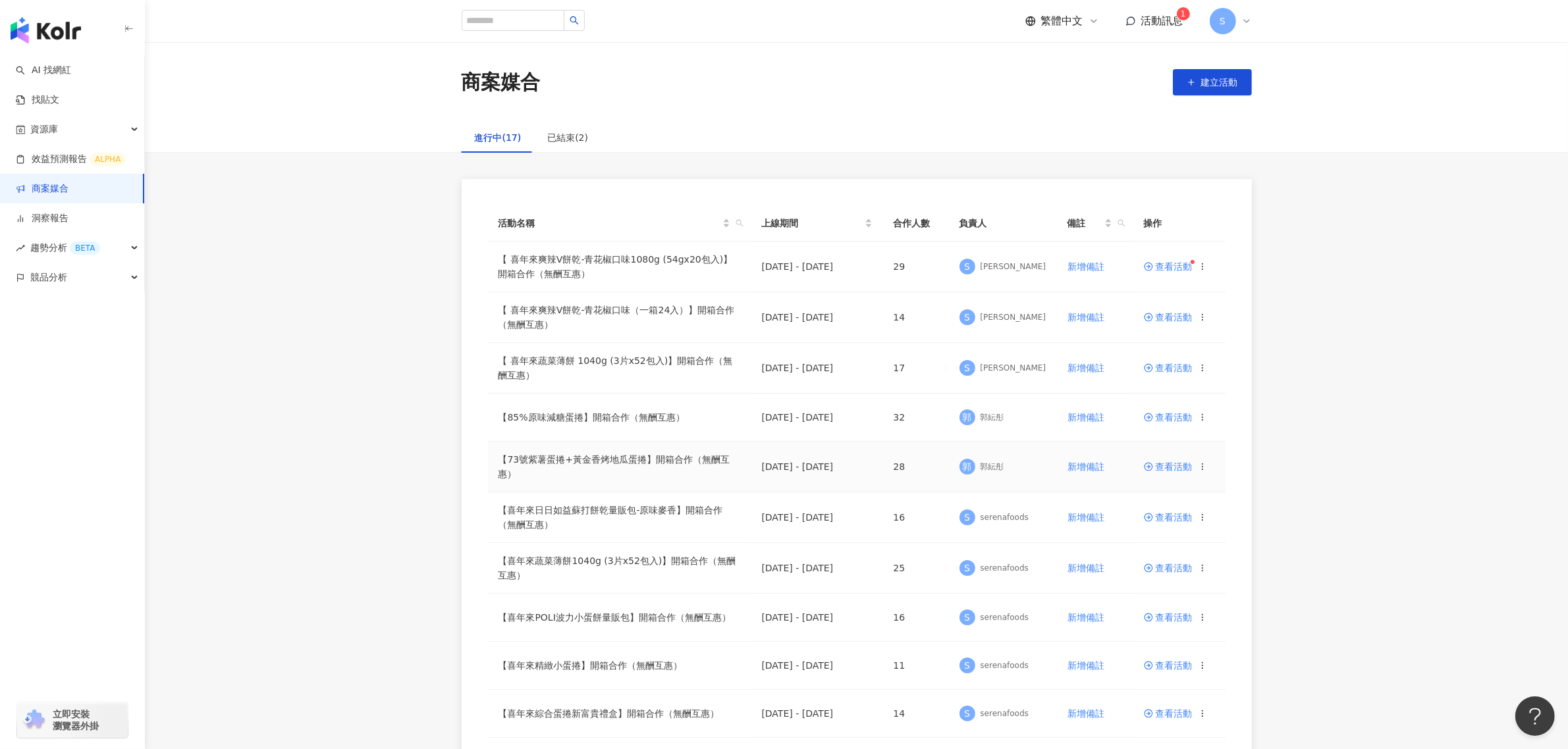
click at [1156, 468] on span "查看活動" at bounding box center [1169, 466] width 49 height 9
